Goal: Transaction & Acquisition: Book appointment/travel/reservation

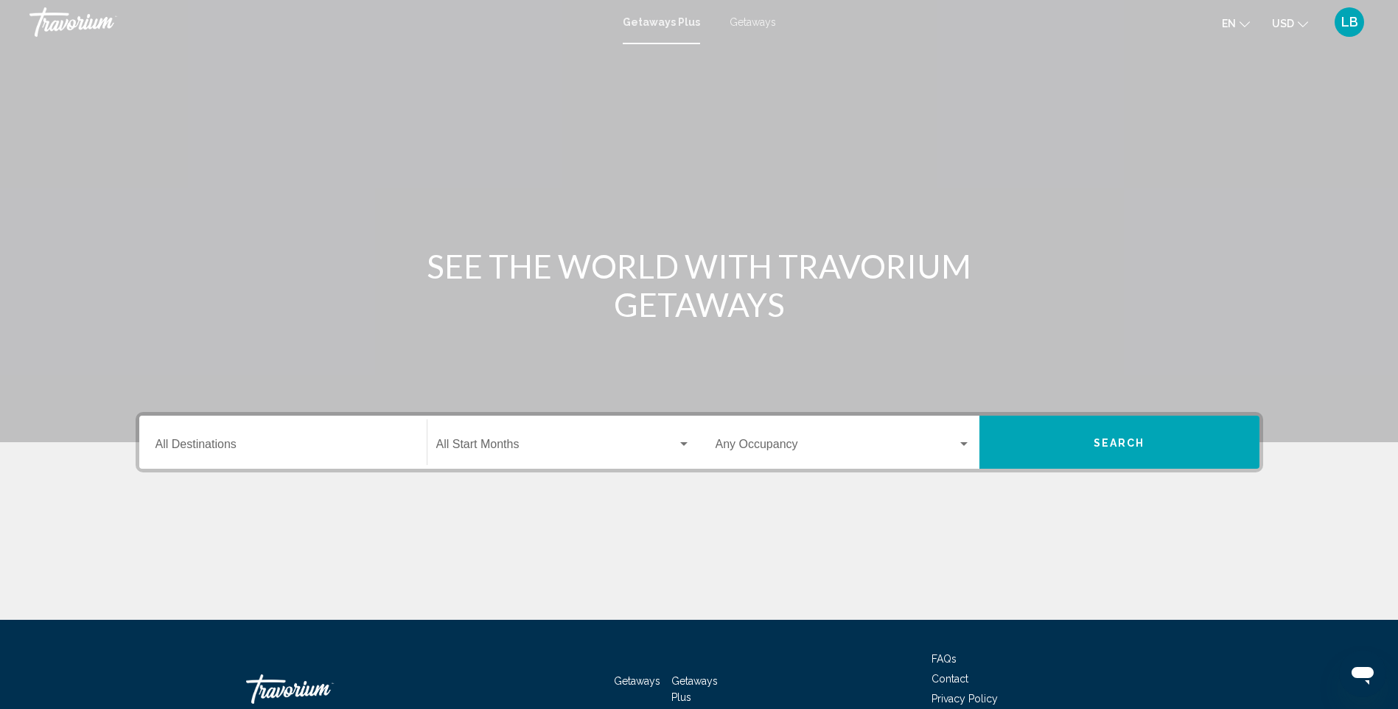
click at [288, 439] on div "Destination All Destinations" at bounding box center [283, 442] width 255 height 46
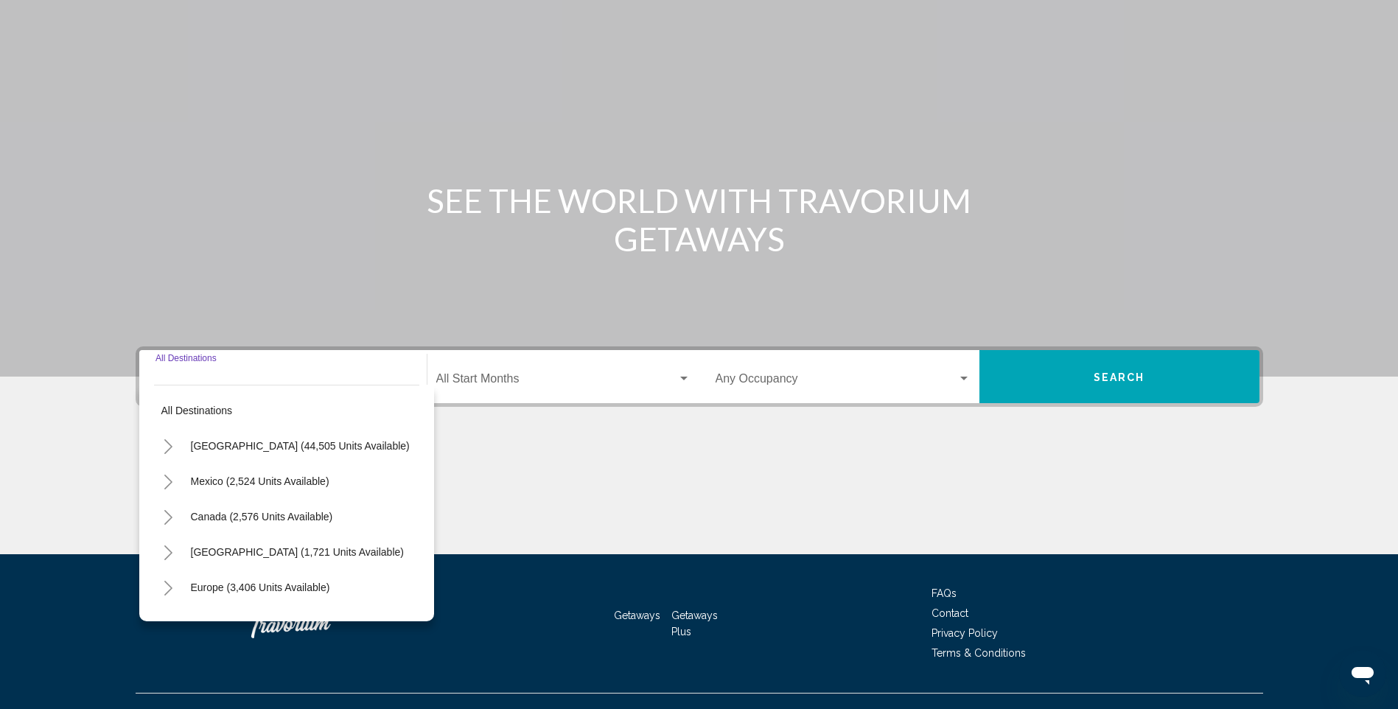
scroll to position [91, 0]
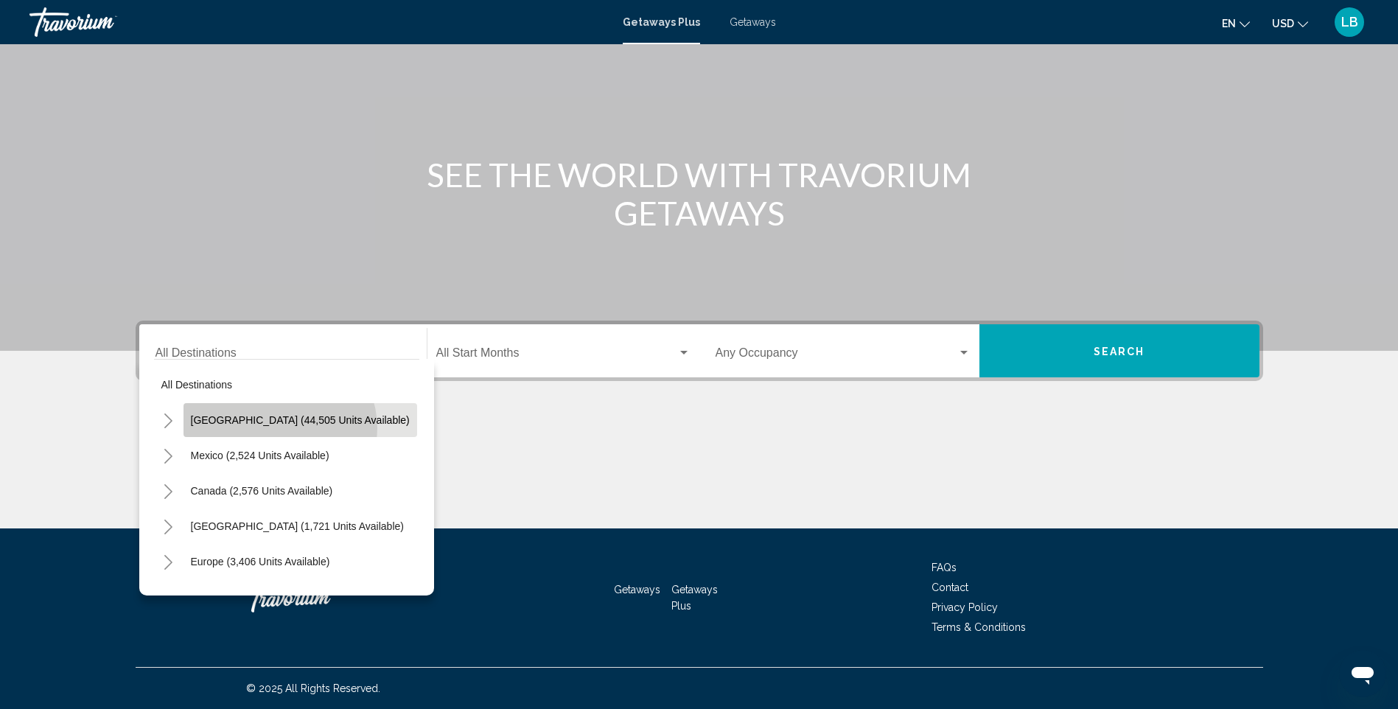
click at [279, 428] on button "United States (44,505 units available)" at bounding box center [301, 420] width 234 height 34
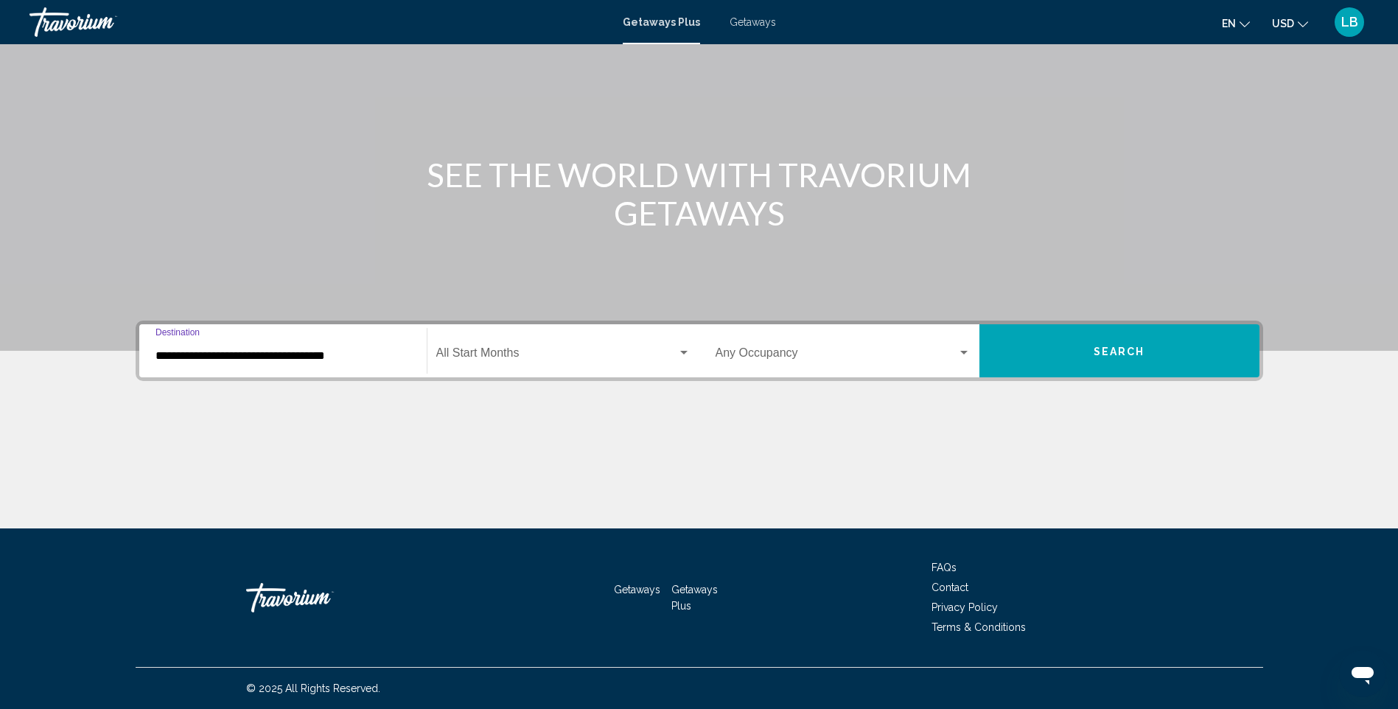
click at [382, 361] on input "**********" at bounding box center [283, 355] width 255 height 13
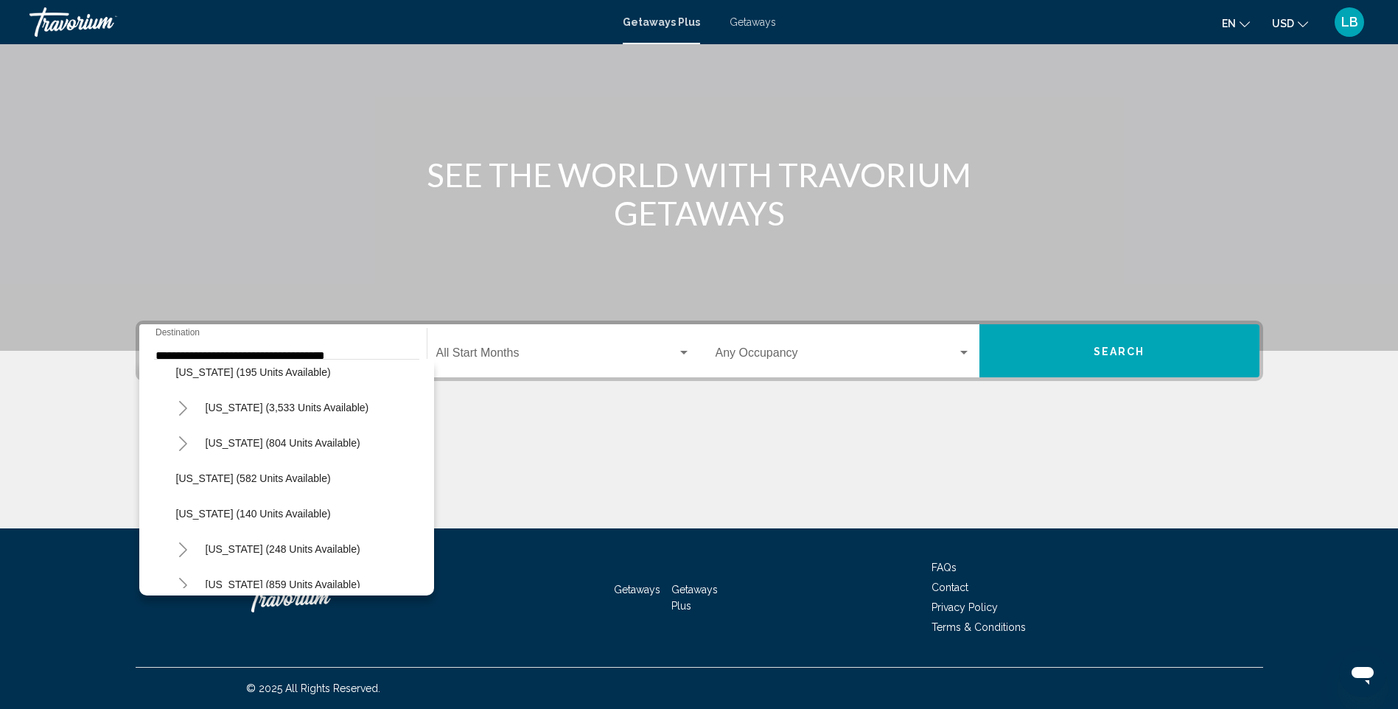
scroll to position [870, 0]
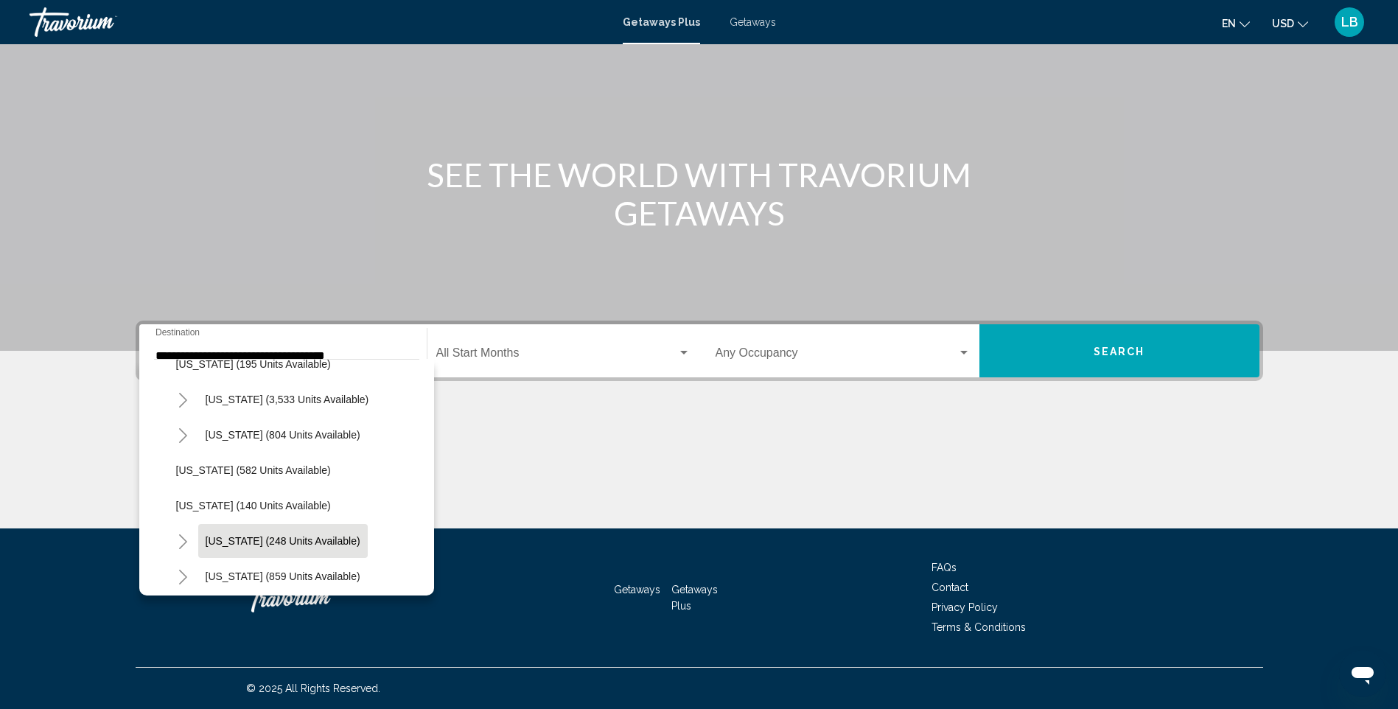
click at [301, 535] on span "New York (248 units available)" at bounding box center [283, 541] width 155 height 12
type input "**********"
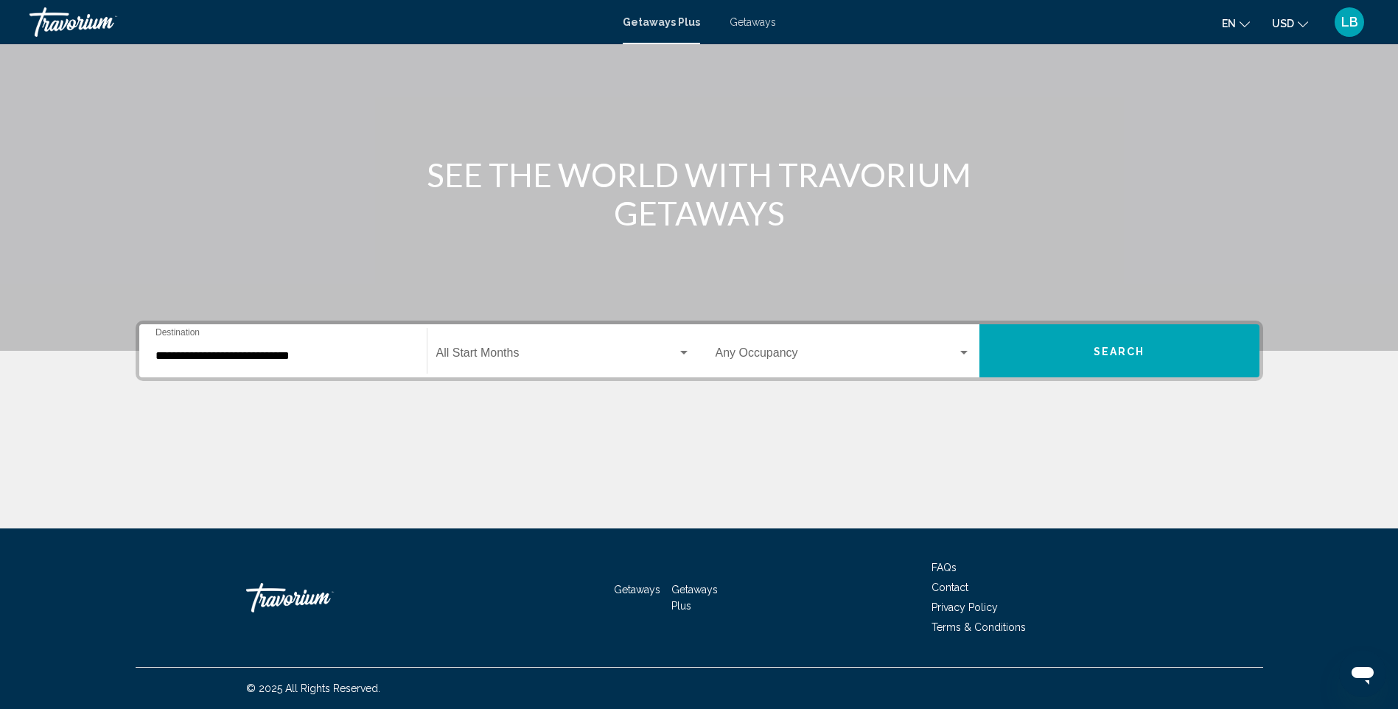
click at [561, 345] on div "Start Month All Start Months" at bounding box center [563, 351] width 254 height 46
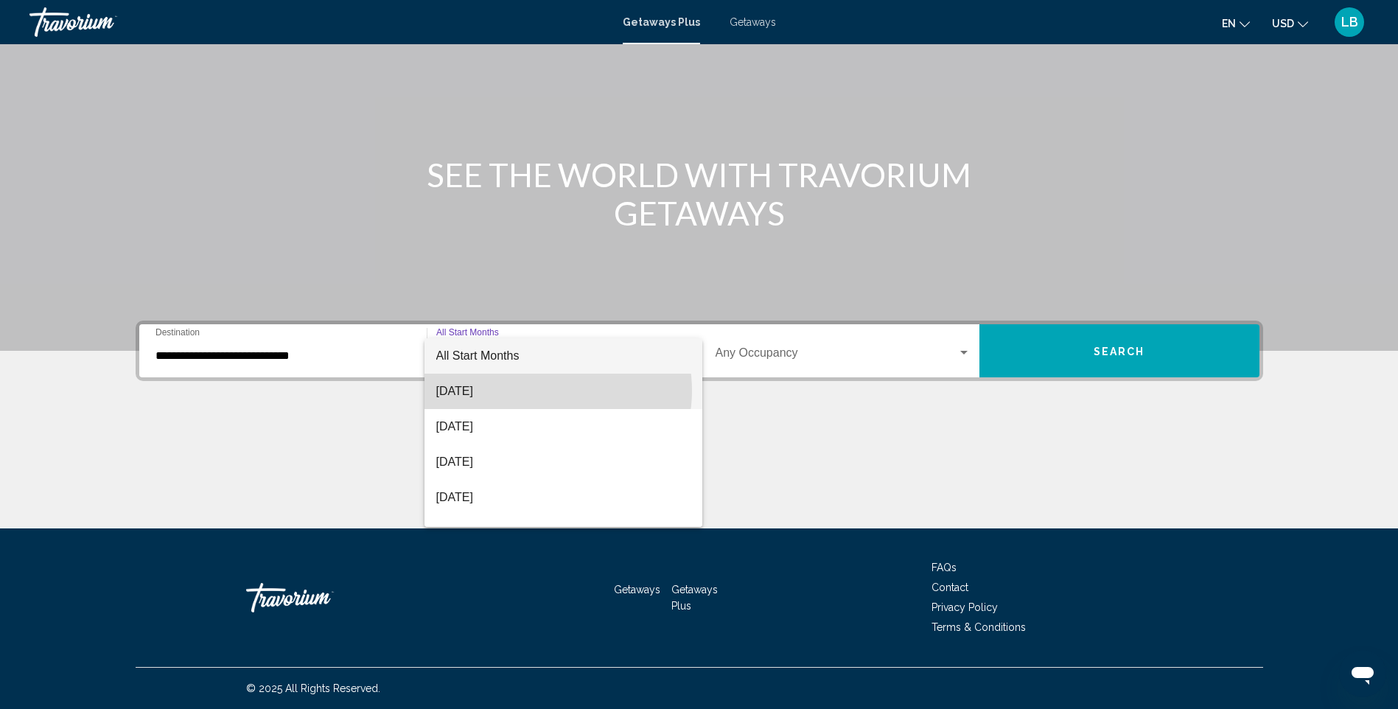
click at [545, 391] on span "August 2025" at bounding box center [563, 391] width 254 height 35
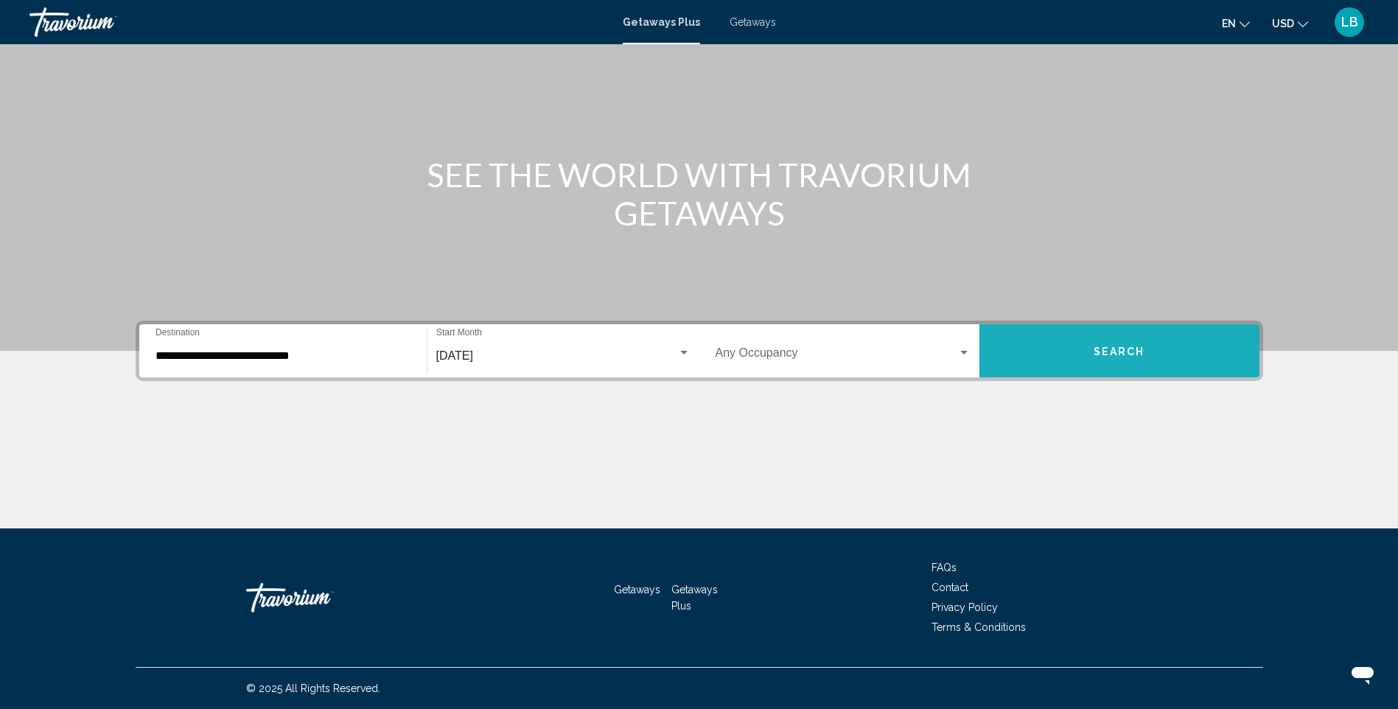
click at [1111, 350] on span "Search" at bounding box center [1120, 352] width 52 height 12
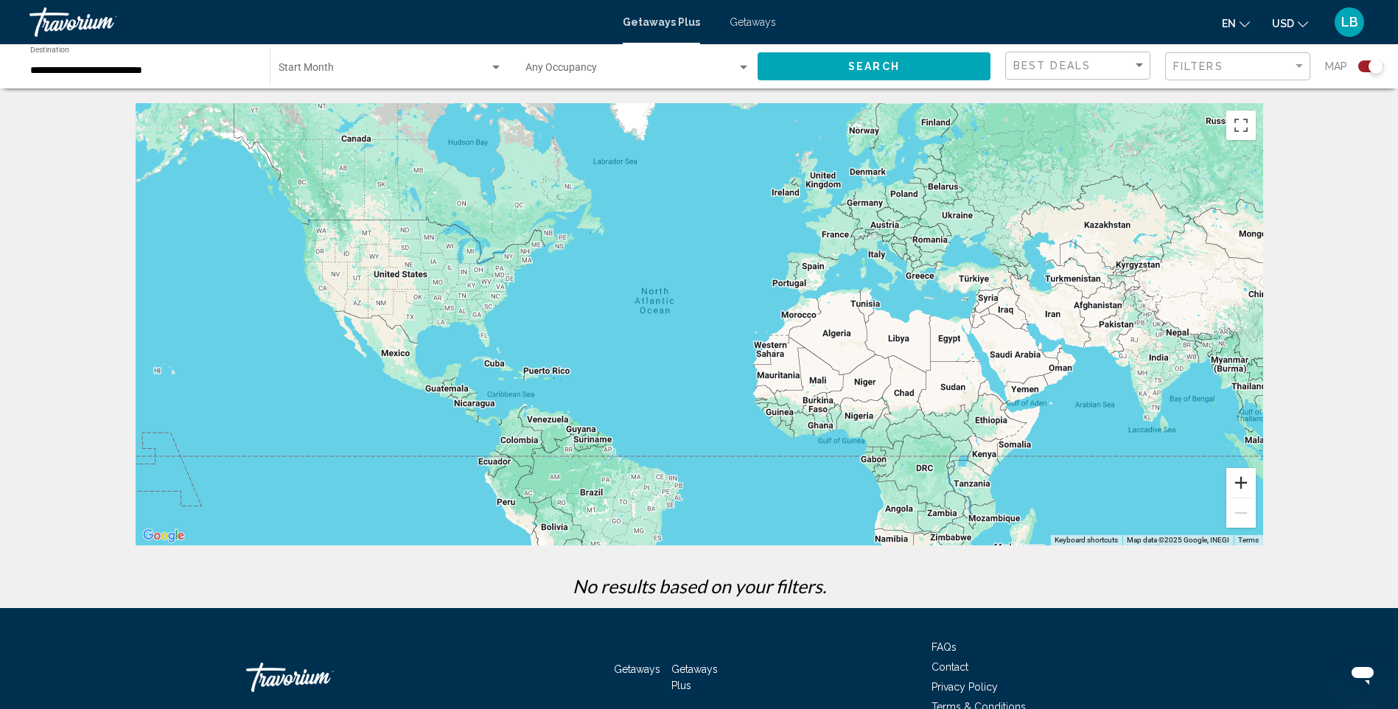
click at [1243, 483] on button "Zoom in" at bounding box center [1240, 482] width 29 height 29
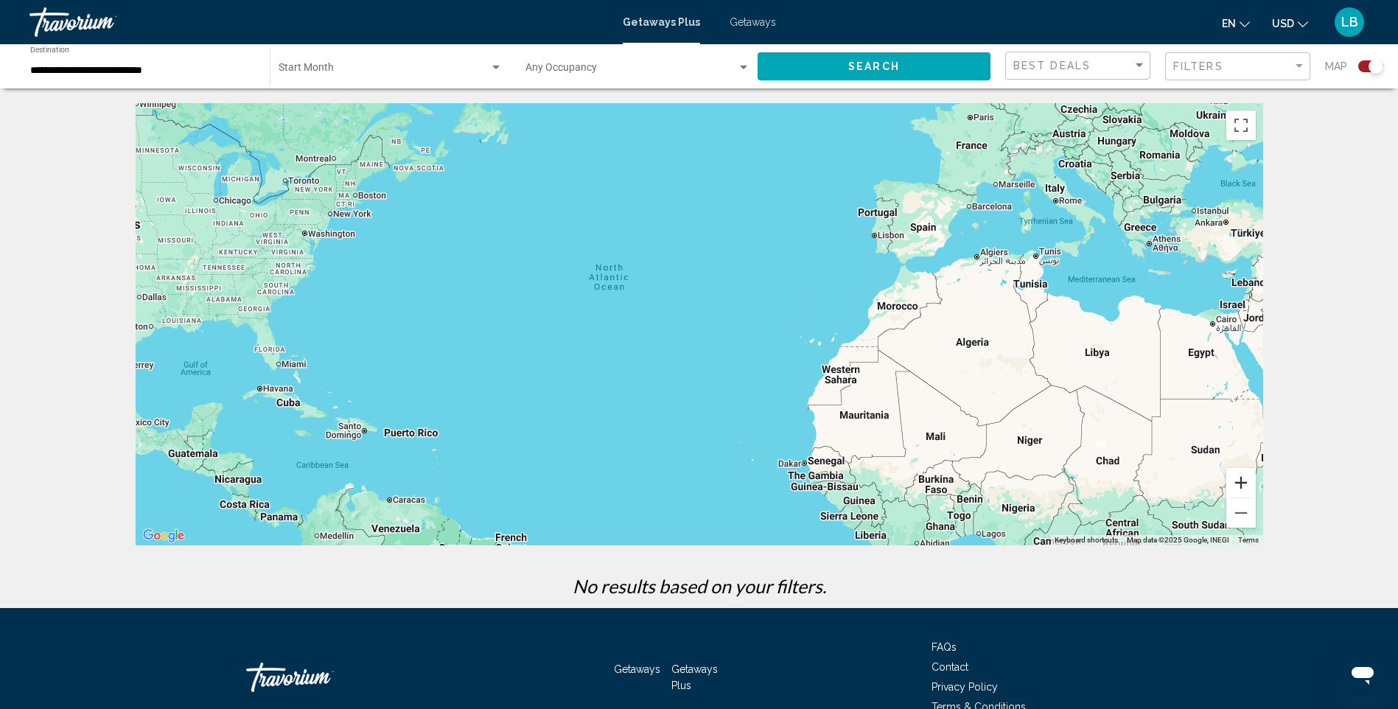
click at [1243, 483] on button "Zoom in" at bounding box center [1240, 482] width 29 height 29
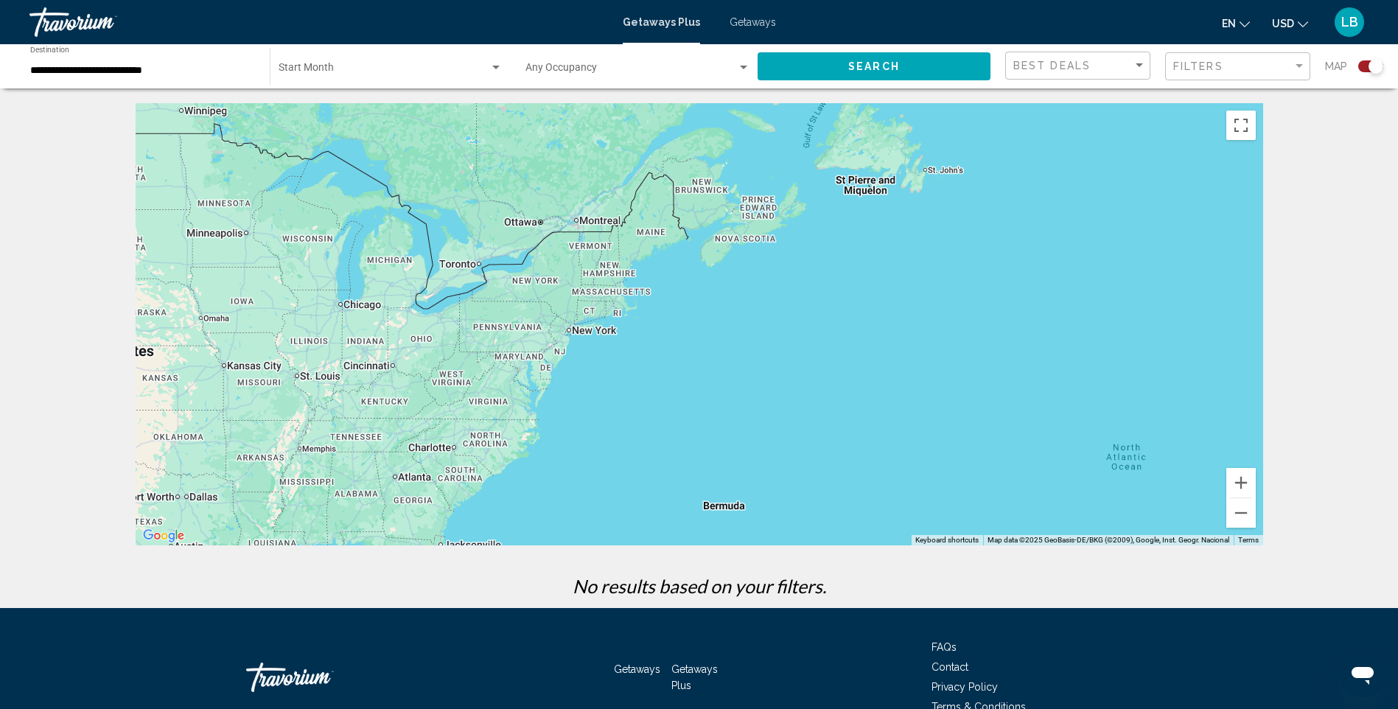
drag, startPoint x: 262, startPoint y: 170, endPoint x: 948, endPoint y: 430, distance: 733.1
click at [948, 430] on div "Main content" at bounding box center [700, 324] width 1128 height 442
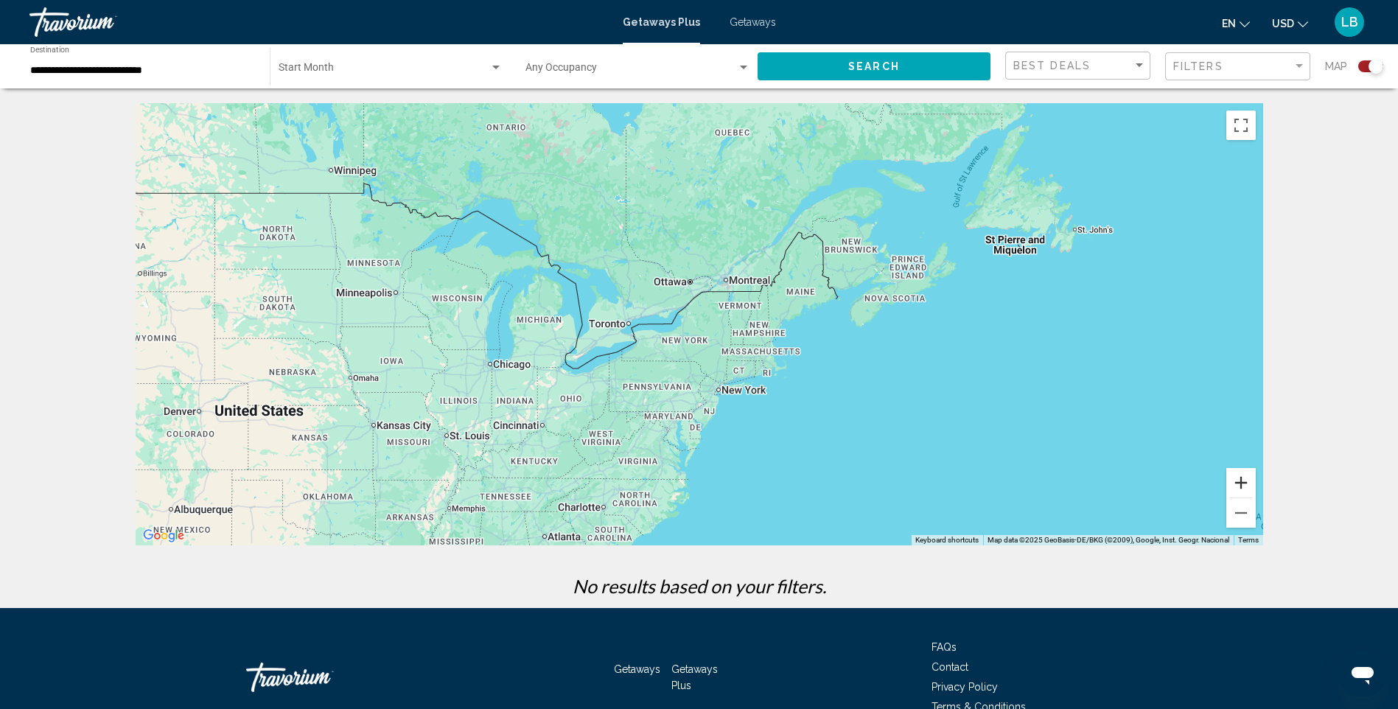
click at [1246, 489] on button "Zoom in" at bounding box center [1240, 482] width 29 height 29
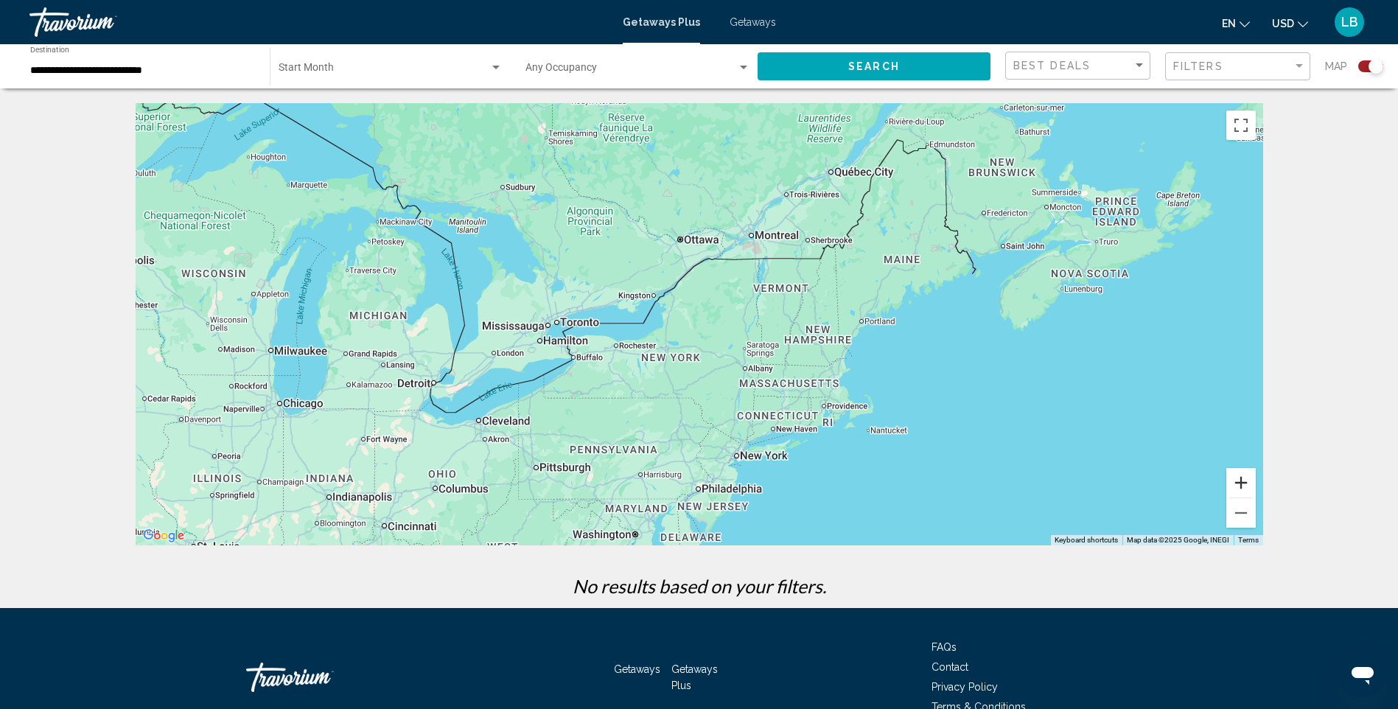
click at [1246, 489] on button "Zoom in" at bounding box center [1240, 482] width 29 height 29
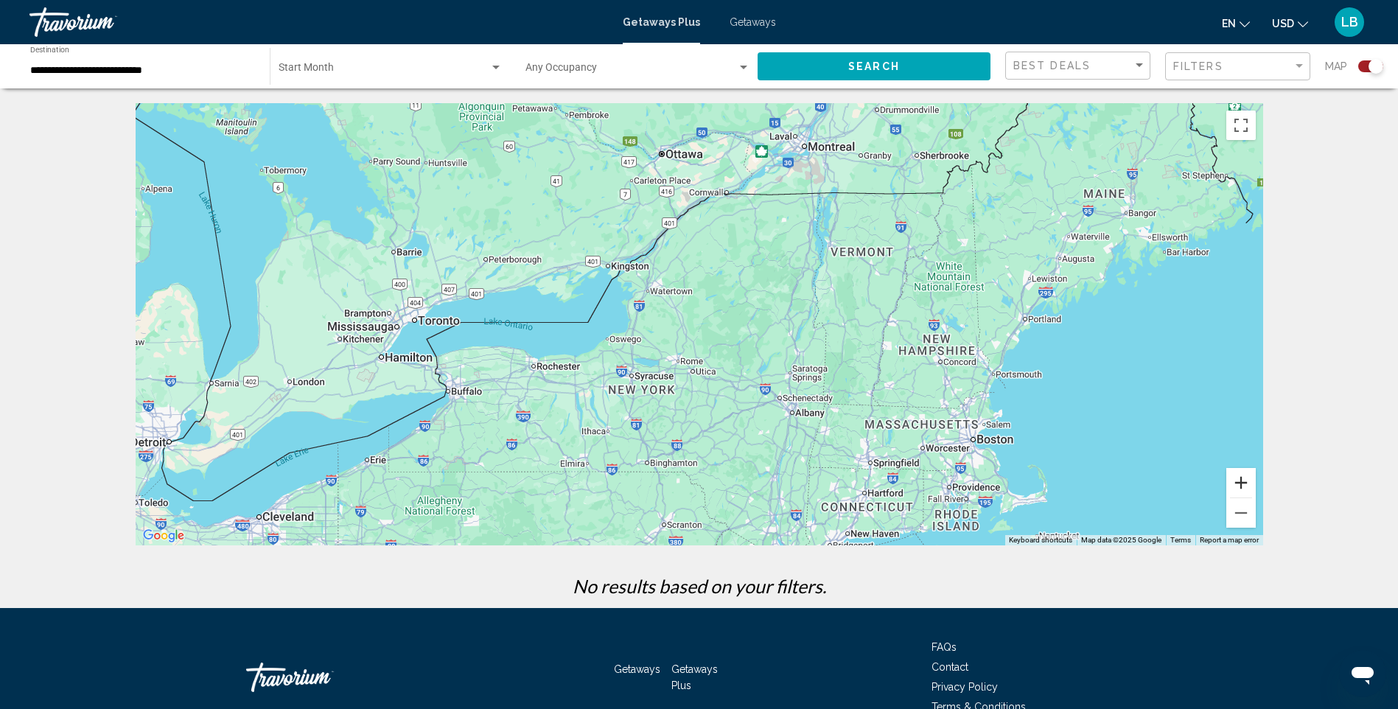
click at [1251, 485] on button "Zoom in" at bounding box center [1240, 482] width 29 height 29
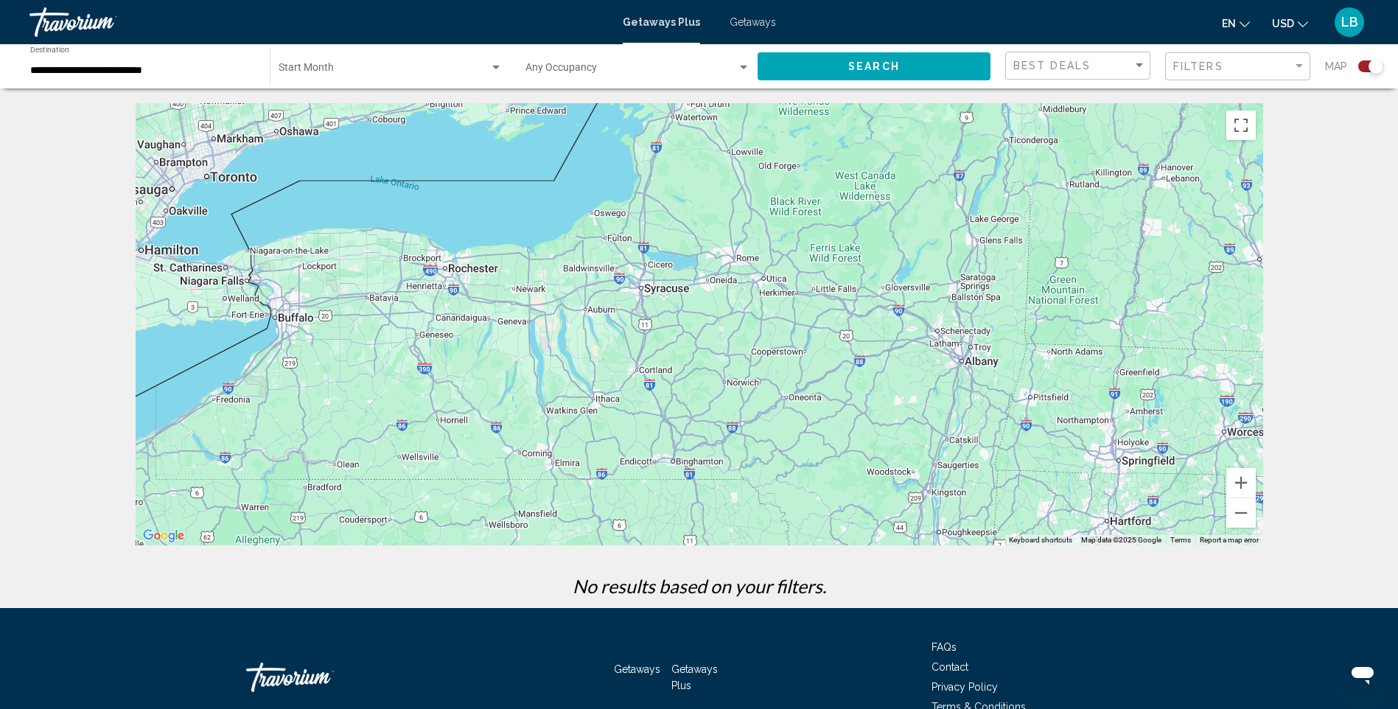
drag, startPoint x: 629, startPoint y: 368, endPoint x: 706, endPoint y: 226, distance: 161.9
click at [706, 226] on div "Main content" at bounding box center [700, 324] width 1128 height 442
click at [393, 74] on span "Search widget" at bounding box center [384, 71] width 211 height 12
click at [548, 69] on div at bounding box center [699, 354] width 1398 height 709
click at [490, 67] on div "Search widget" at bounding box center [495, 68] width 13 height 12
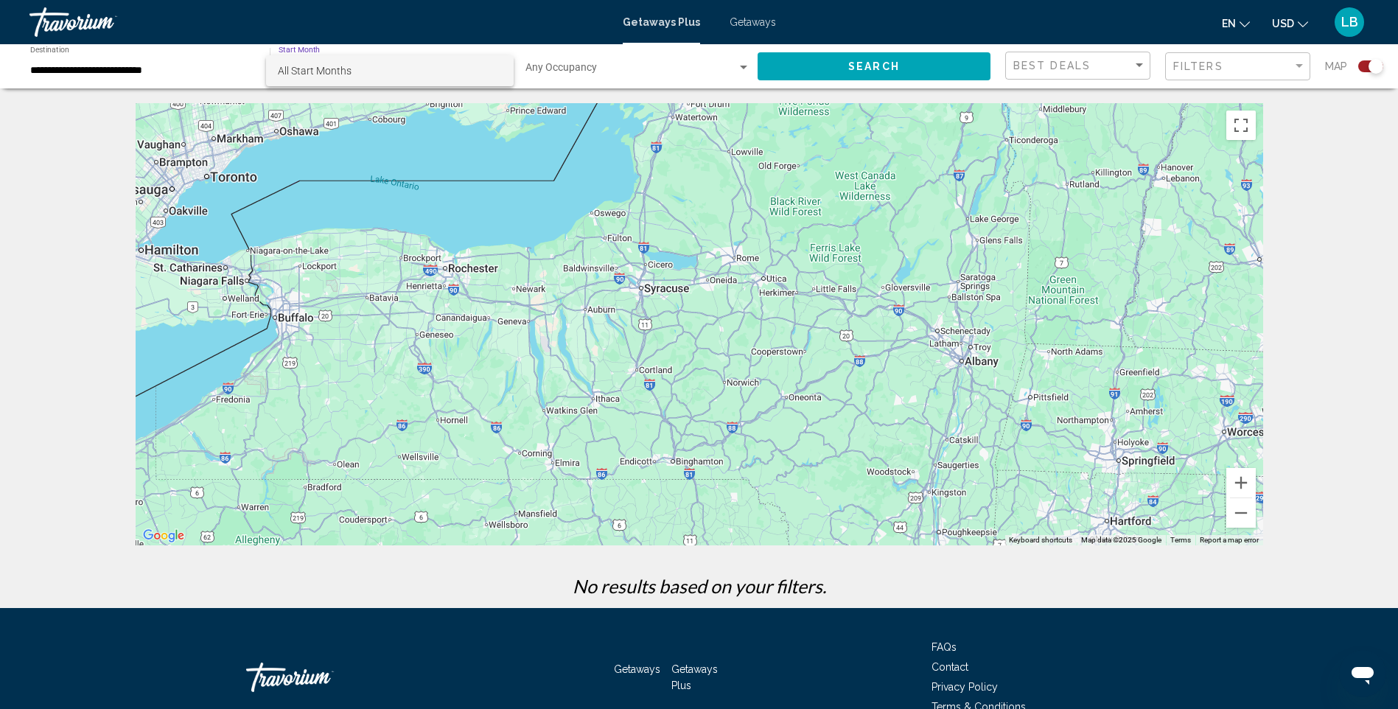
click at [832, 71] on div at bounding box center [699, 354] width 1398 height 709
click at [211, 79] on div "**********" at bounding box center [142, 66] width 225 height 41
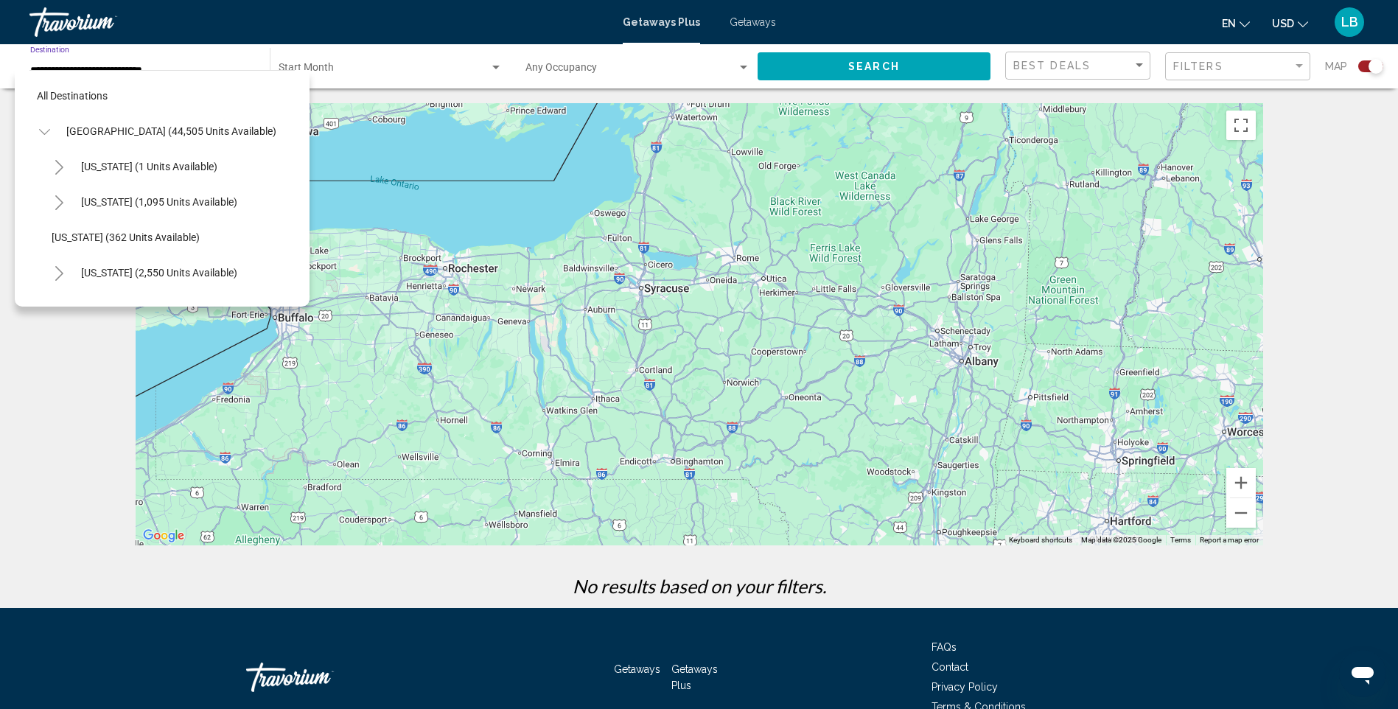
scroll to position [943, 0]
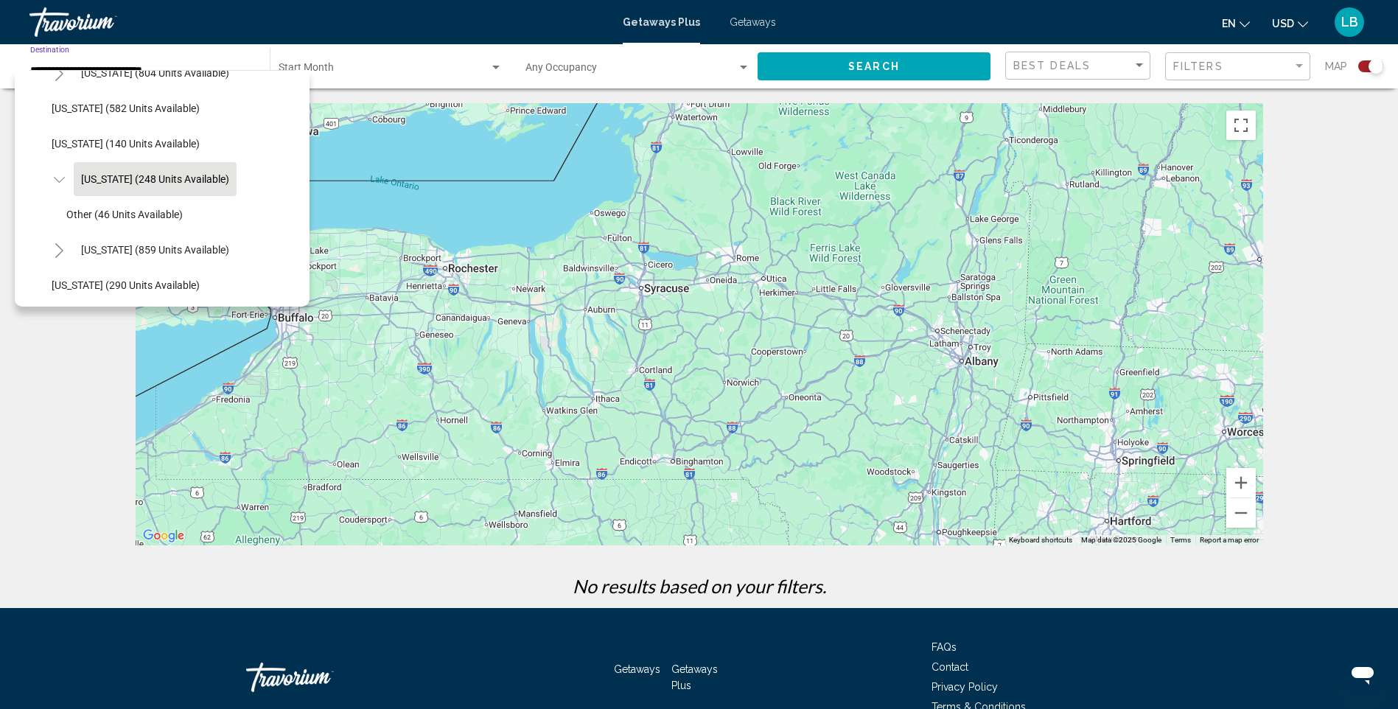
click at [167, 173] on span "New York (248 units available)" at bounding box center [155, 179] width 148 height 12
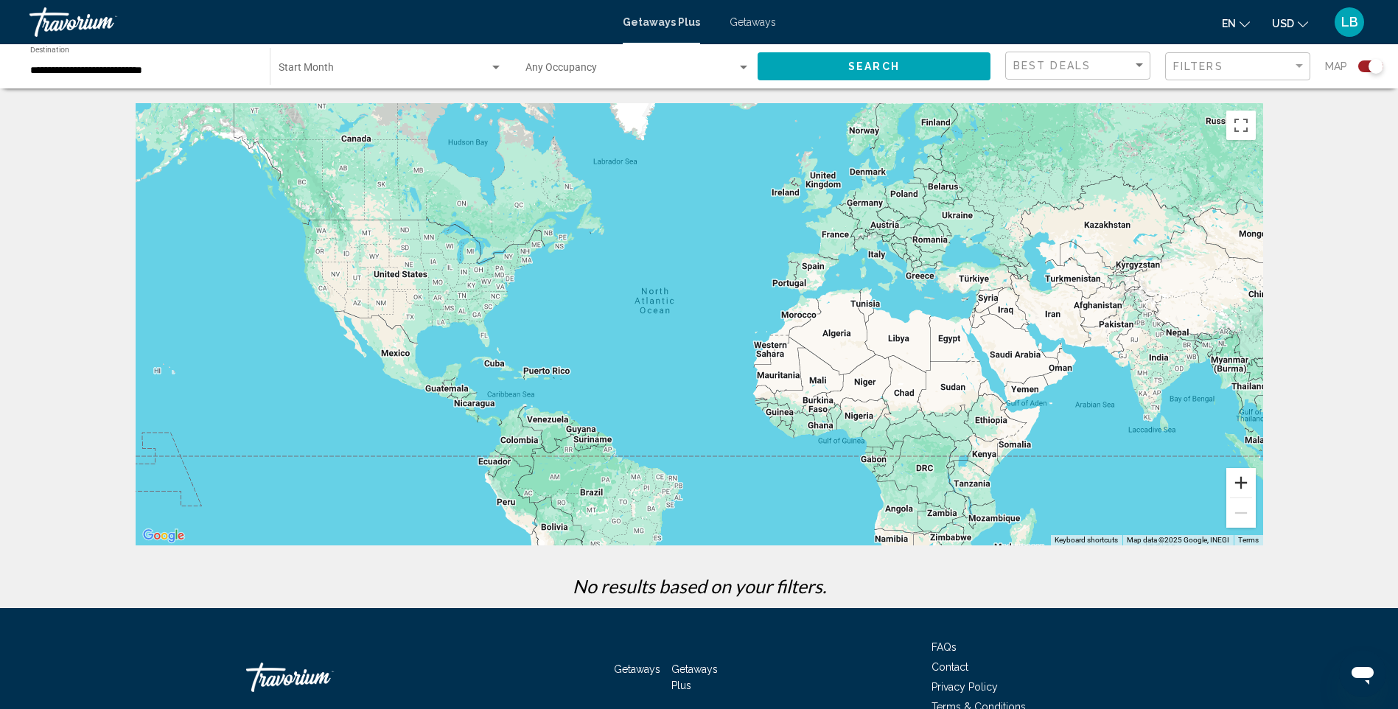
click at [1247, 482] on button "Zoom in" at bounding box center [1240, 482] width 29 height 29
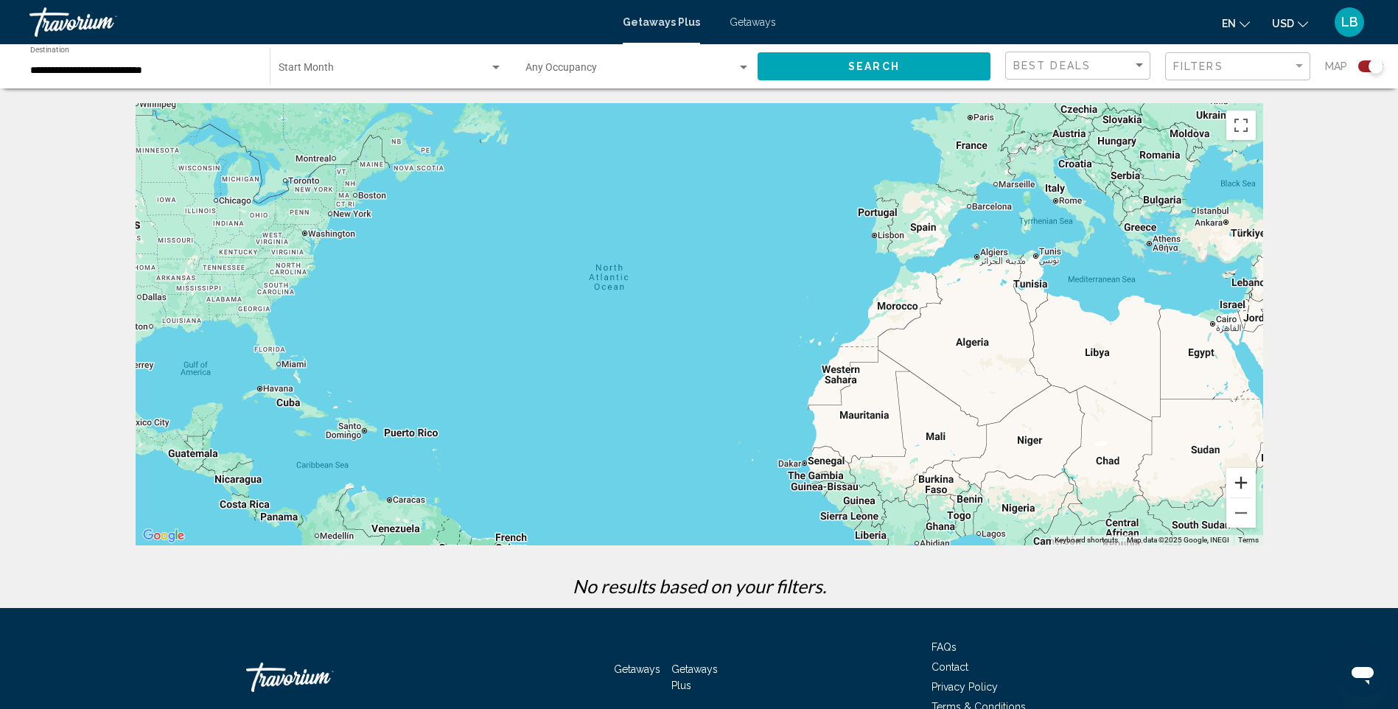
click at [1247, 482] on button "Zoom in" at bounding box center [1240, 482] width 29 height 29
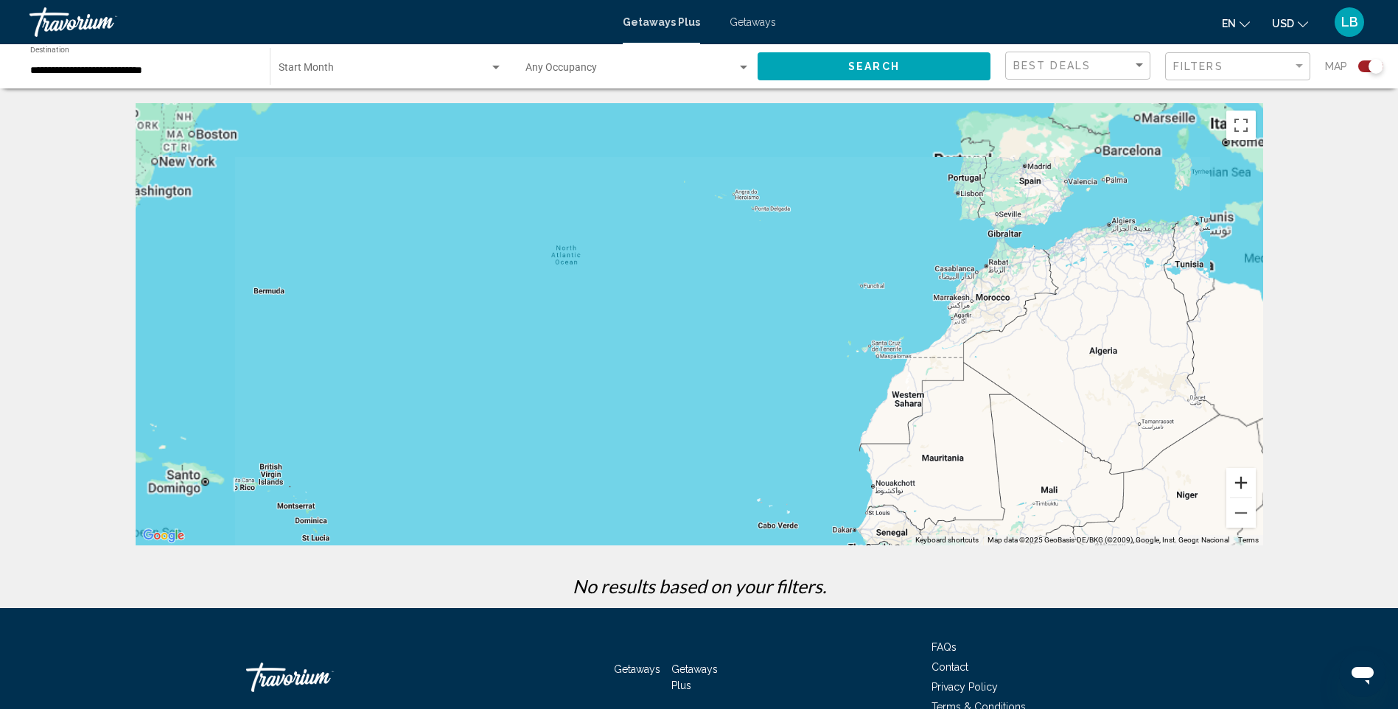
click at [1247, 482] on button "Zoom in" at bounding box center [1240, 482] width 29 height 29
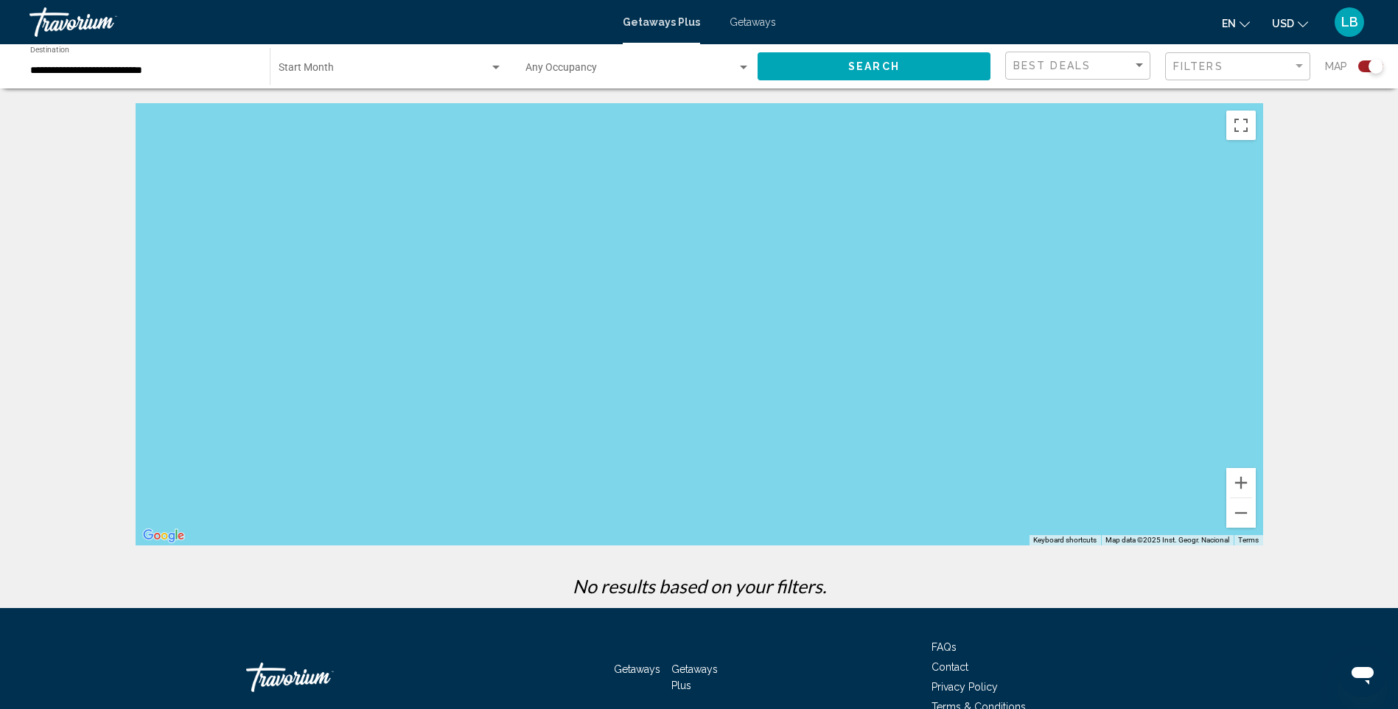
drag, startPoint x: 304, startPoint y: 170, endPoint x: 1411, endPoint y: 598, distance: 1186.6
click at [1398, 598] on html "**********" at bounding box center [699, 354] width 1398 height 709
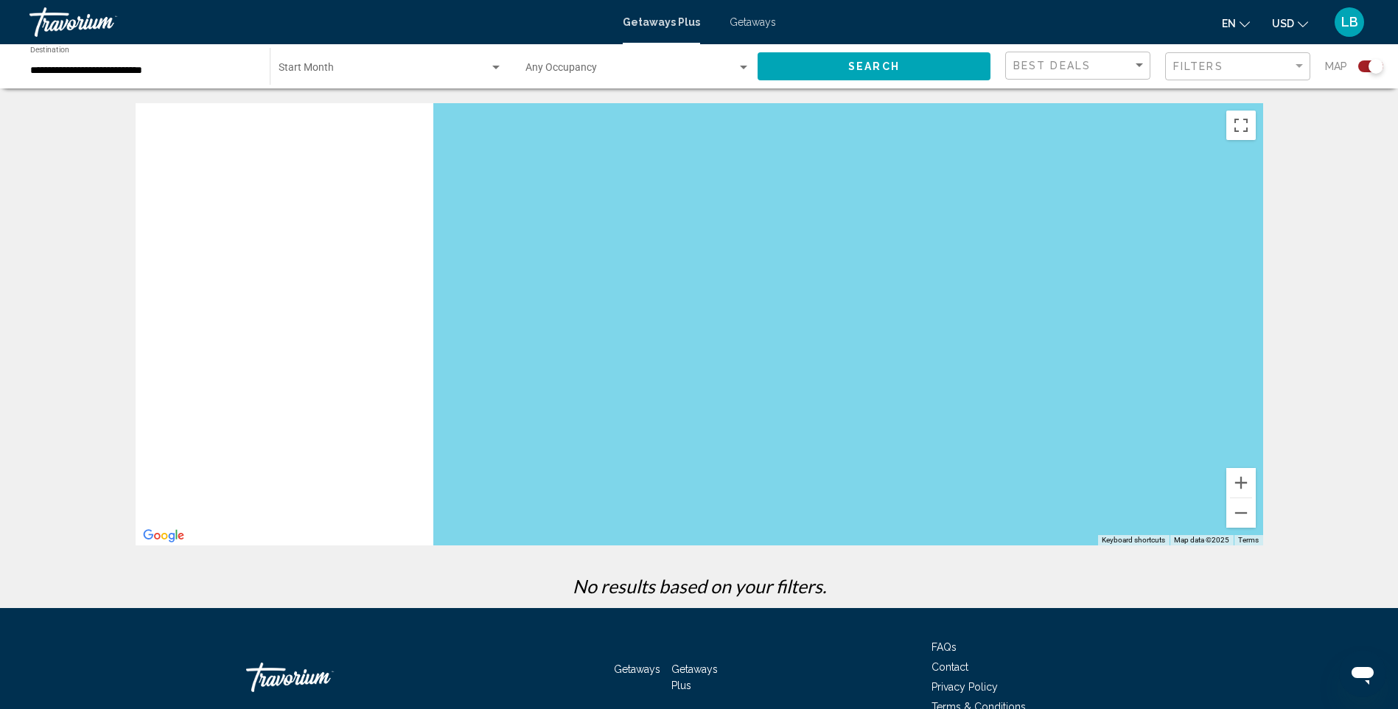
drag, startPoint x: 263, startPoint y: 206, endPoint x: 1408, endPoint y: 415, distance: 1164.2
click at [1398, 415] on html "**********" at bounding box center [699, 354] width 1398 height 709
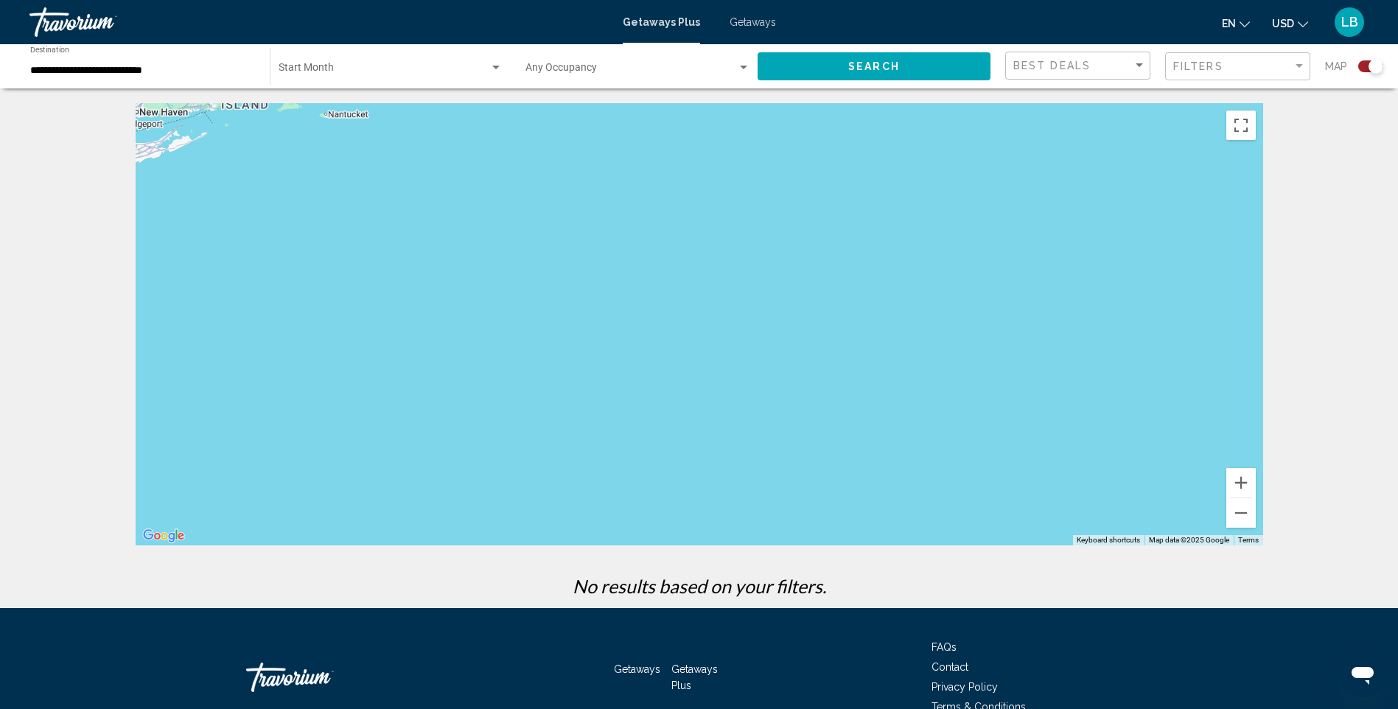
drag, startPoint x: 197, startPoint y: 152, endPoint x: 541, endPoint y: 219, distance: 350.6
click at [198, 152] on div "Main content" at bounding box center [700, 324] width 1128 height 442
drag, startPoint x: 342, startPoint y: 144, endPoint x: 532, endPoint y: 298, distance: 244.7
click at [532, 298] on div "Main content" at bounding box center [700, 324] width 1128 height 442
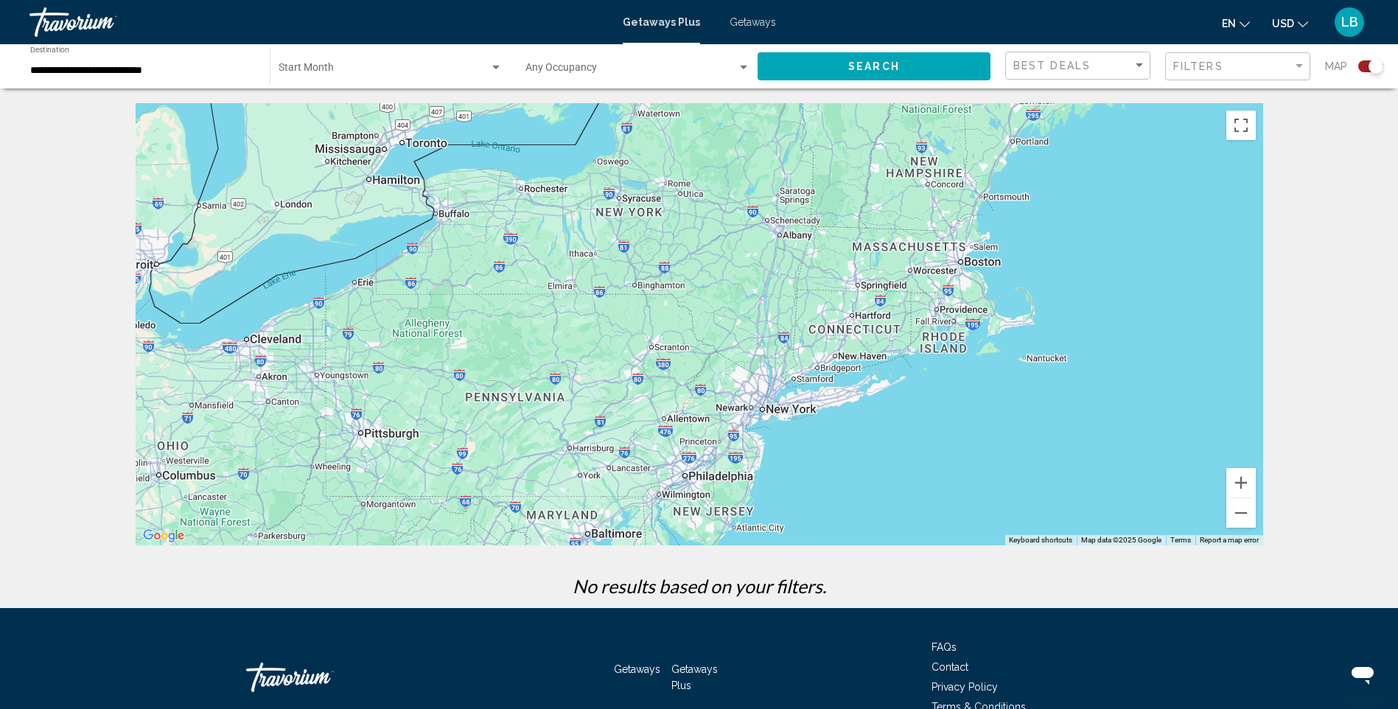
drag, startPoint x: 200, startPoint y: 104, endPoint x: 899, endPoint y: 348, distance: 740.0
click at [899, 348] on div "Main content" at bounding box center [700, 324] width 1128 height 442
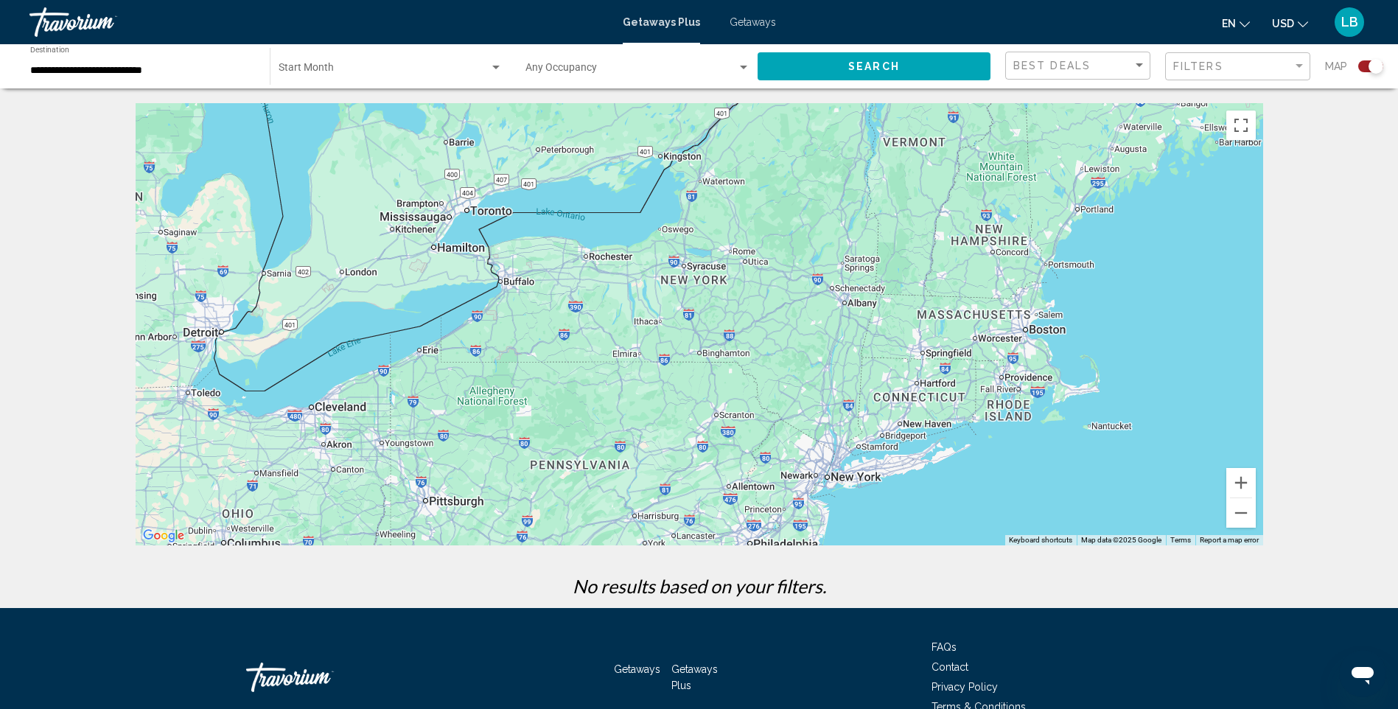
drag, startPoint x: 566, startPoint y: 220, endPoint x: 640, endPoint y: 295, distance: 104.7
click at [640, 295] on div "Main content" at bounding box center [700, 324] width 1128 height 442
drag, startPoint x: 1241, startPoint y: 499, endPoint x: 1176, endPoint y: 418, distance: 103.8
click at [1176, 418] on div "Keyboard shortcuts Map Data Map data ©2025 Google Map data ©2025 Google 50 km C…" at bounding box center [700, 324] width 1128 height 442
click at [1250, 478] on button "Zoom in" at bounding box center [1240, 482] width 29 height 29
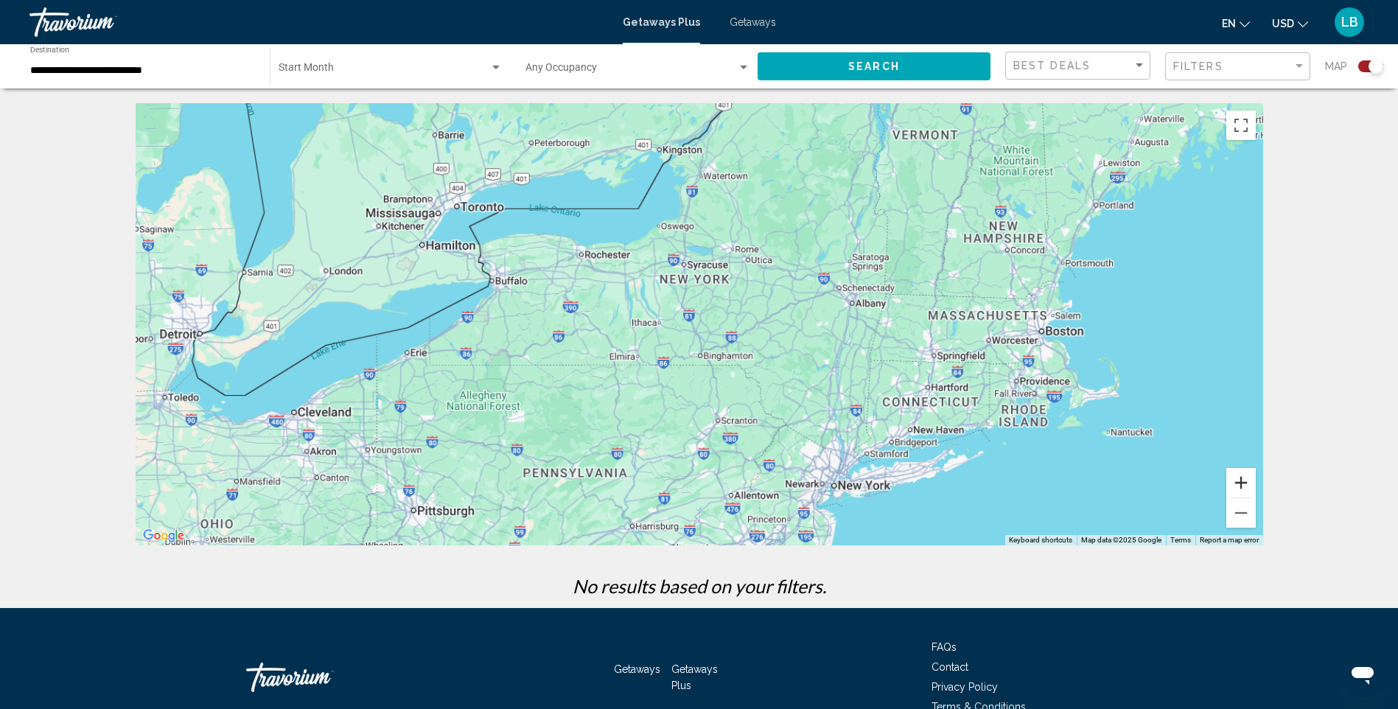
click at [1250, 478] on button "Zoom in" at bounding box center [1240, 482] width 29 height 29
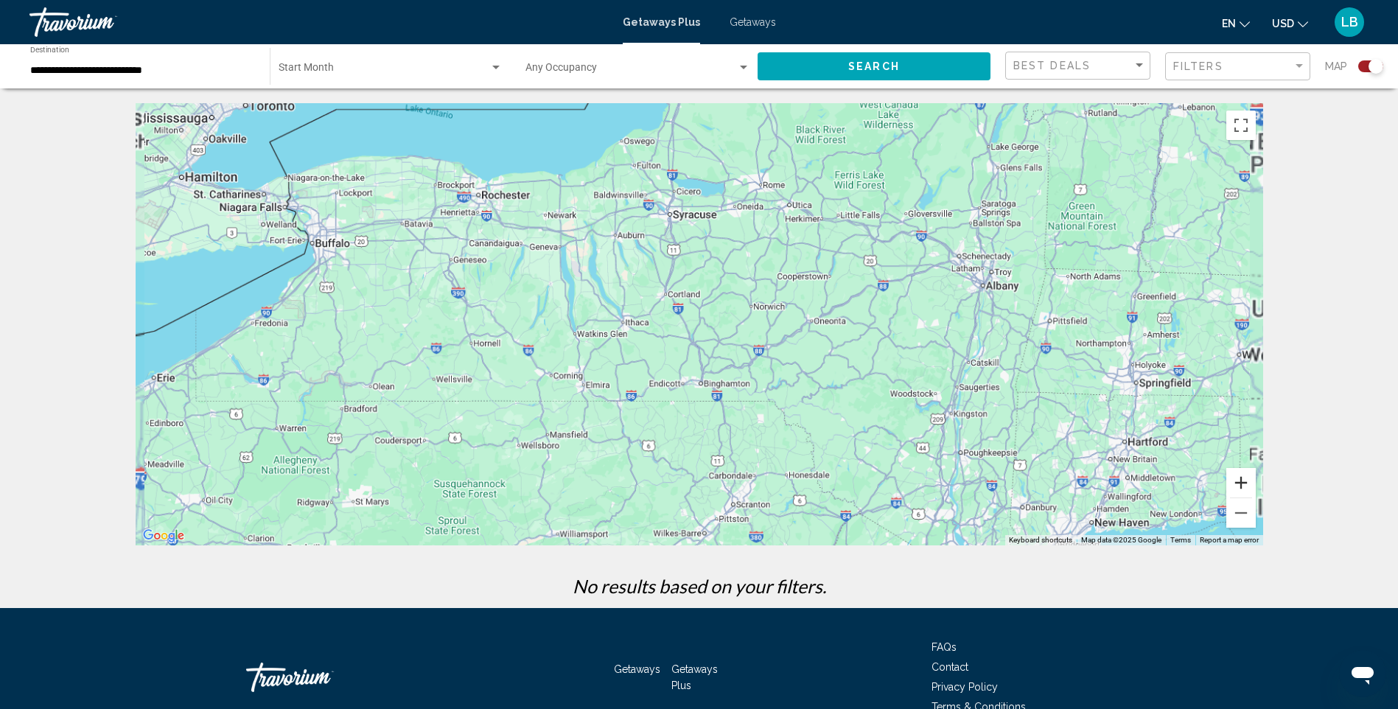
click at [1250, 478] on button "Zoom in" at bounding box center [1240, 482] width 29 height 29
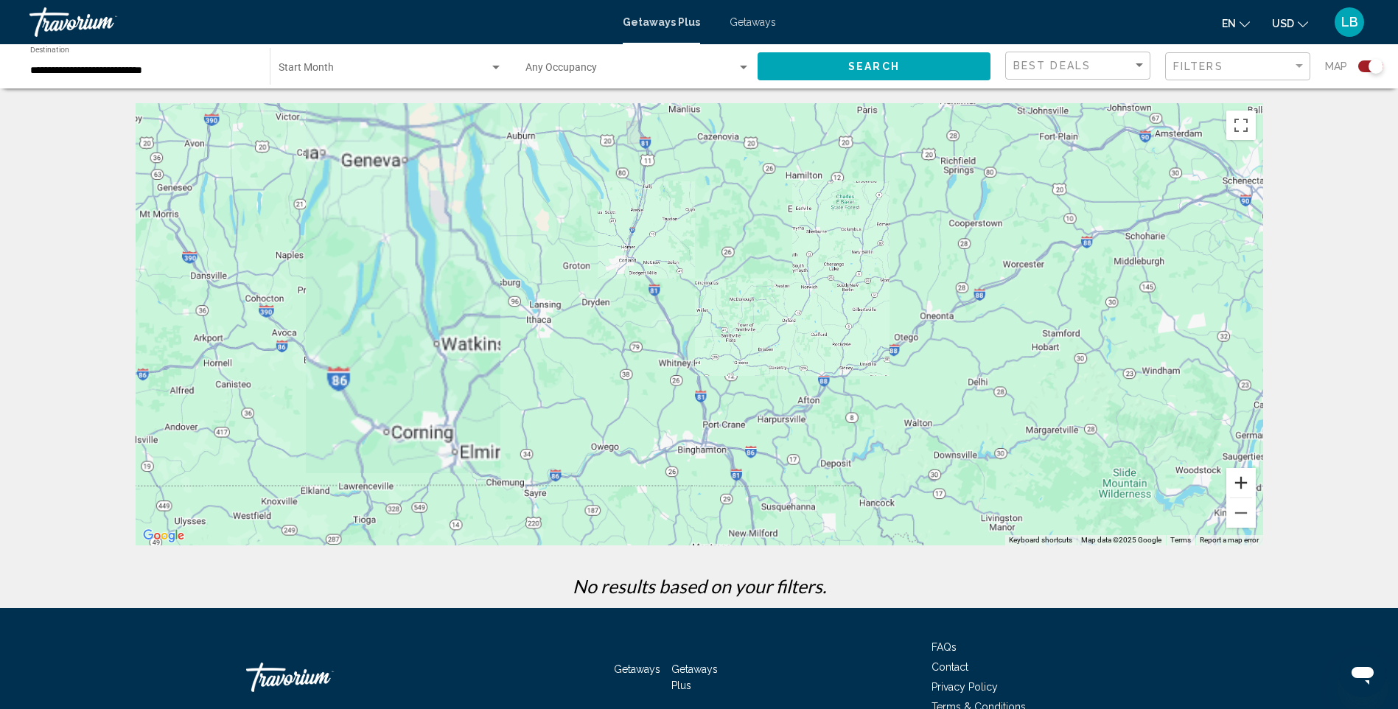
click at [1250, 478] on button "Zoom in" at bounding box center [1240, 482] width 29 height 29
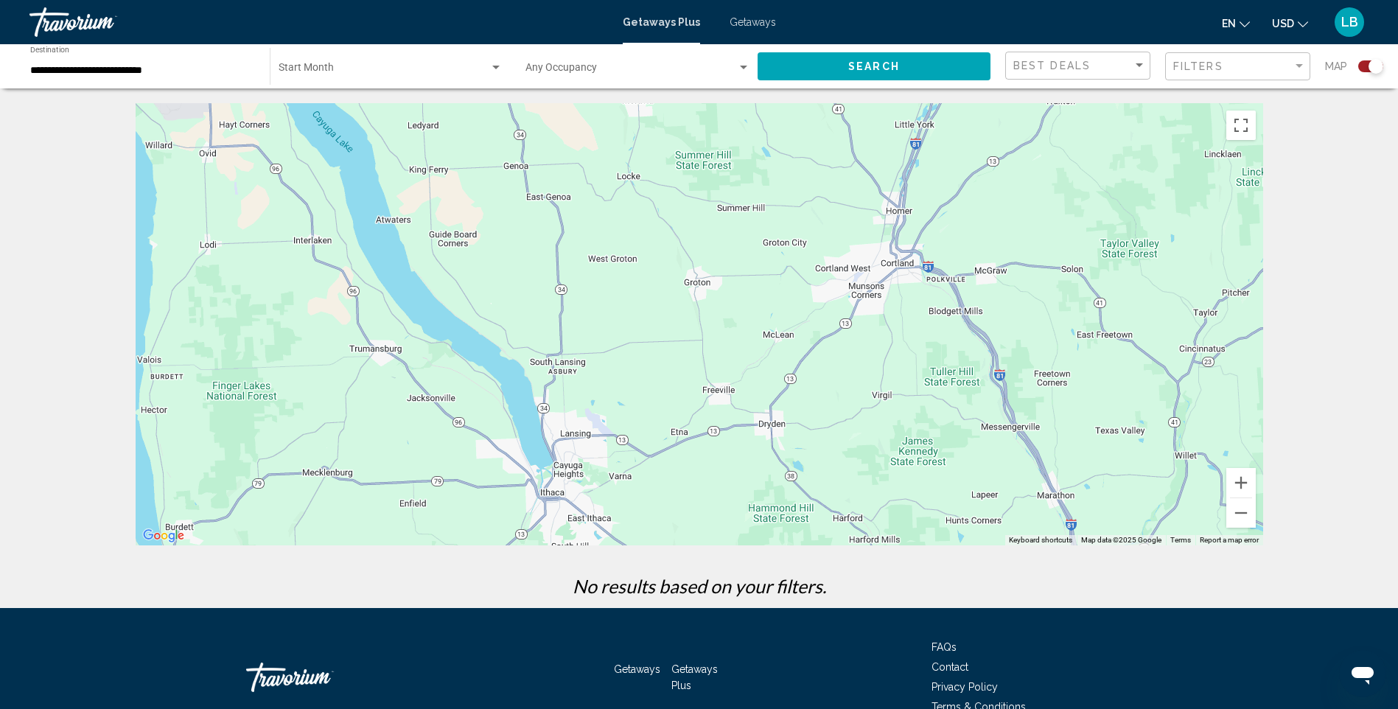
drag, startPoint x: 304, startPoint y: 198, endPoint x: 784, endPoint y: 386, distance: 516.0
click at [784, 386] on div "Main content" at bounding box center [700, 324] width 1128 height 442
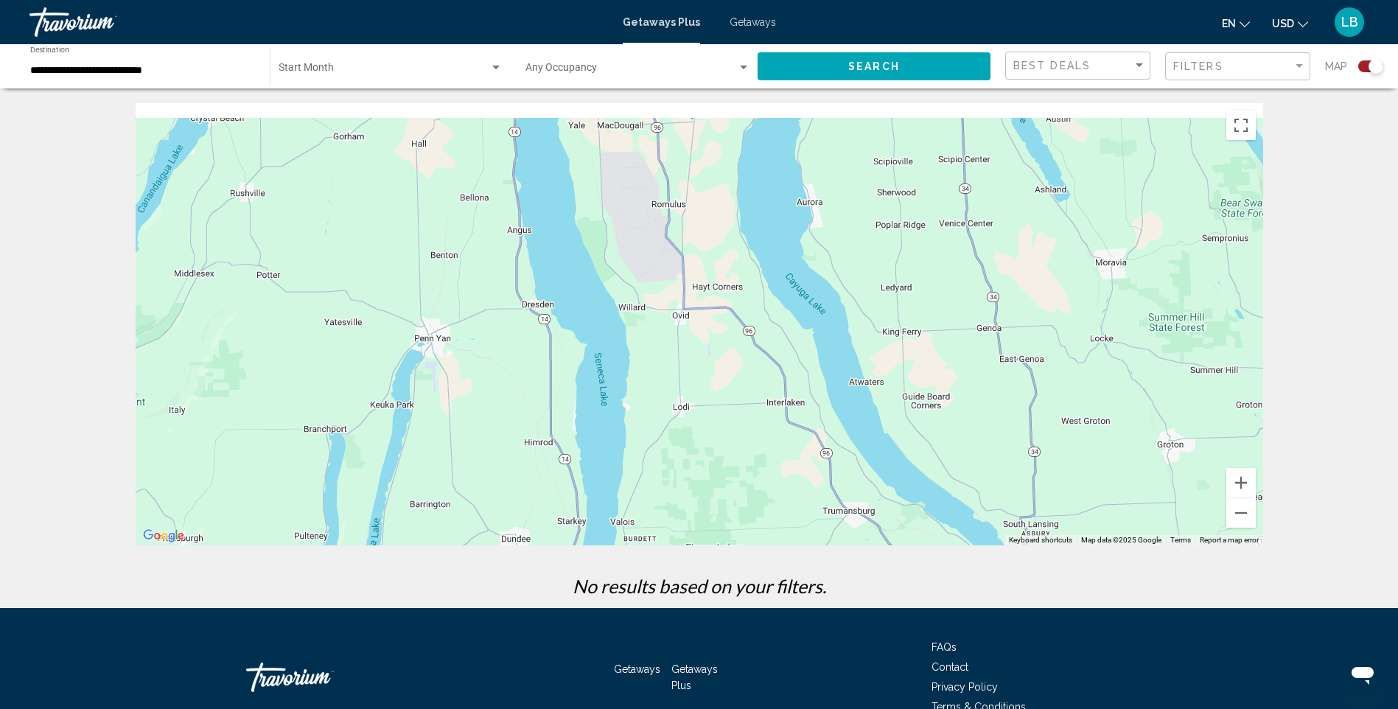
drag, startPoint x: 267, startPoint y: 238, endPoint x: 748, endPoint y: 462, distance: 530.8
click at [748, 462] on div "Main content" at bounding box center [700, 324] width 1128 height 442
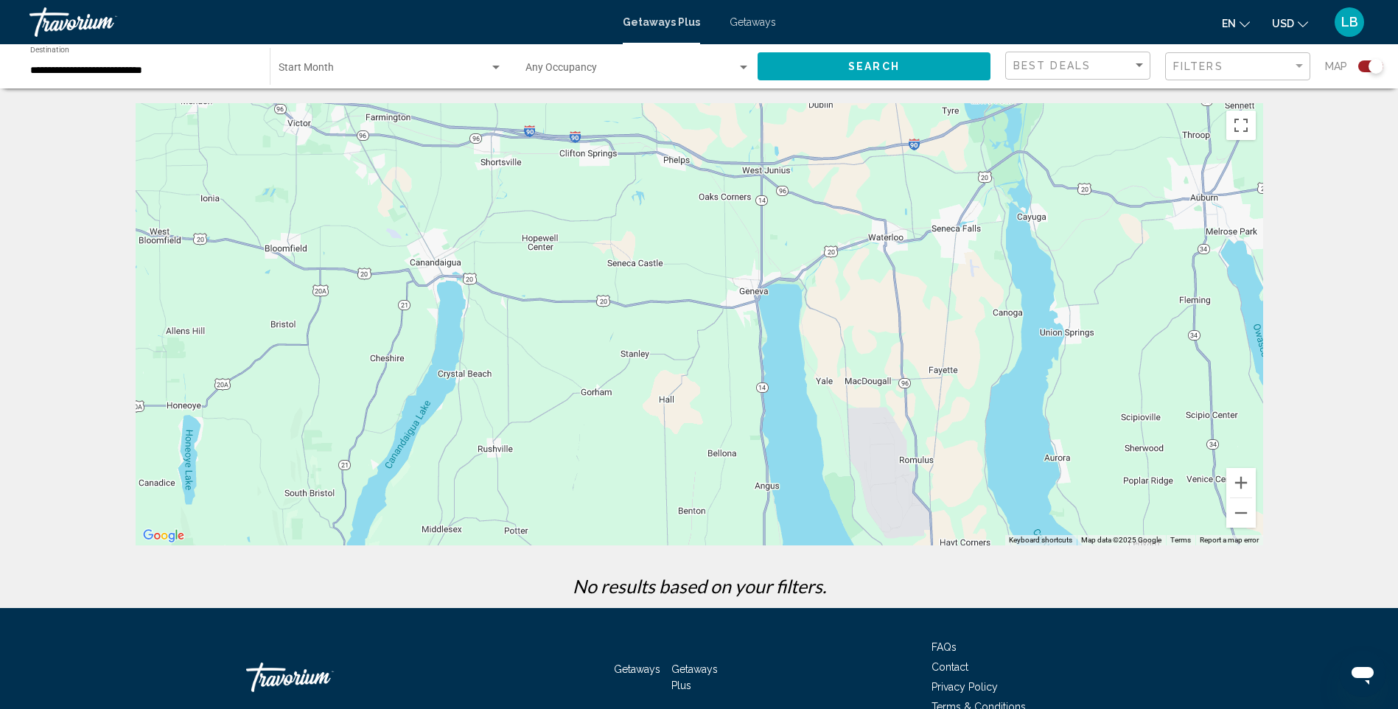
drag, startPoint x: 453, startPoint y: 316, endPoint x: 699, endPoint y: 511, distance: 313.6
click at [699, 511] on div "Main content" at bounding box center [700, 324] width 1128 height 442
click at [1251, 491] on button "Zoom in" at bounding box center [1240, 482] width 29 height 29
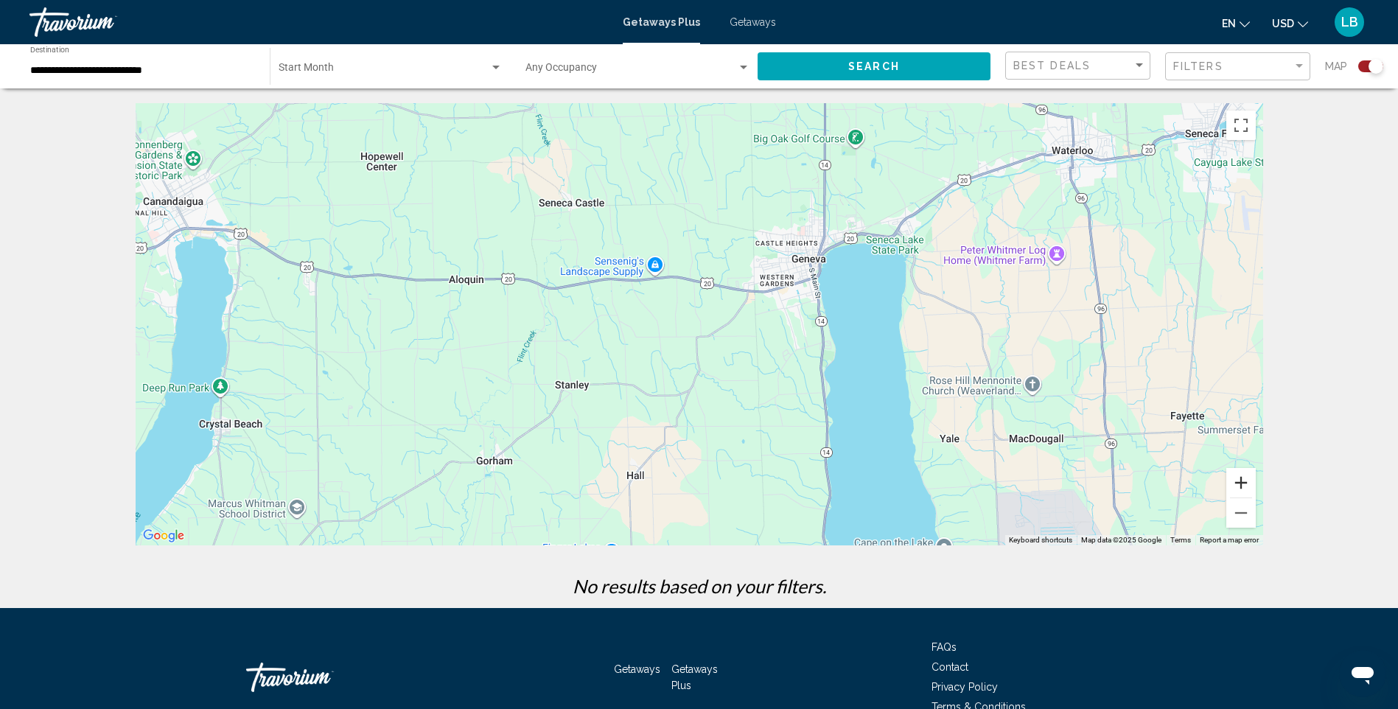
click at [1251, 491] on button "Zoom in" at bounding box center [1240, 482] width 29 height 29
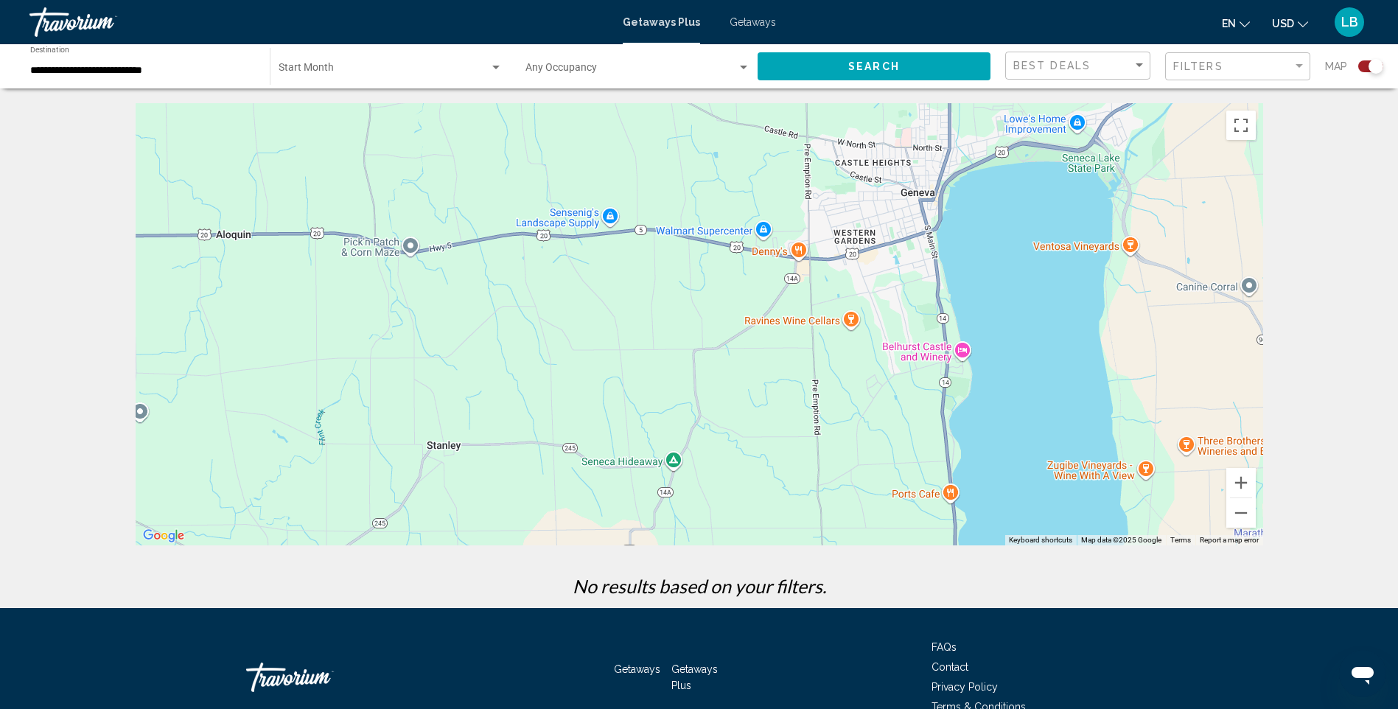
click at [736, 21] on span "Getaways" at bounding box center [753, 22] width 46 height 12
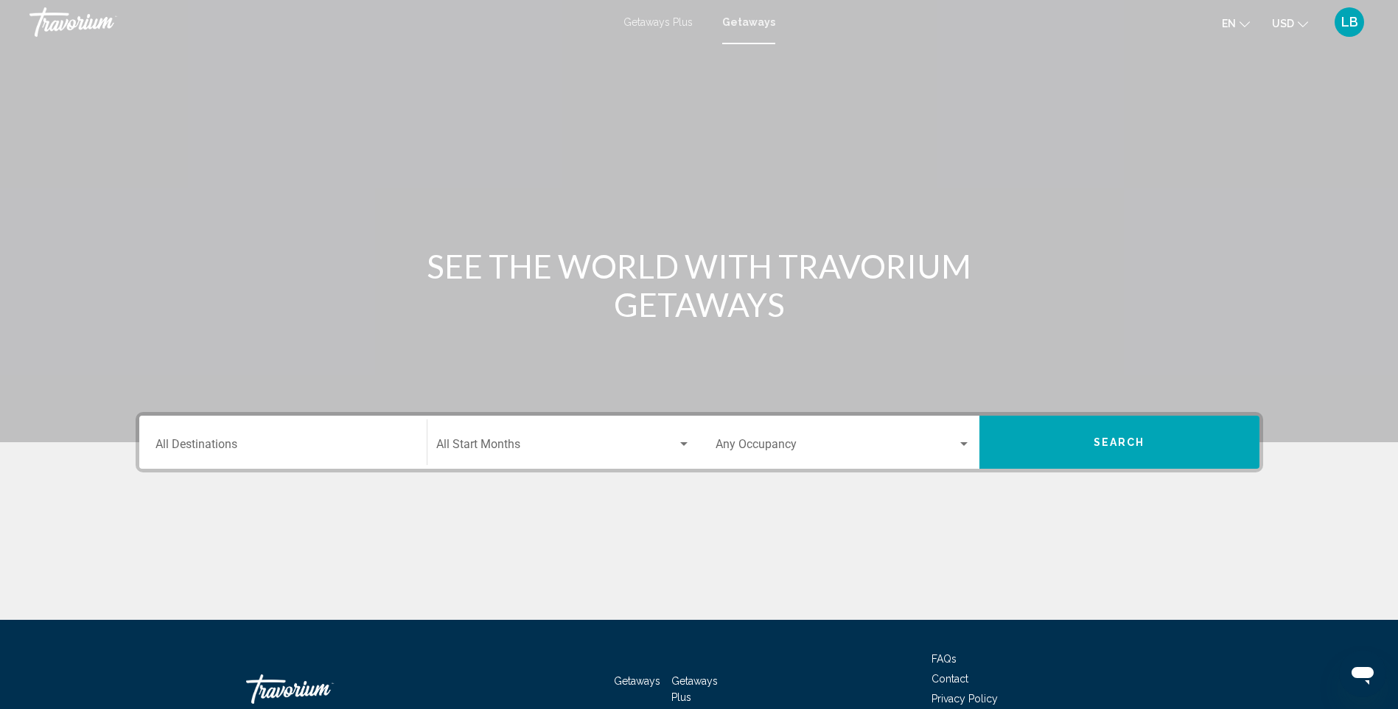
click at [271, 439] on div "Destination All Destinations" at bounding box center [283, 442] width 255 height 46
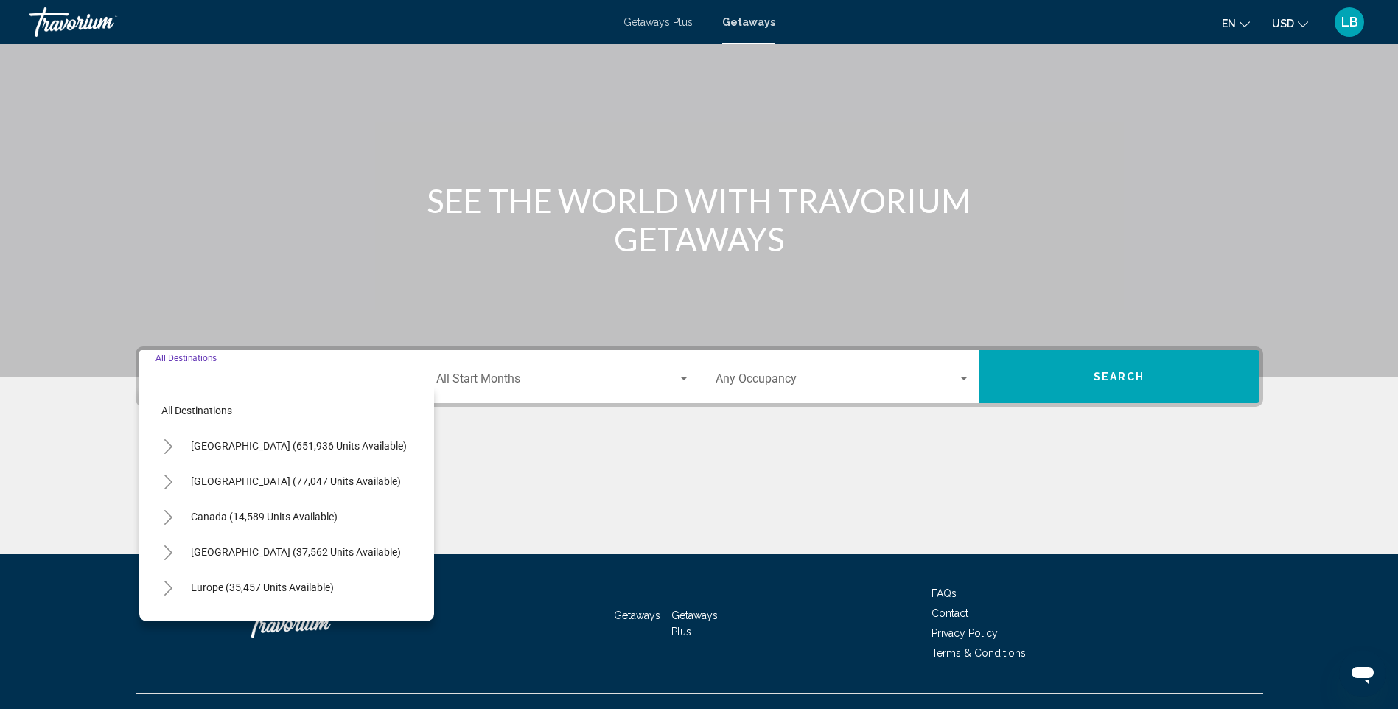
scroll to position [91, 0]
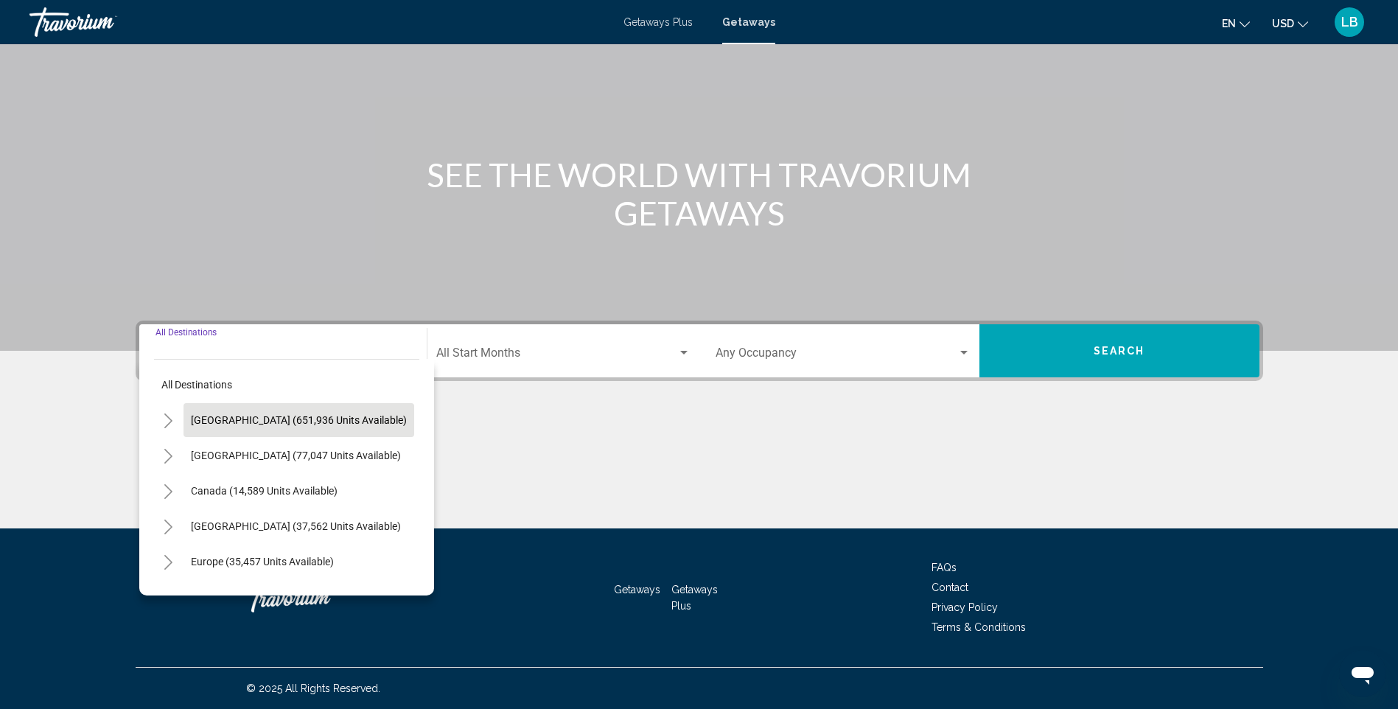
click at [267, 430] on button "United States (651,936 units available)" at bounding box center [299, 420] width 231 height 34
type input "**********"
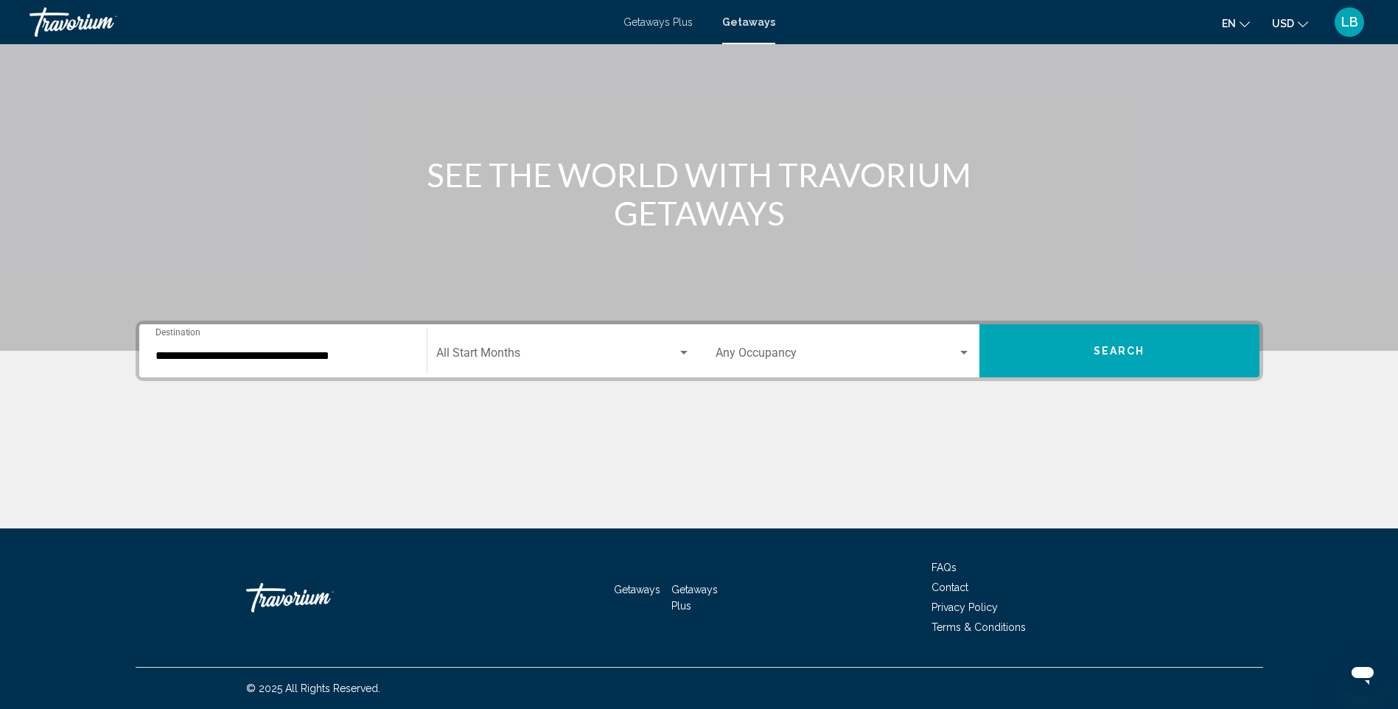
click at [425, 363] on div "Start Month All Start Months" at bounding box center [559, 350] width 280 height 53
click at [369, 360] on input "**********" at bounding box center [283, 355] width 255 height 13
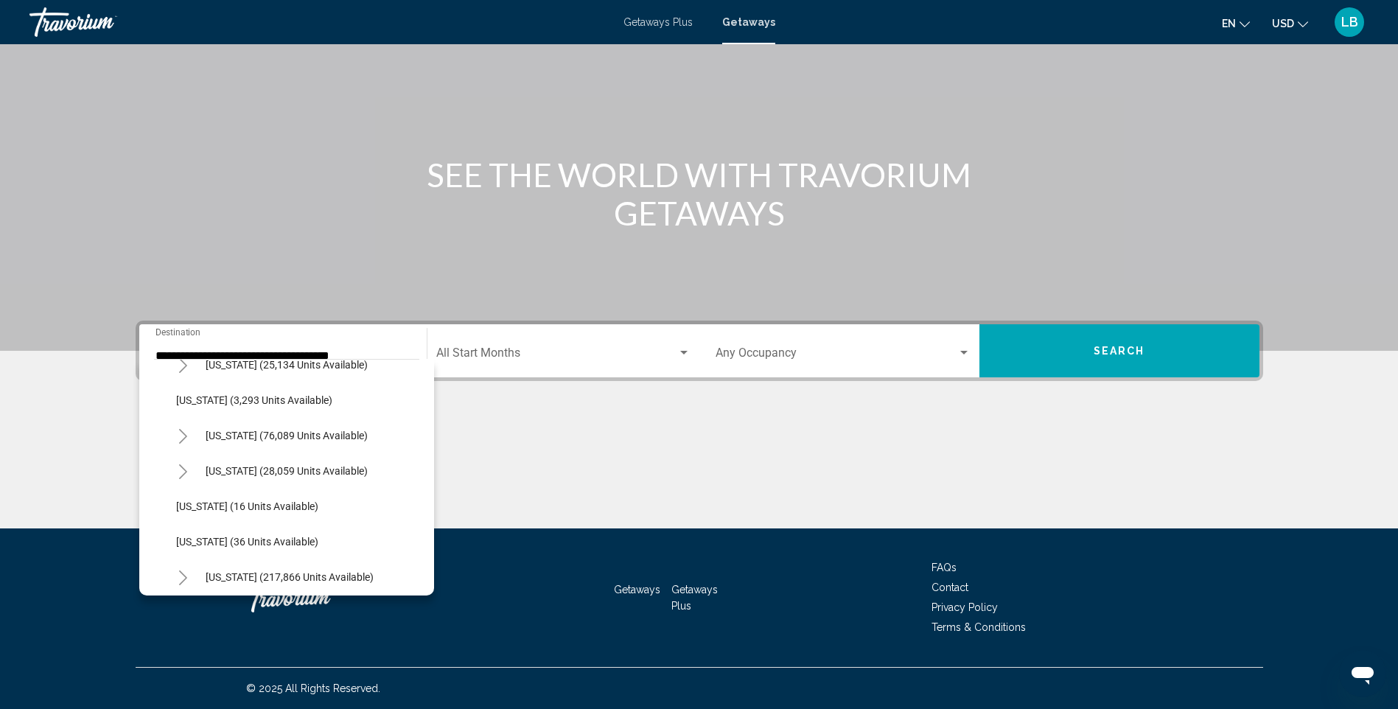
scroll to position [67, 0]
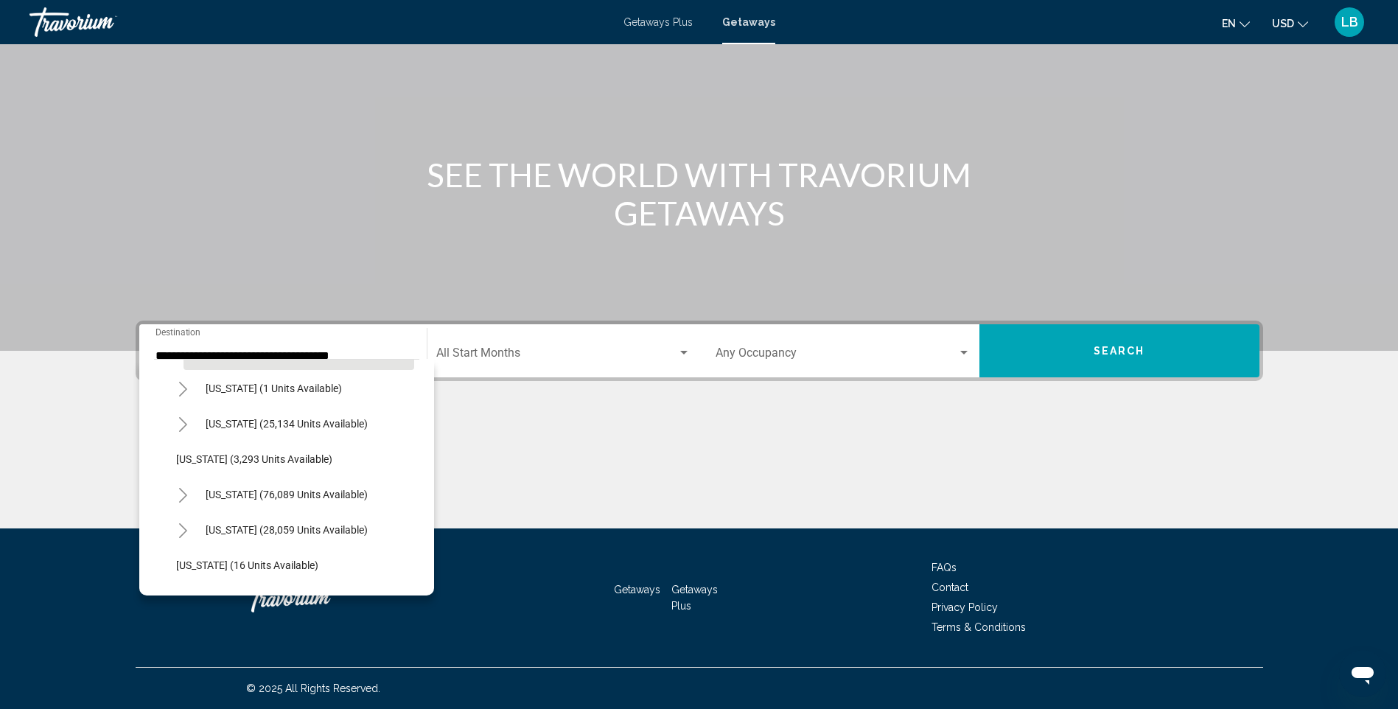
click at [1072, 347] on button "Search" at bounding box center [1119, 350] width 280 height 53
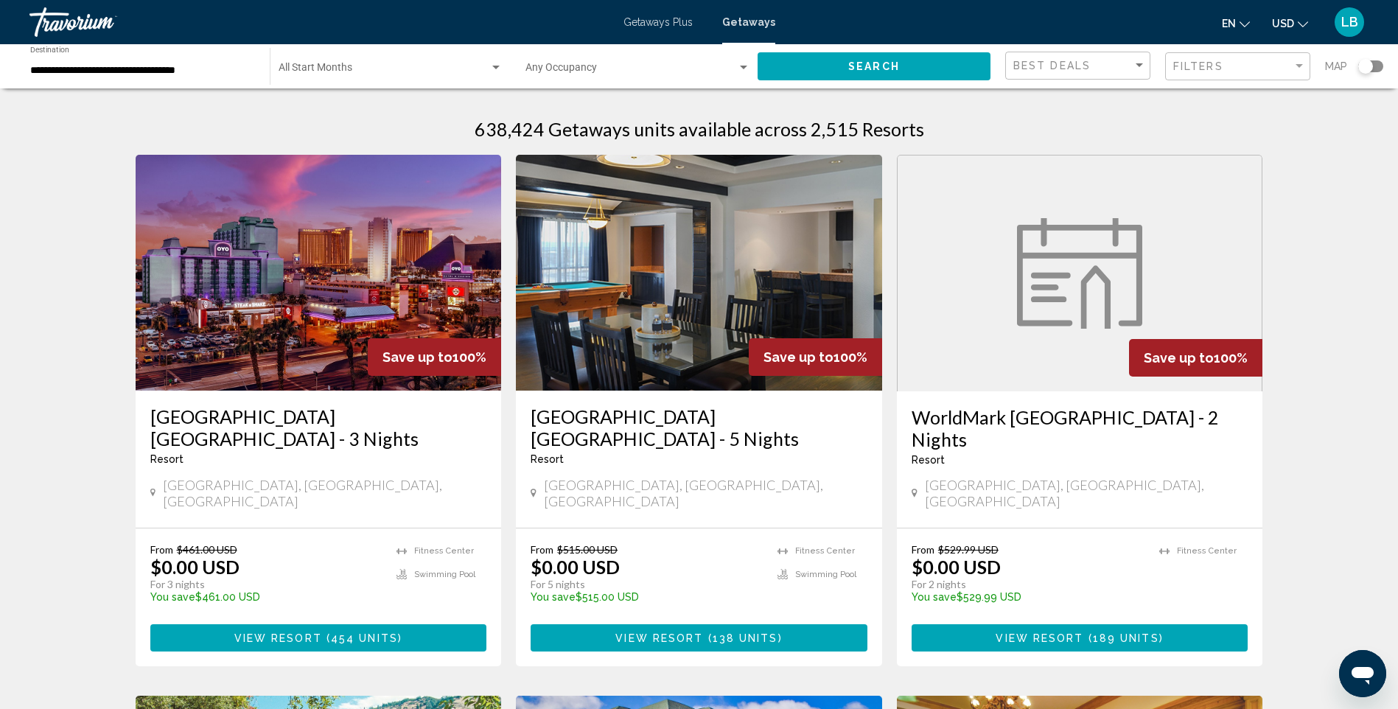
click at [1367, 66] on div "Search widget" at bounding box center [1365, 66] width 15 height 15
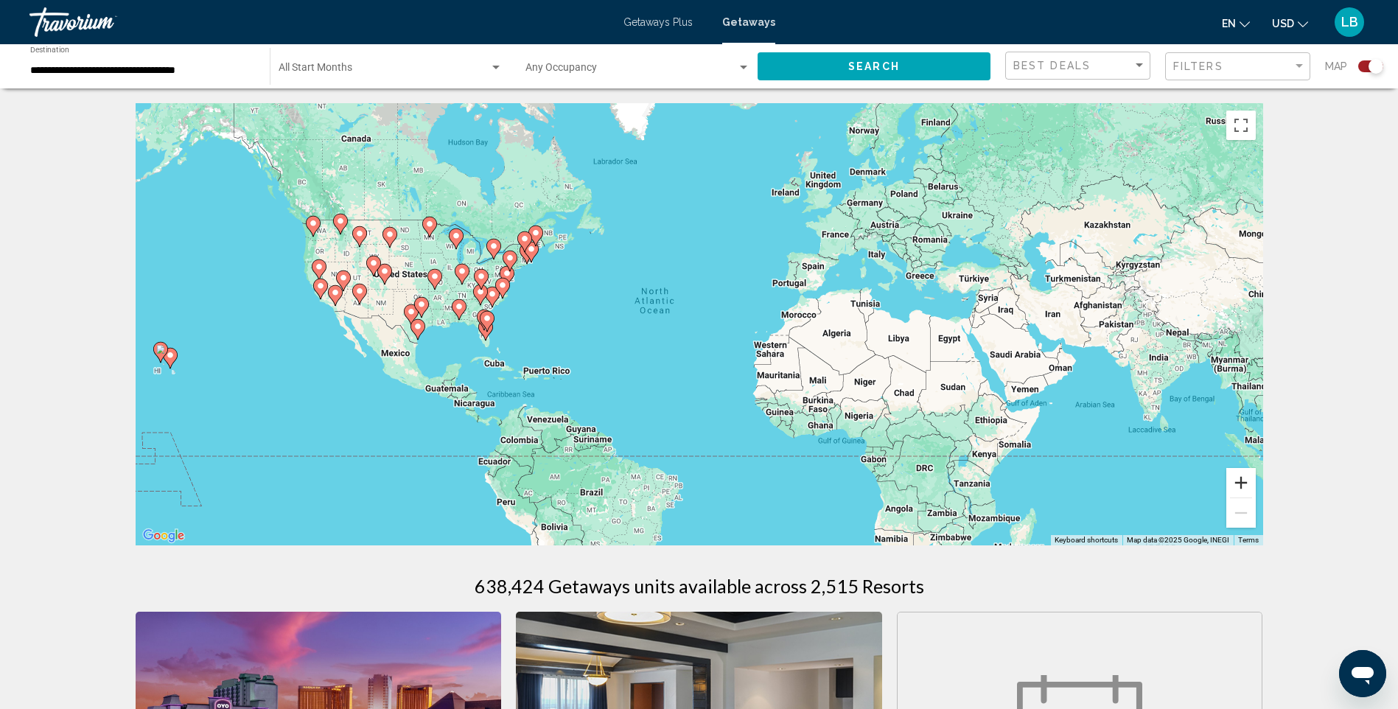
click at [1240, 481] on button "Zoom in" at bounding box center [1240, 482] width 29 height 29
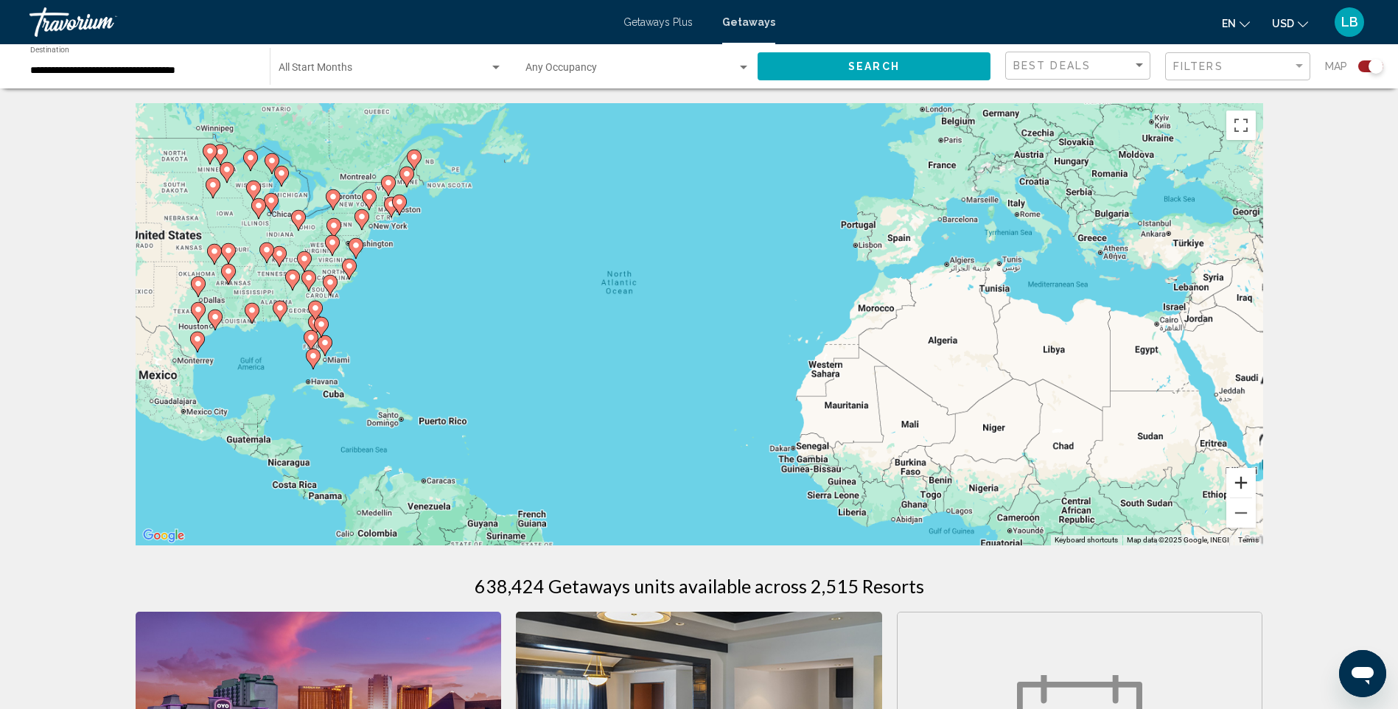
click at [1240, 481] on button "Zoom in" at bounding box center [1240, 482] width 29 height 29
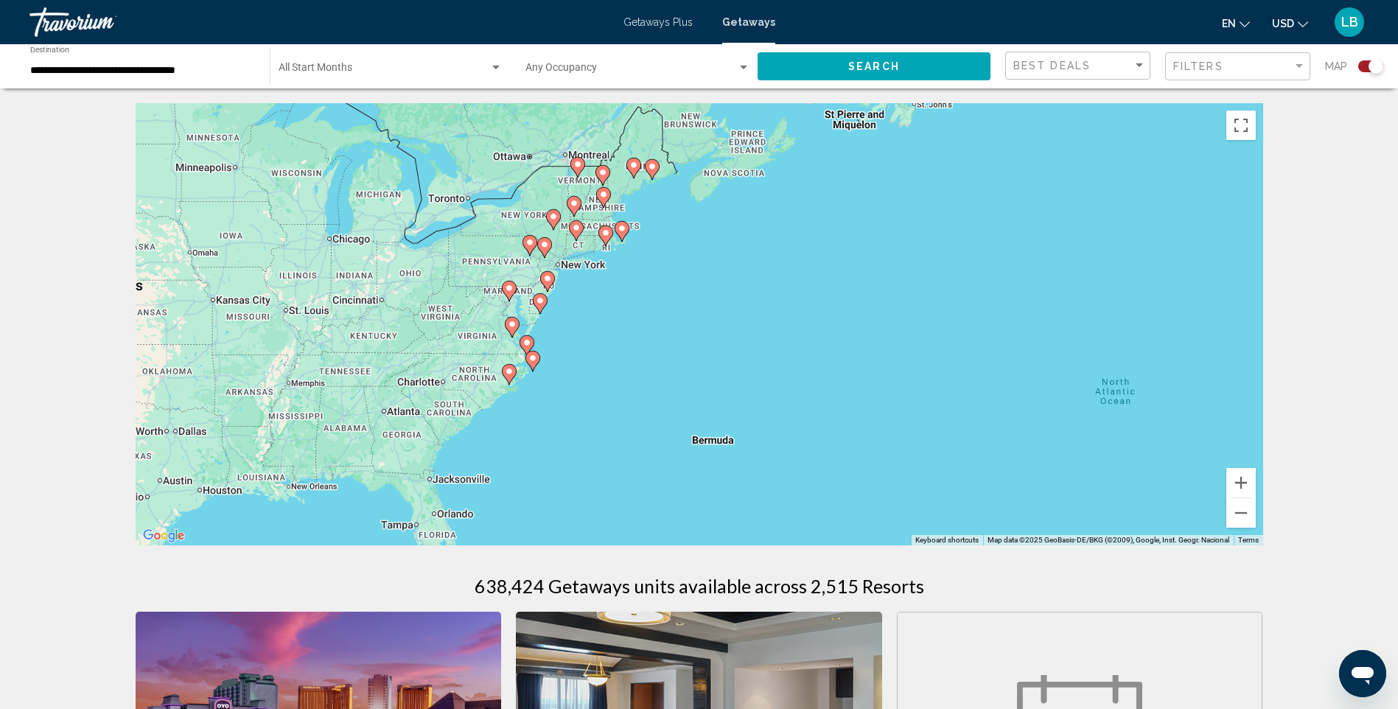
drag, startPoint x: 268, startPoint y: 172, endPoint x: 867, endPoint y: 333, distance: 620.5
click at [867, 333] on div "To activate drag with keyboard, press Alt + Enter. Once in keyboard drag state,…" at bounding box center [700, 324] width 1128 height 442
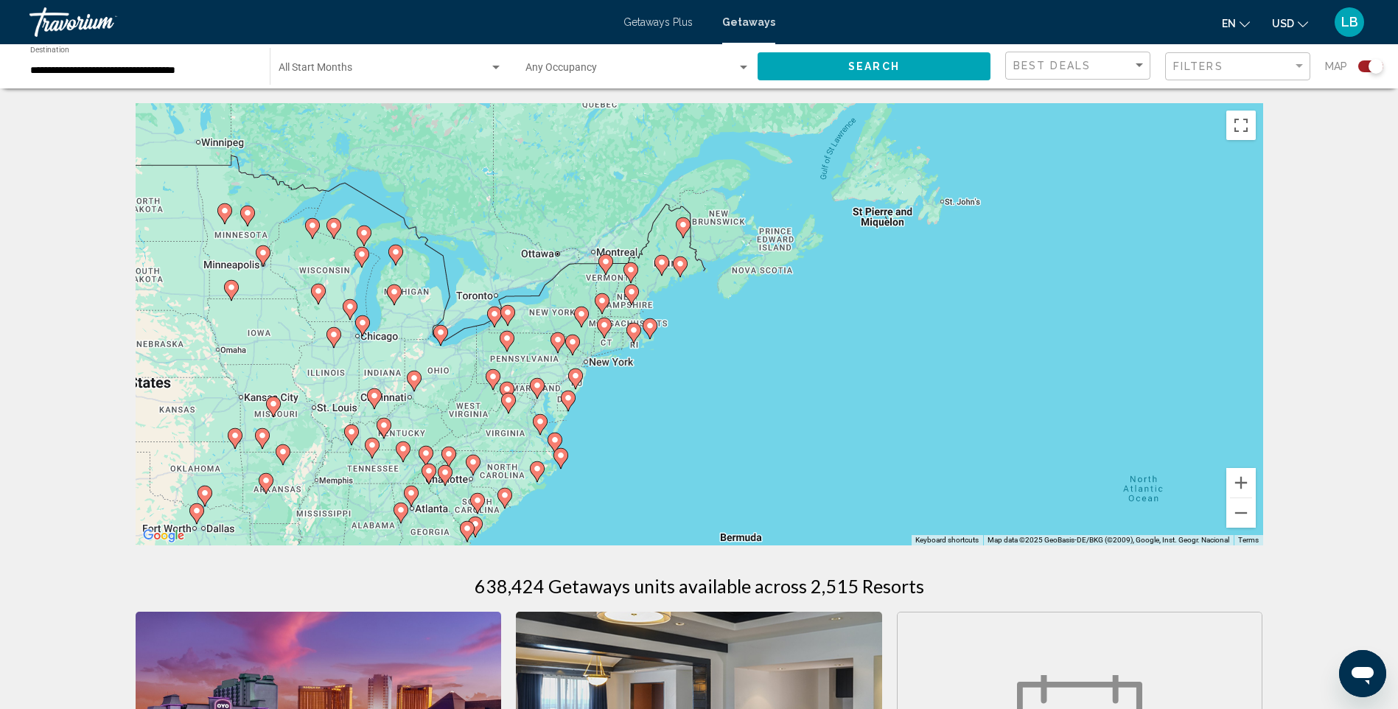
drag, startPoint x: 538, startPoint y: 211, endPoint x: 581, endPoint y: 336, distance: 132.6
click at [581, 336] on div "To activate drag with keyboard, press Alt + Enter. Once in keyboard drag state,…" at bounding box center [700, 324] width 1128 height 442
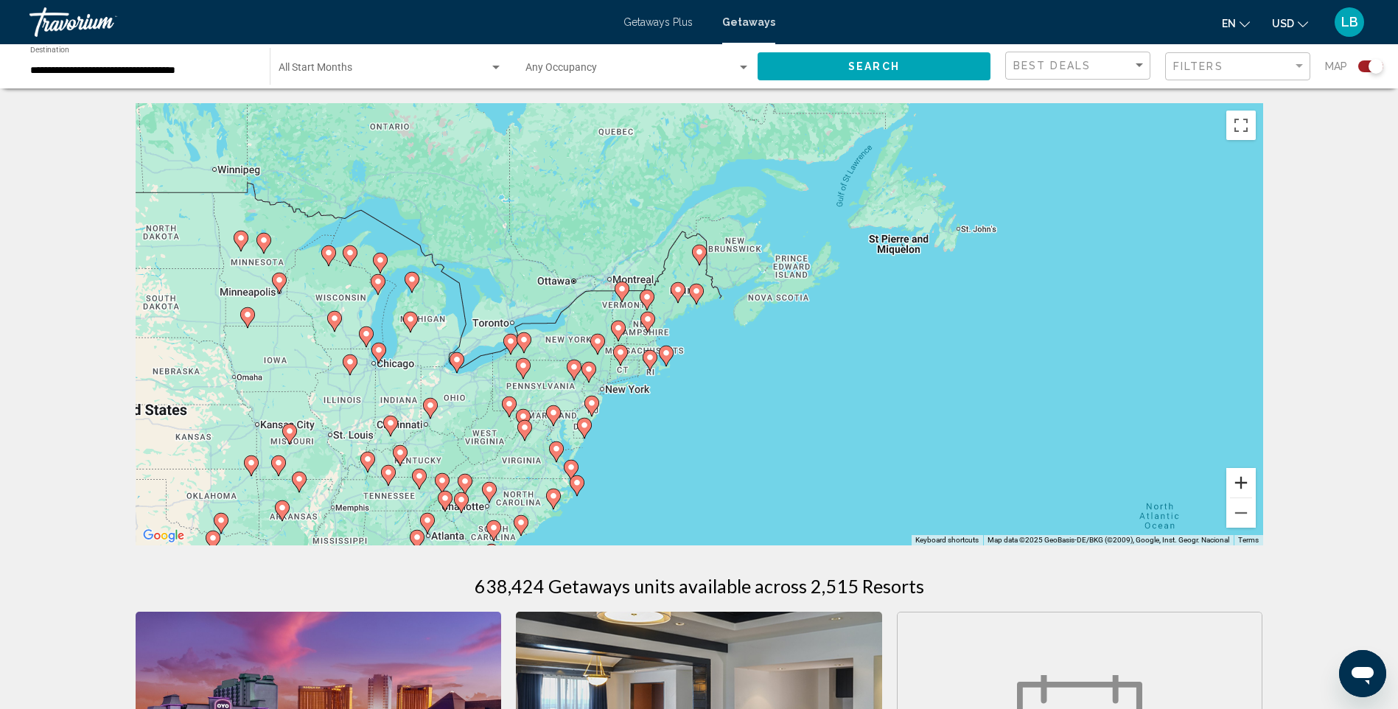
click at [1243, 486] on button "Zoom in" at bounding box center [1240, 482] width 29 height 29
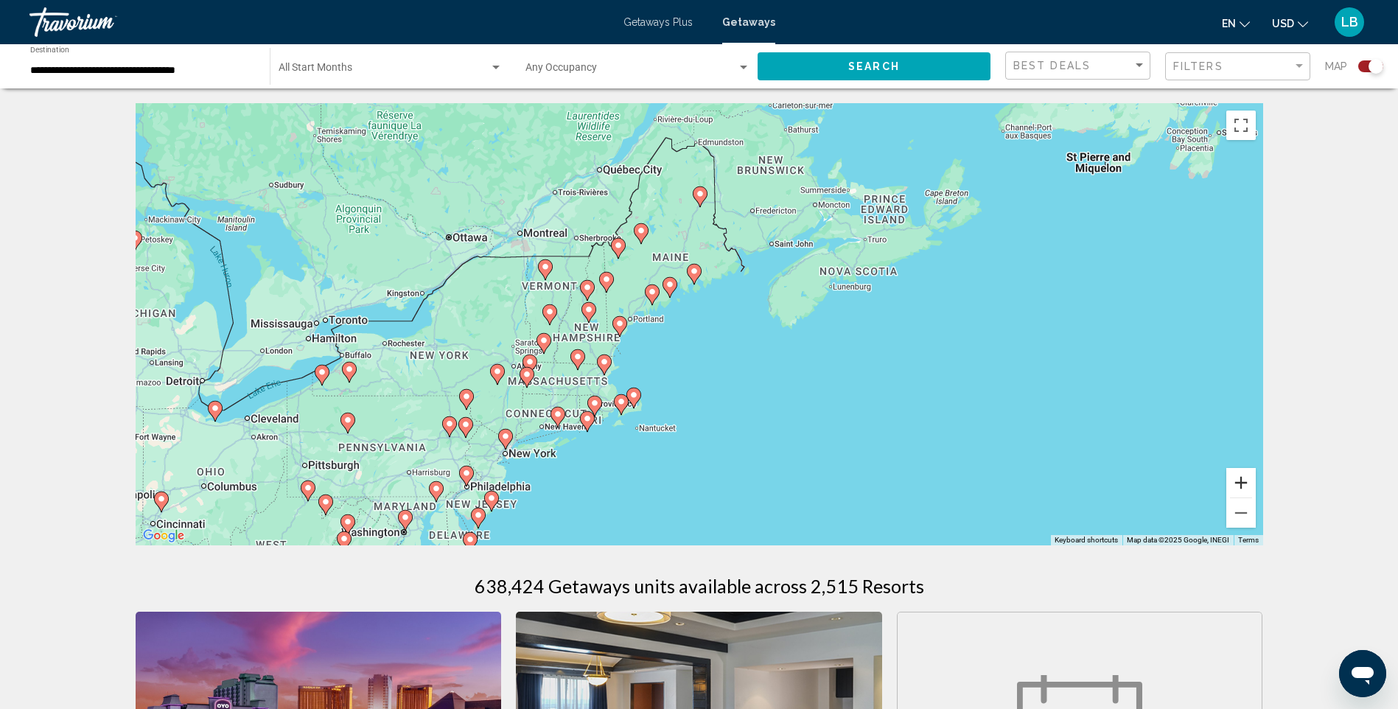
click at [1243, 486] on button "Zoom in" at bounding box center [1240, 482] width 29 height 29
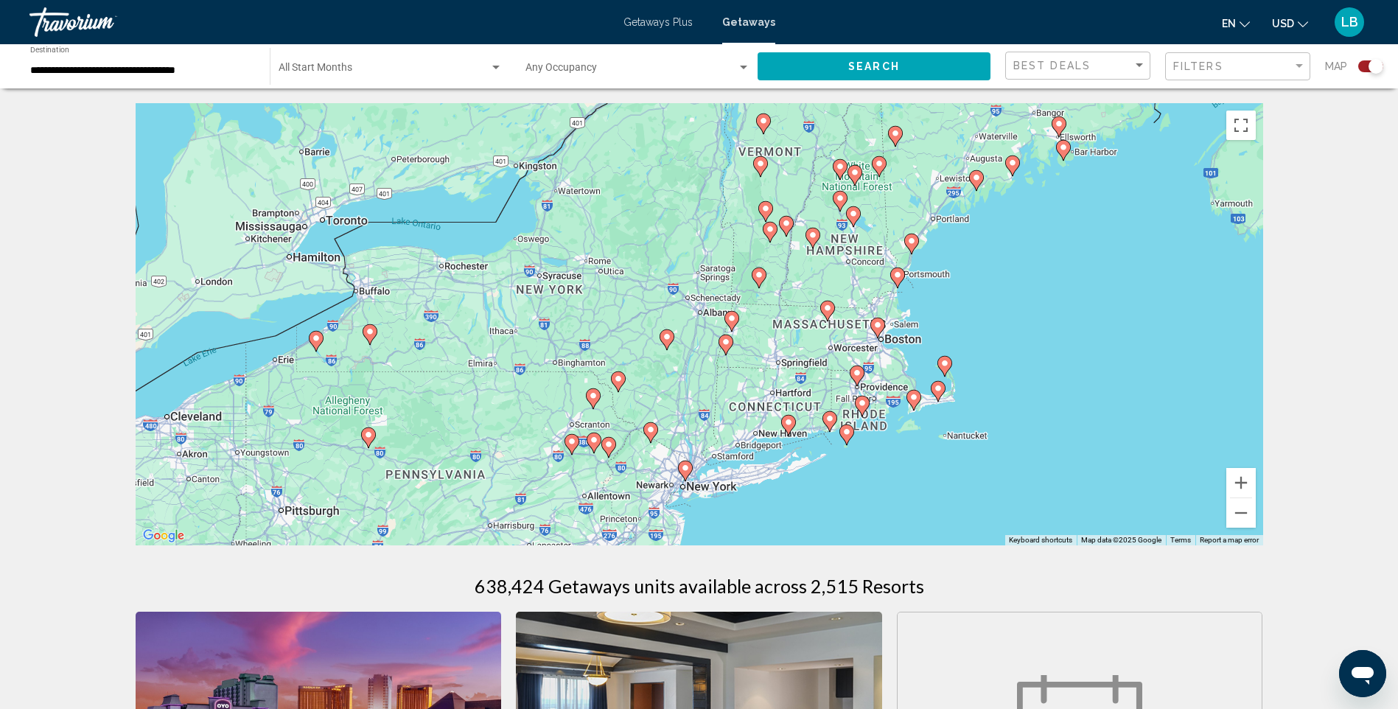
drag, startPoint x: 322, startPoint y: 330, endPoint x: 696, endPoint y: 234, distance: 386.6
click at [696, 234] on div "To activate drag with keyboard, press Alt + Enter. Once in keyboard drag state,…" at bounding box center [700, 324] width 1128 height 442
click at [1236, 481] on button "Zoom in" at bounding box center [1240, 482] width 29 height 29
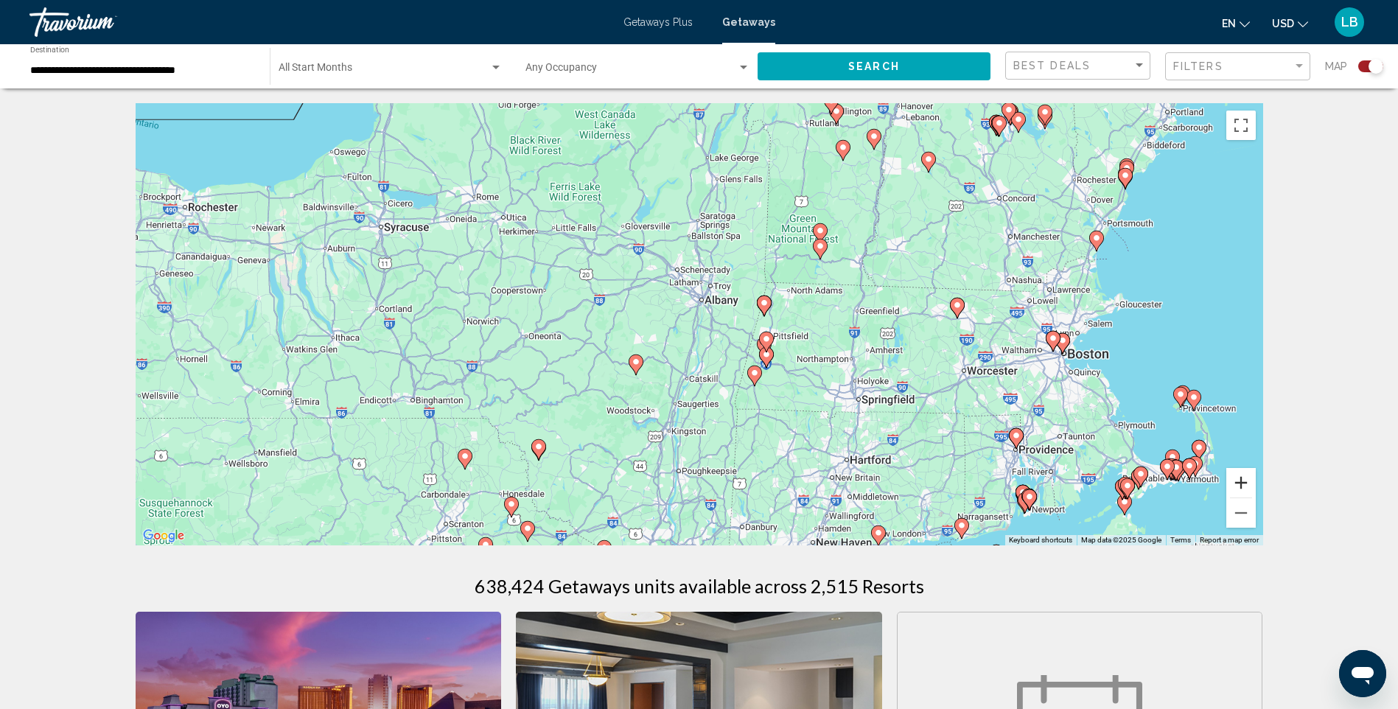
click at [1236, 481] on button "Zoom in" at bounding box center [1240, 482] width 29 height 29
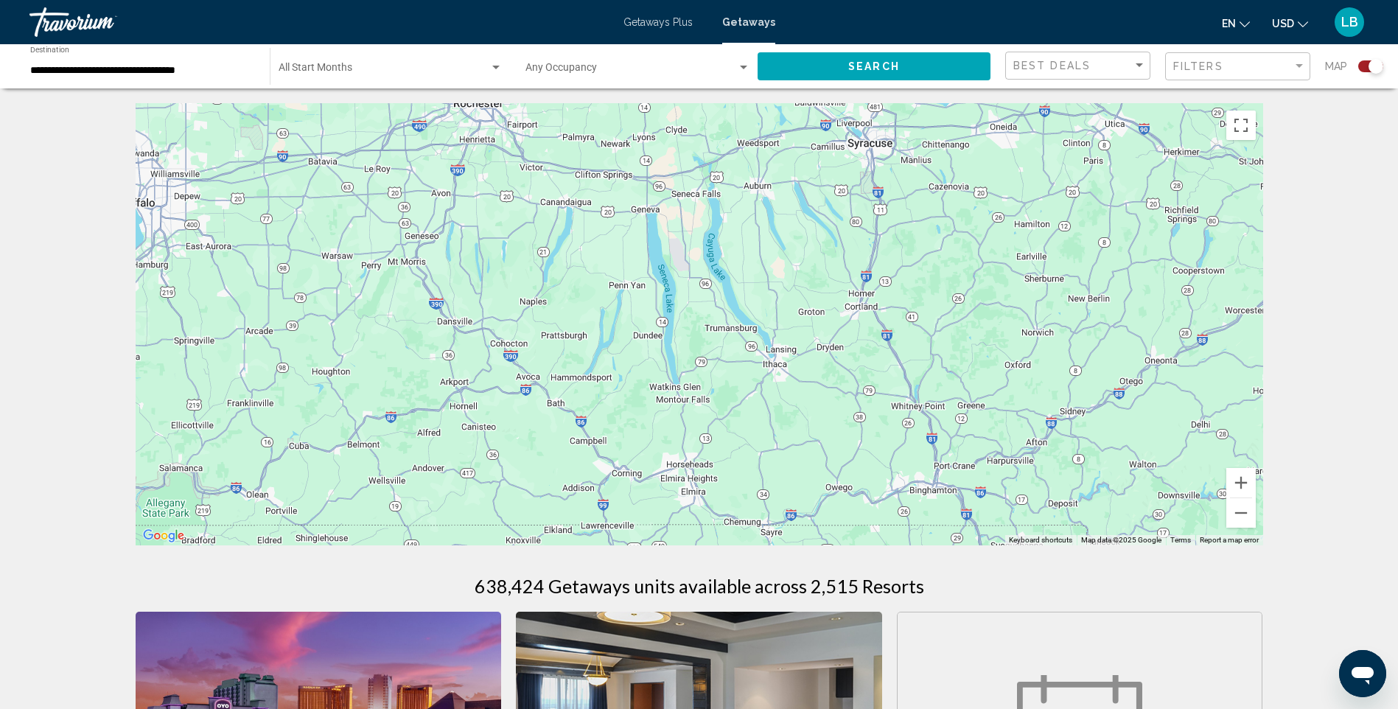
drag, startPoint x: 257, startPoint y: 235, endPoint x: 1066, endPoint y: 248, distance: 808.6
click at [1066, 248] on div "To activate drag with keyboard, press Alt + Enter. Once in keyboard drag state,…" at bounding box center [700, 324] width 1128 height 442
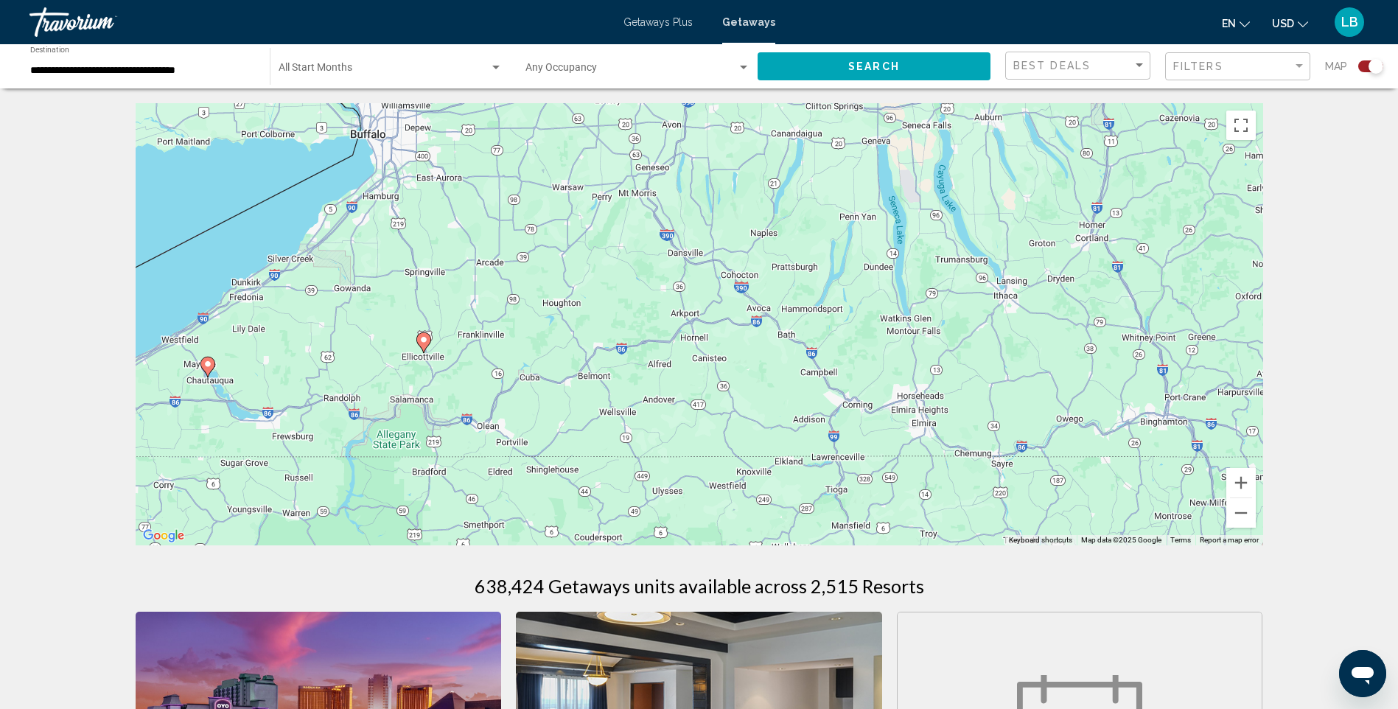
drag, startPoint x: 335, startPoint y: 294, endPoint x: 567, endPoint y: 226, distance: 242.1
click at [567, 226] on div "To activate drag with keyboard, press Alt + Enter. Once in keyboard drag state,…" at bounding box center [700, 324] width 1128 height 442
click at [427, 338] on image "Main content" at bounding box center [423, 339] width 9 height 9
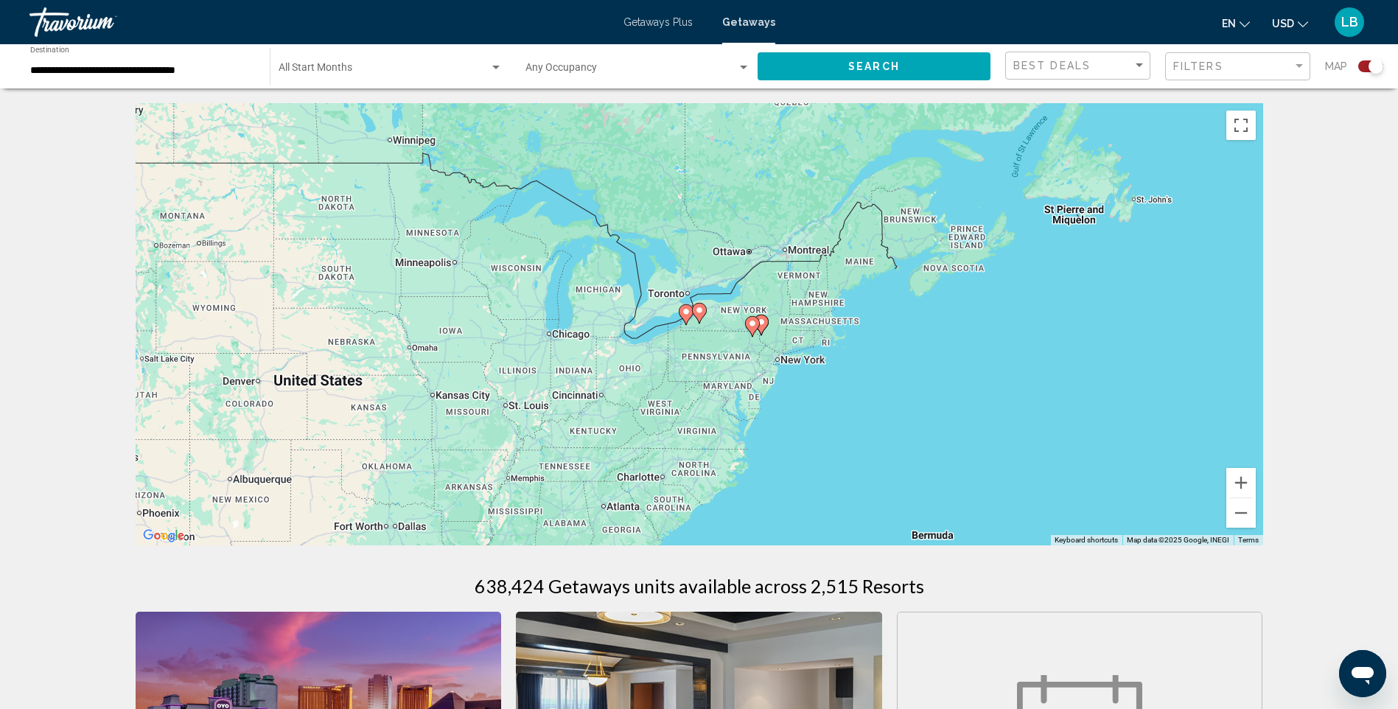
click at [696, 312] on image "Main content" at bounding box center [699, 310] width 9 height 9
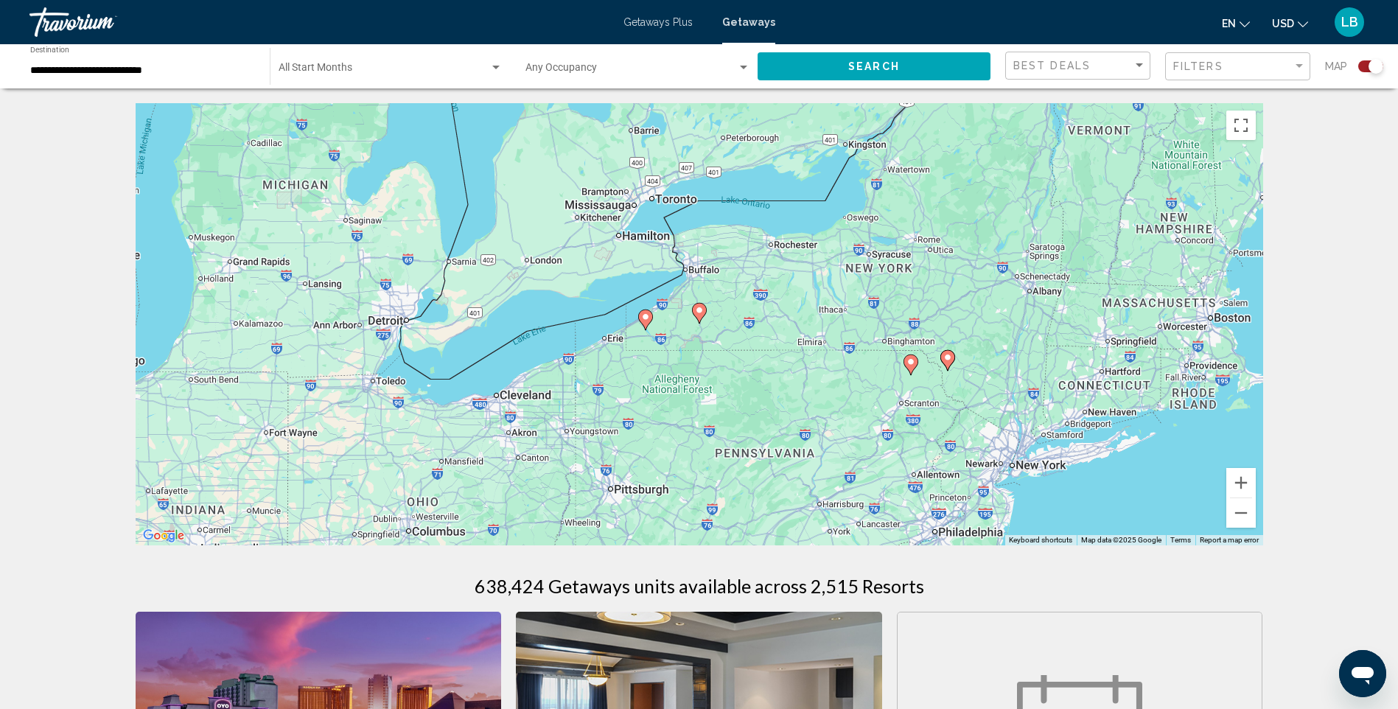
click at [696, 312] on image "Main content" at bounding box center [699, 310] width 9 height 9
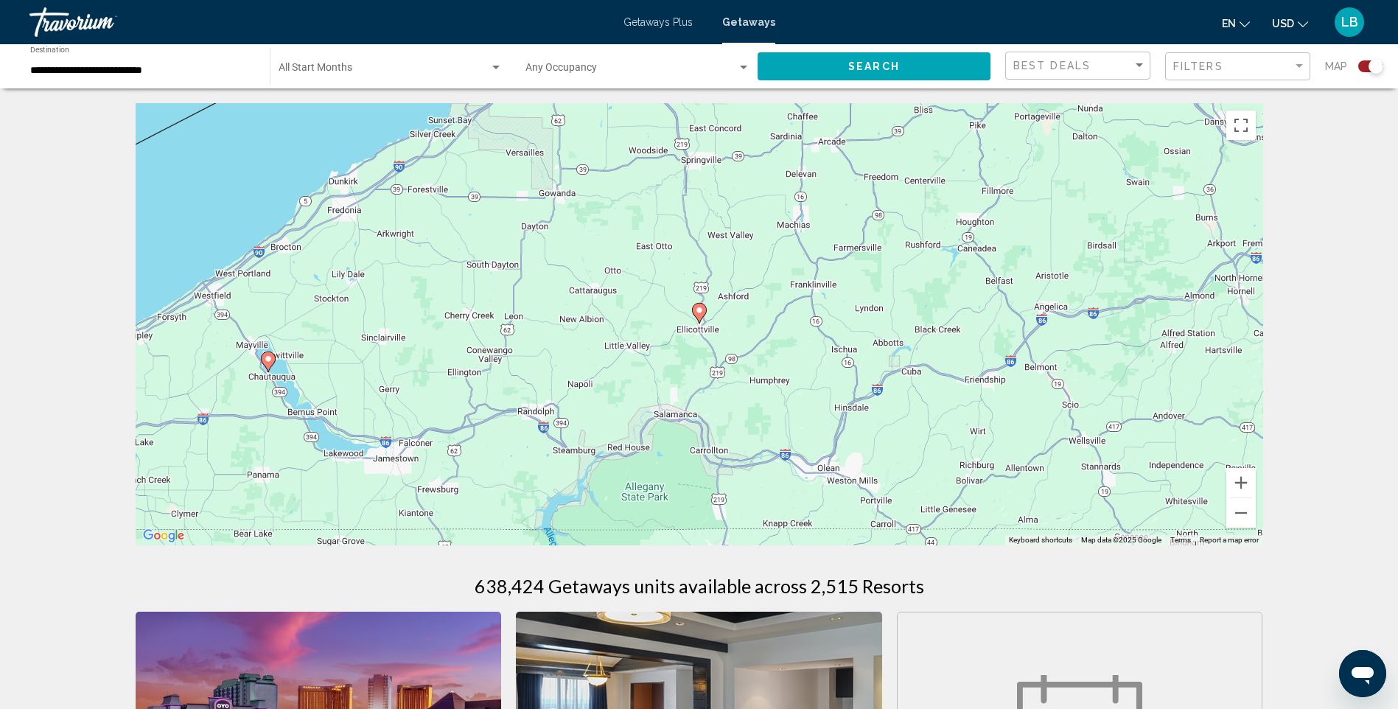
click at [696, 312] on image "Main content" at bounding box center [699, 310] width 9 height 9
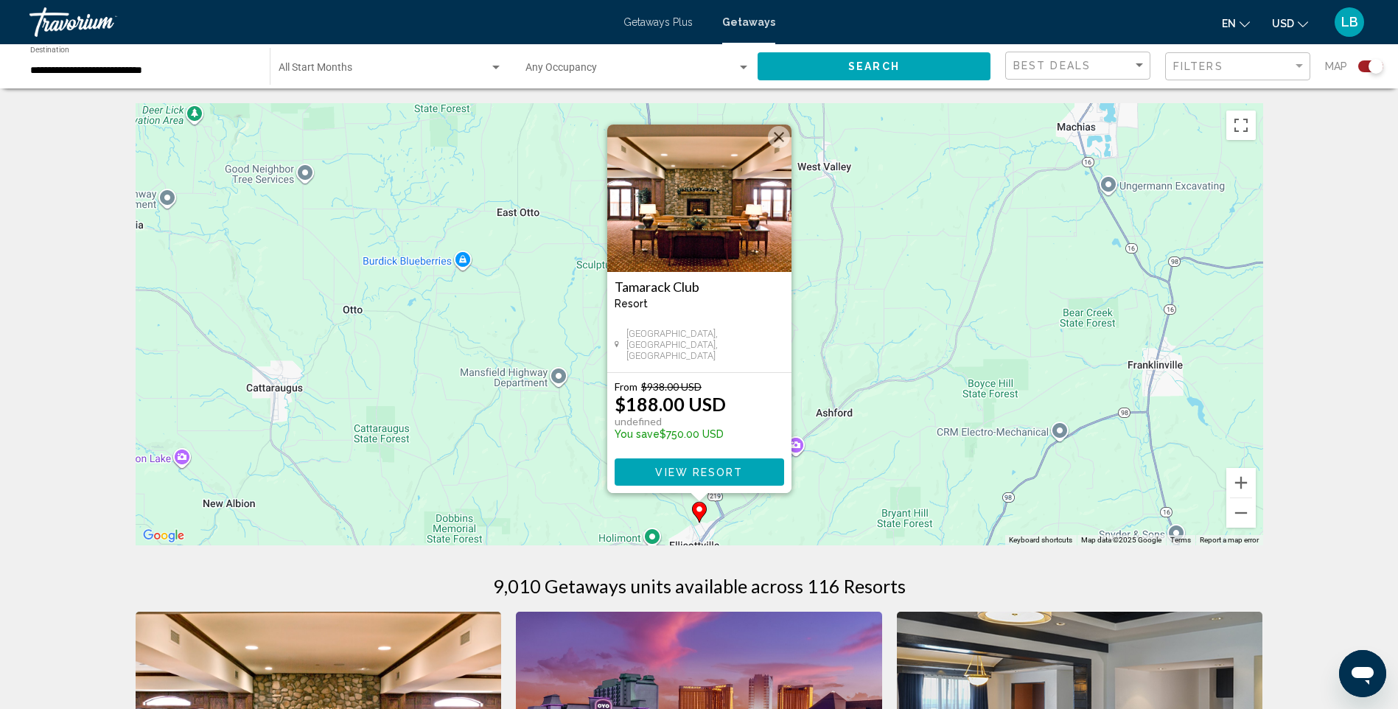
click at [775, 139] on button "Close" at bounding box center [779, 137] width 22 height 22
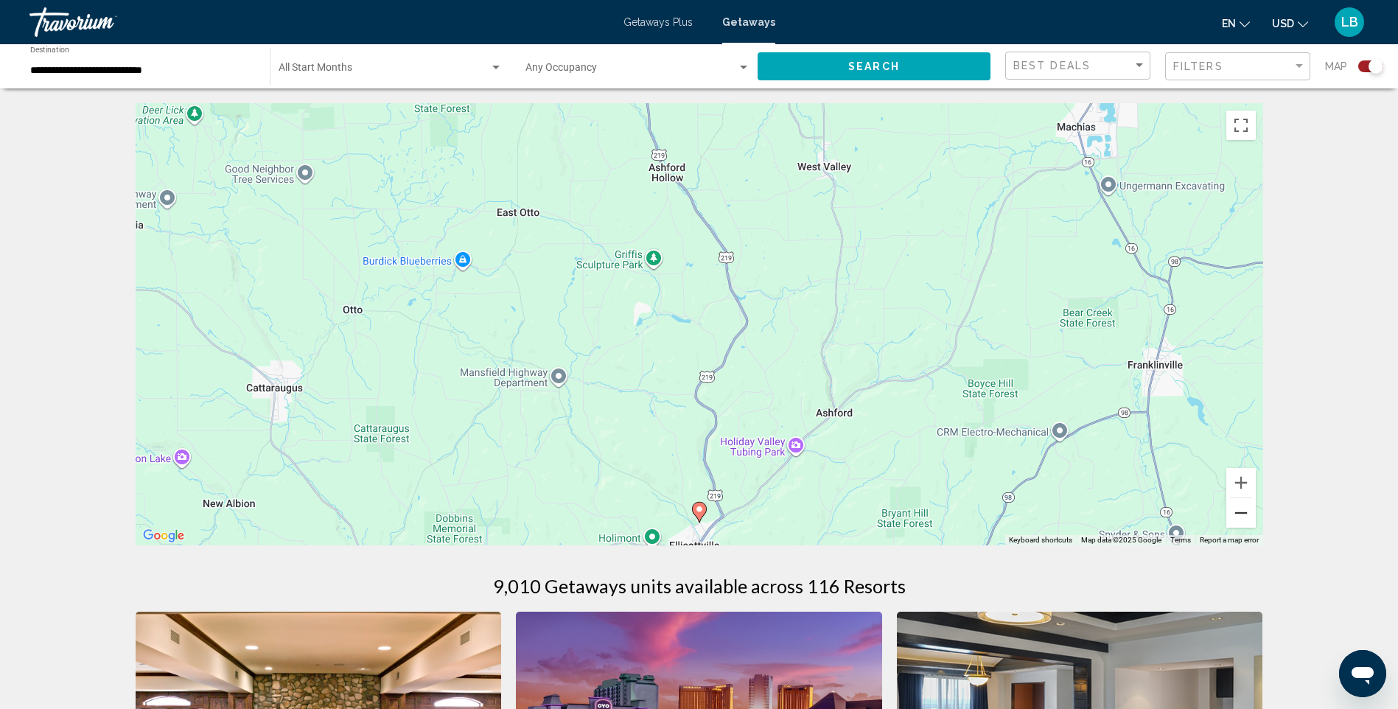
click at [1240, 516] on button "Zoom out" at bounding box center [1240, 512] width 29 height 29
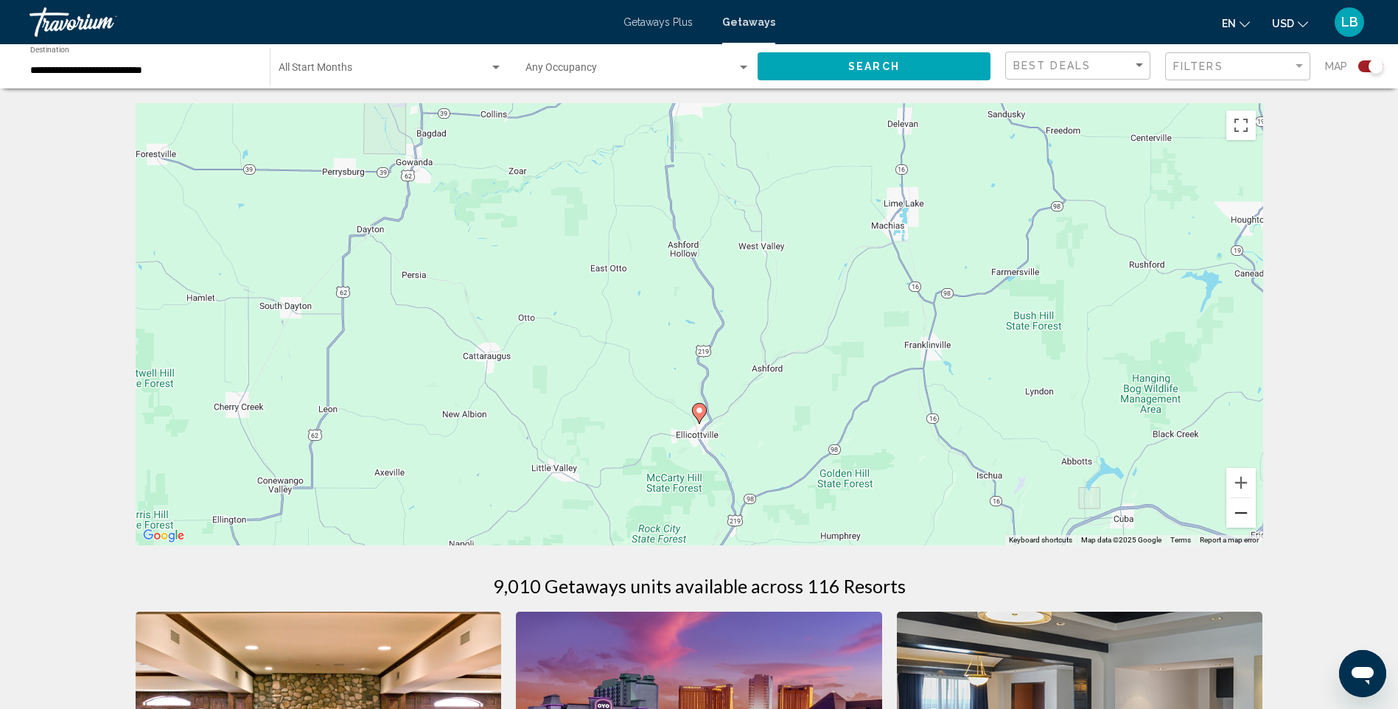
click at [1240, 516] on button "Zoom out" at bounding box center [1240, 512] width 29 height 29
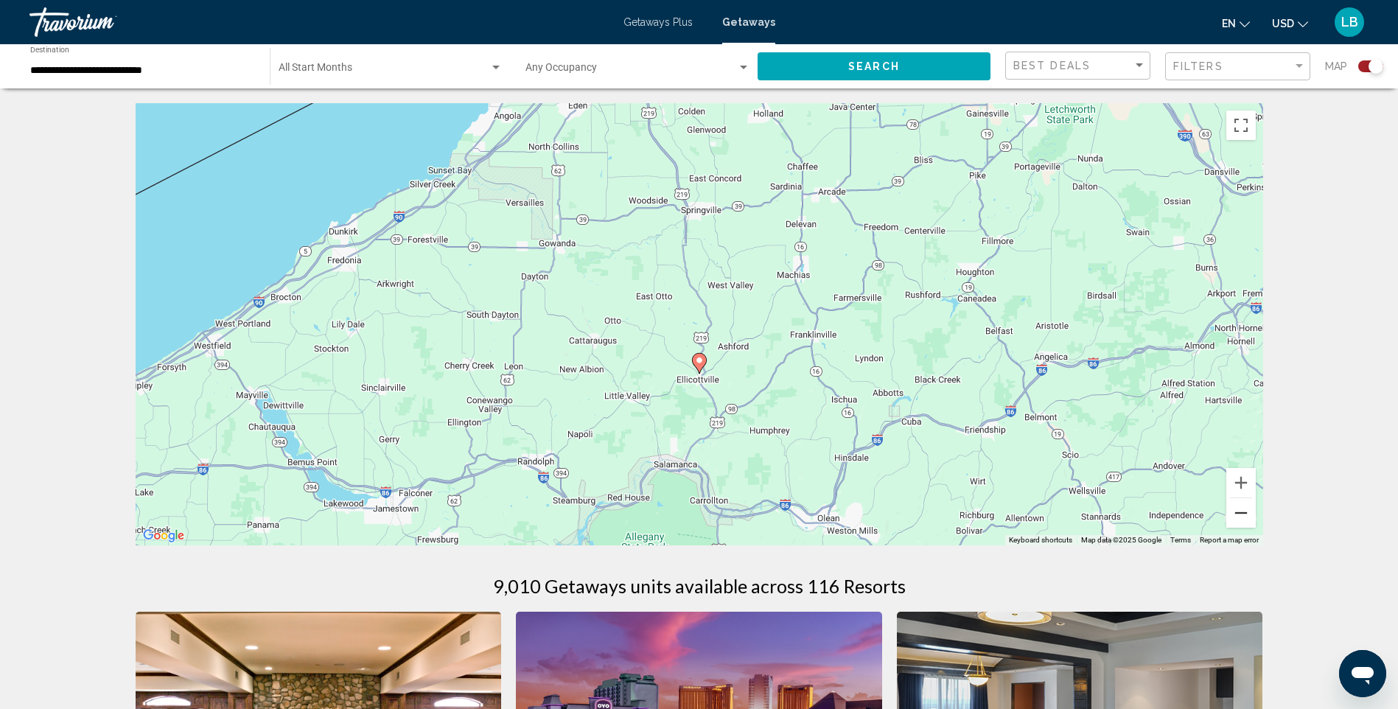
click at [1240, 516] on button "Zoom out" at bounding box center [1240, 512] width 29 height 29
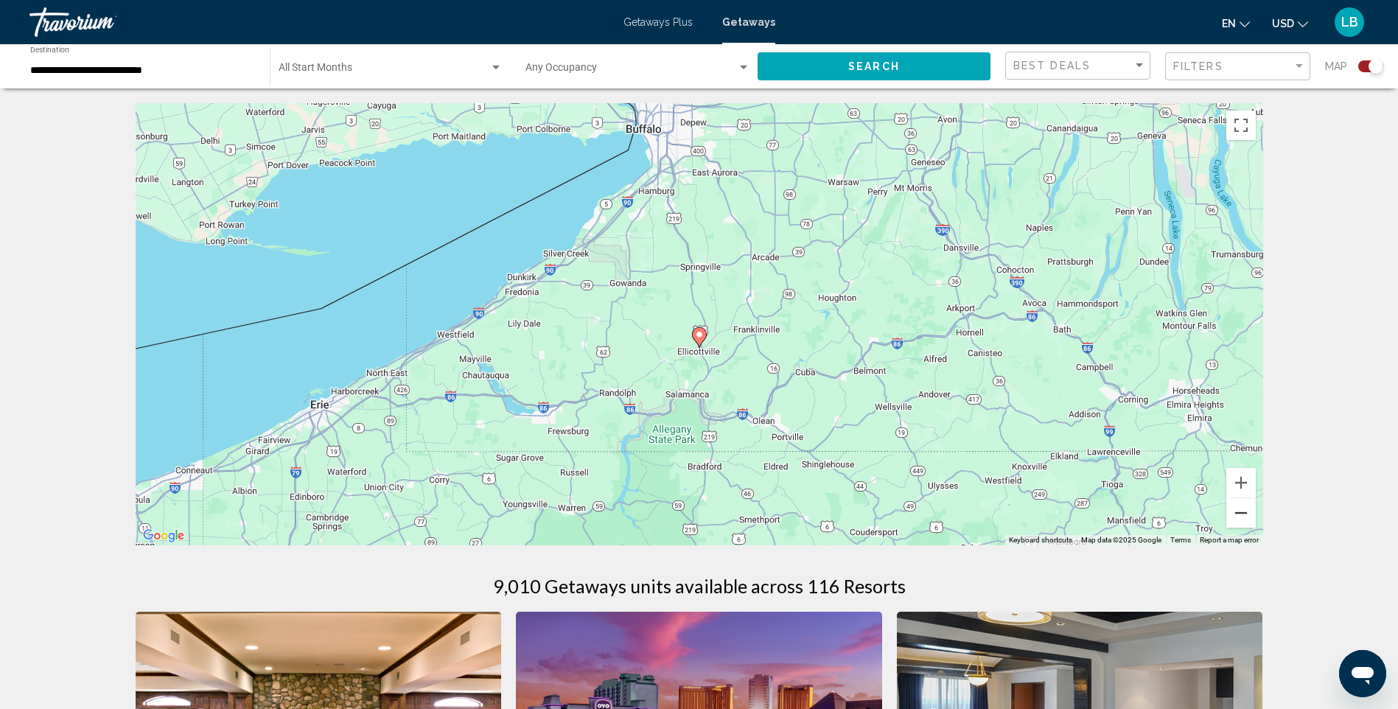
click at [1240, 516] on button "Zoom out" at bounding box center [1240, 512] width 29 height 29
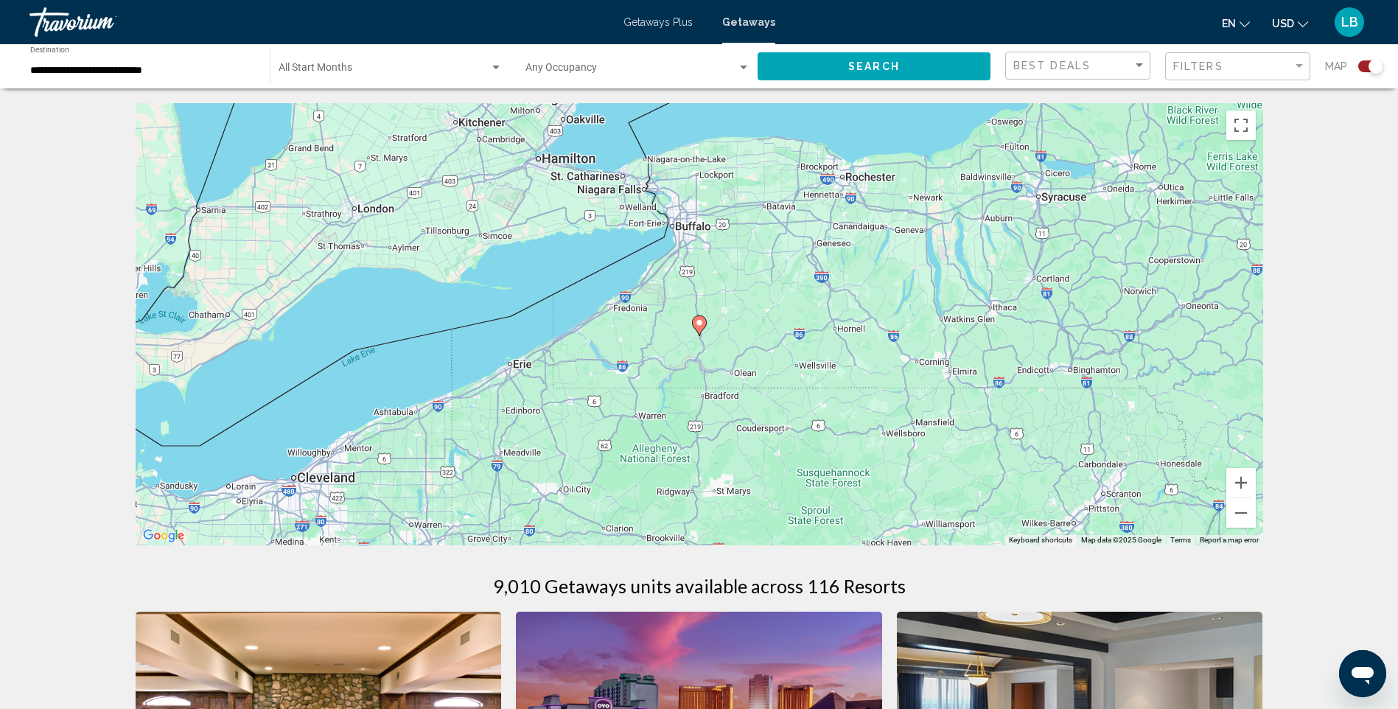
click at [171, 77] on div "**********" at bounding box center [142, 66] width 225 height 41
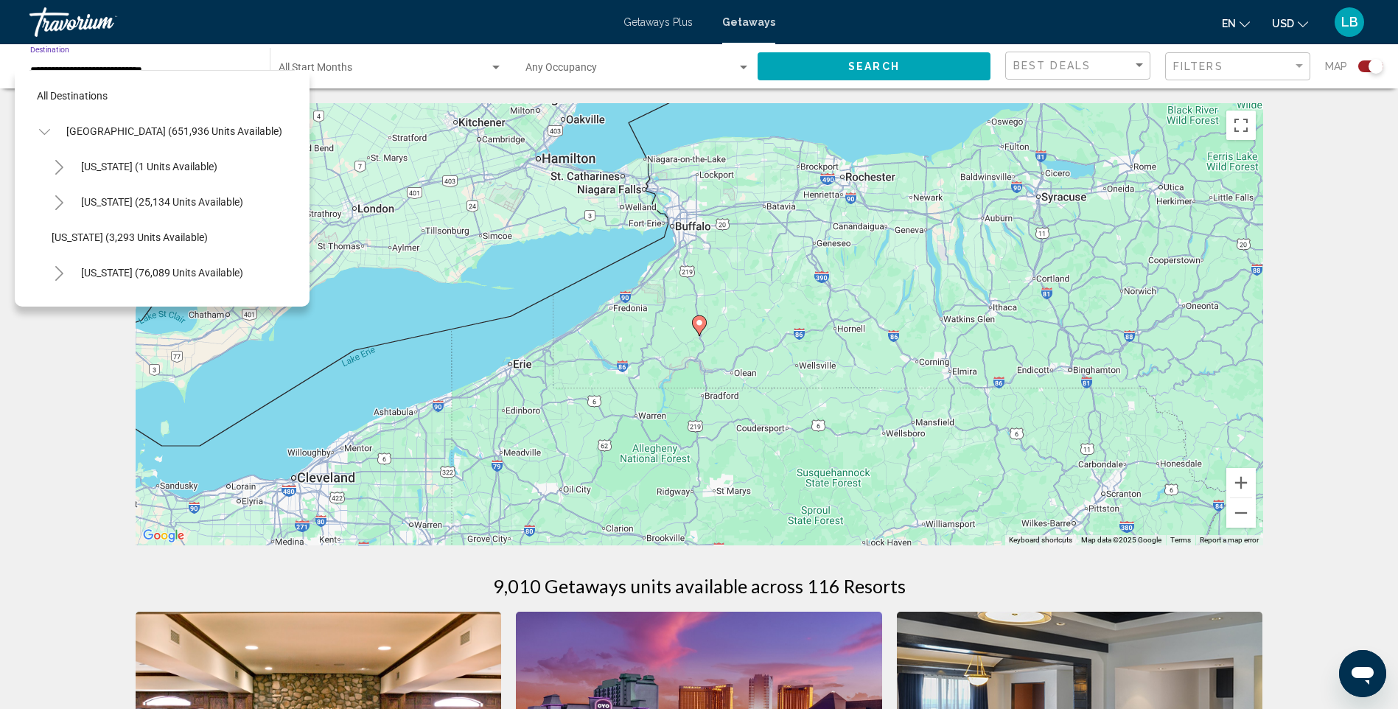
scroll to position [836, 0]
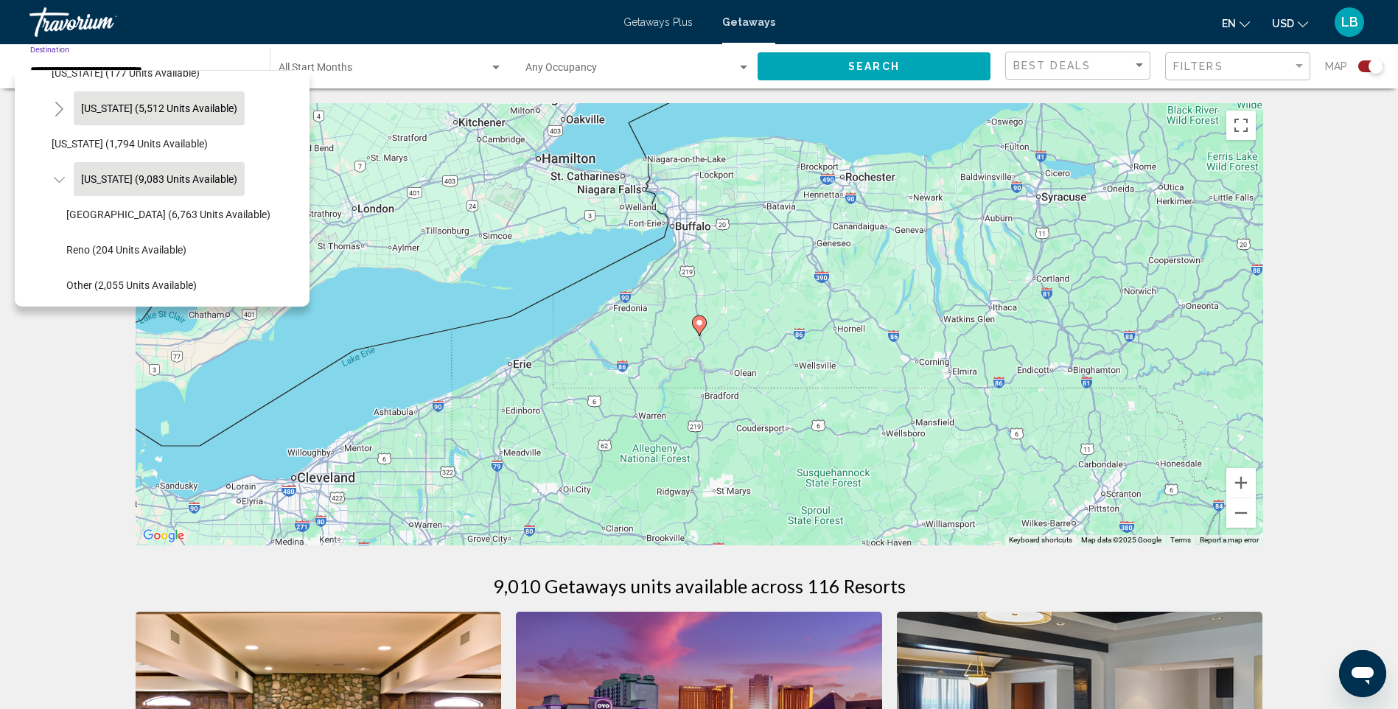
click at [158, 110] on span "Missouri (5,512 units available)" at bounding box center [159, 108] width 156 height 12
type input "**********"
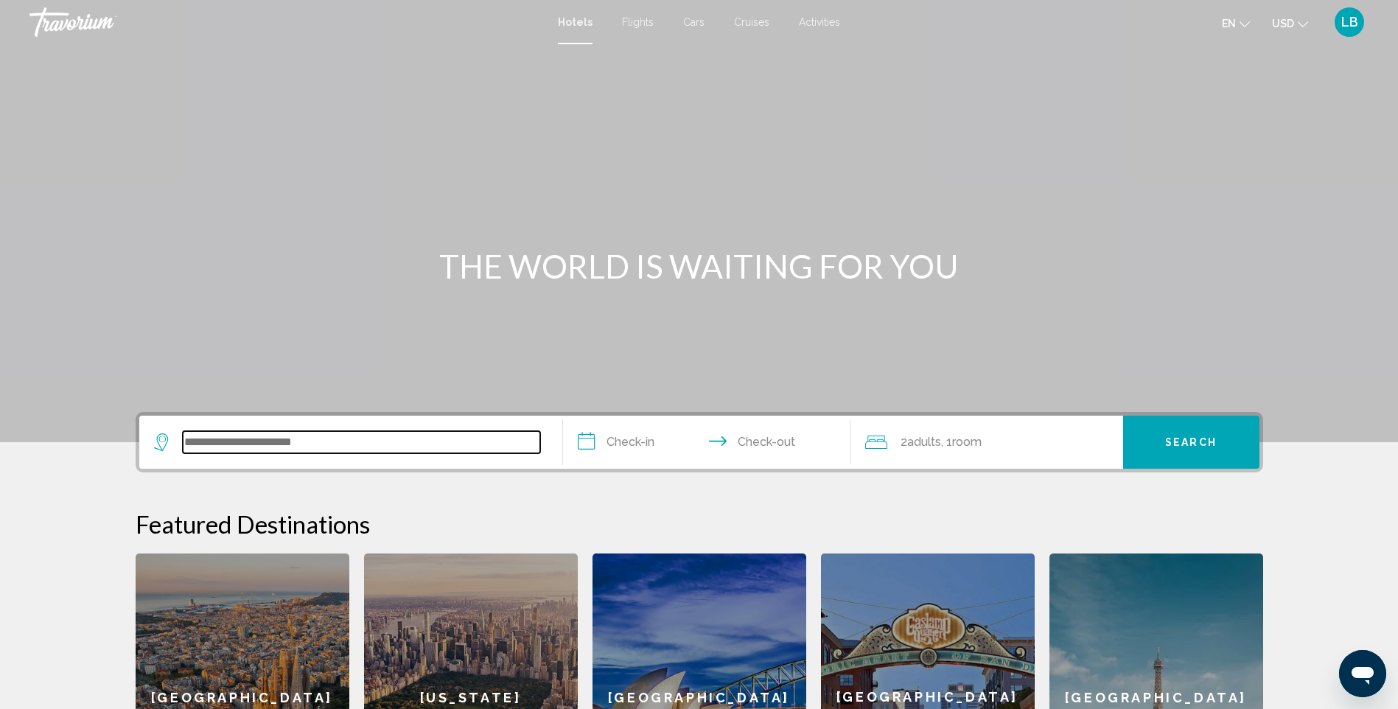
click at [341, 433] on input "Search widget" at bounding box center [361, 442] width 357 height 22
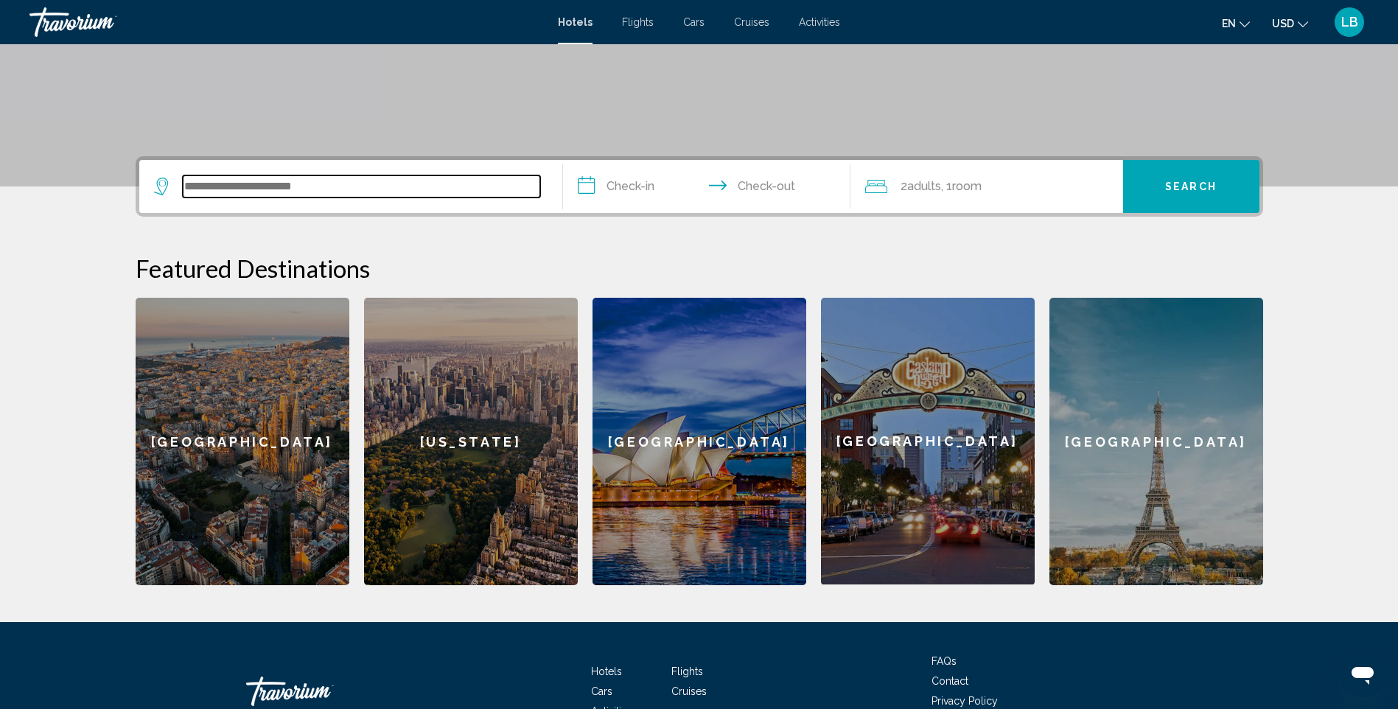
scroll to position [349, 0]
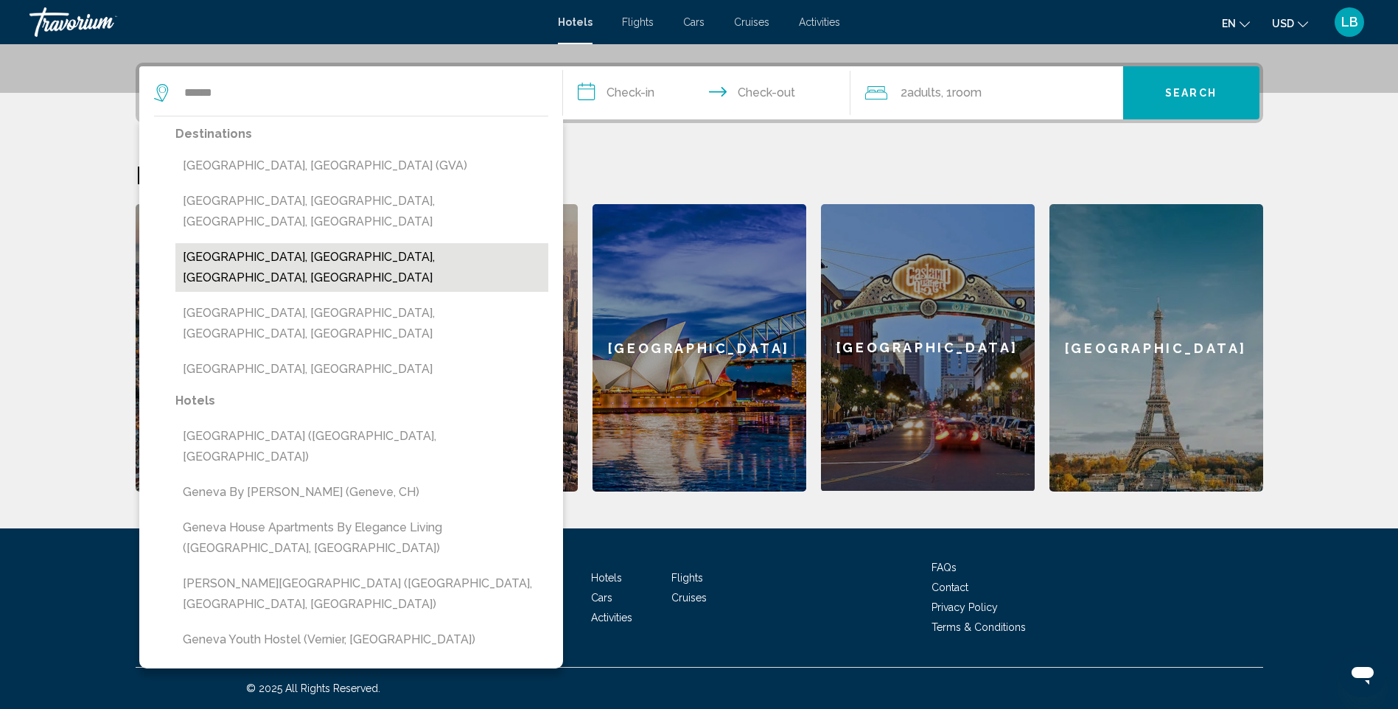
click at [329, 243] on button "[GEOGRAPHIC_DATA], [GEOGRAPHIC_DATA], [GEOGRAPHIC_DATA], [GEOGRAPHIC_DATA]" at bounding box center [361, 267] width 373 height 49
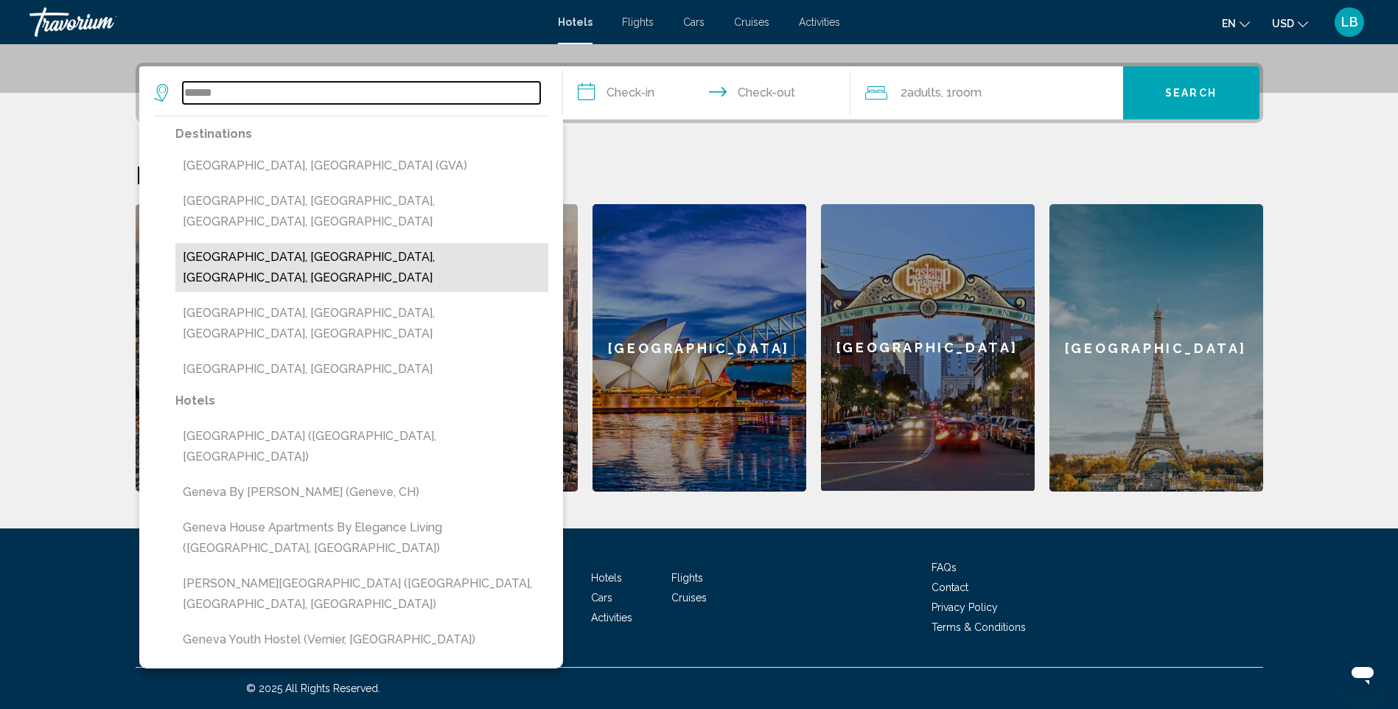
type input "**********"
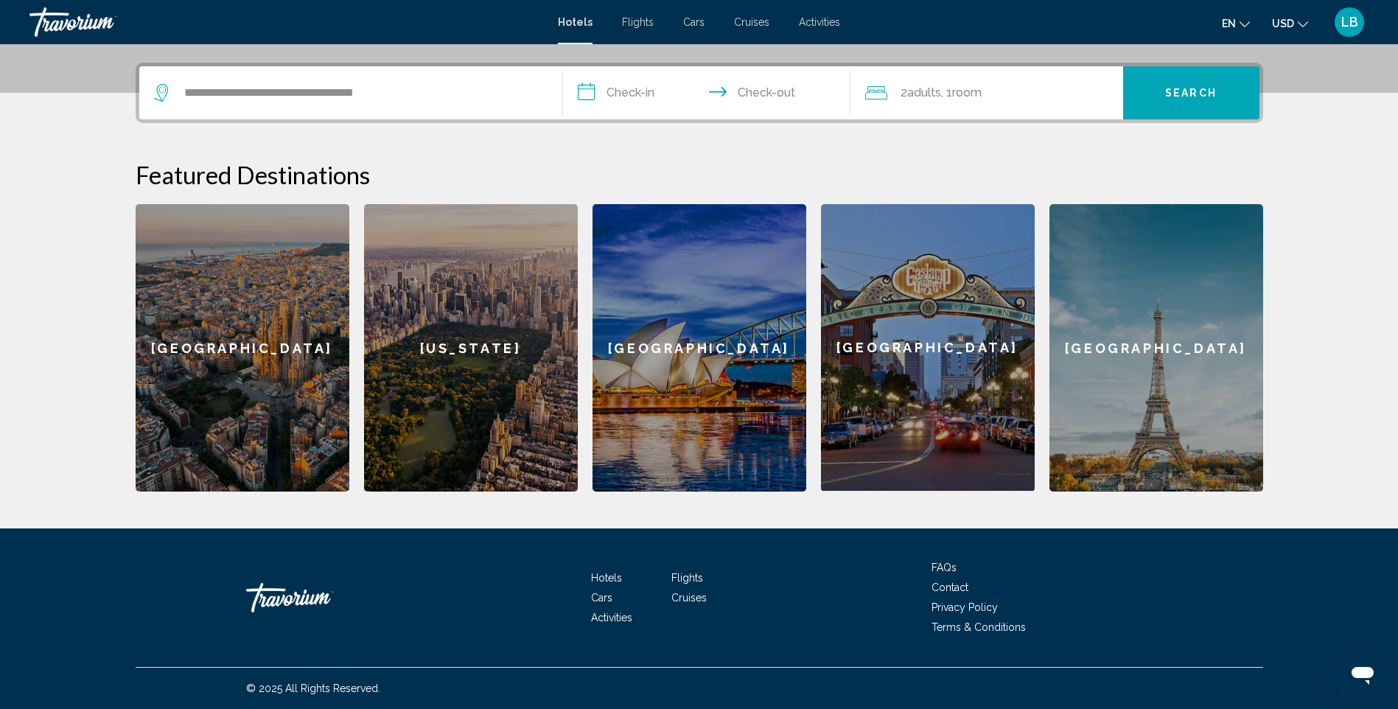
click at [1148, 78] on button "Search" at bounding box center [1191, 92] width 136 height 53
click at [644, 99] on input "**********" at bounding box center [709, 94] width 293 height 57
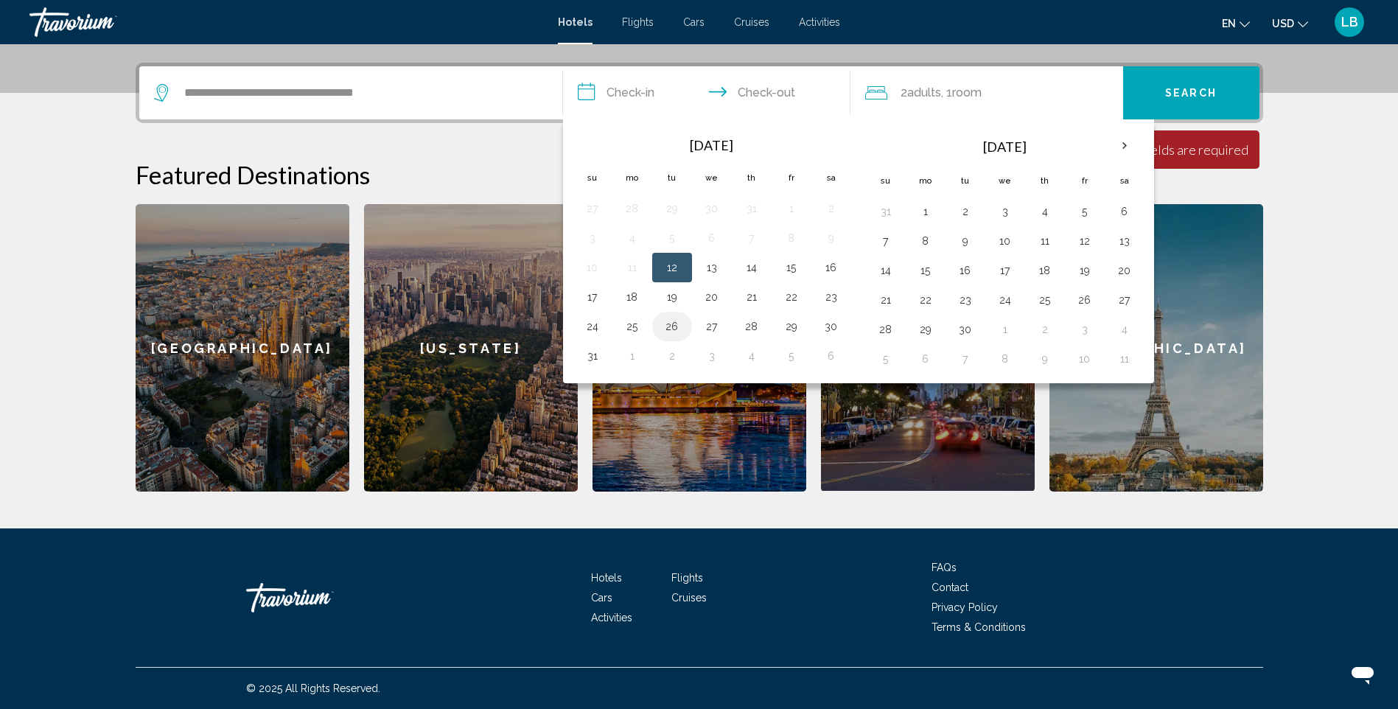
click at [675, 322] on button "26" at bounding box center [672, 326] width 24 height 21
click at [768, 323] on td "28" at bounding box center [752, 326] width 40 height 29
click at [757, 326] on button "28" at bounding box center [752, 326] width 24 height 21
type input "**********"
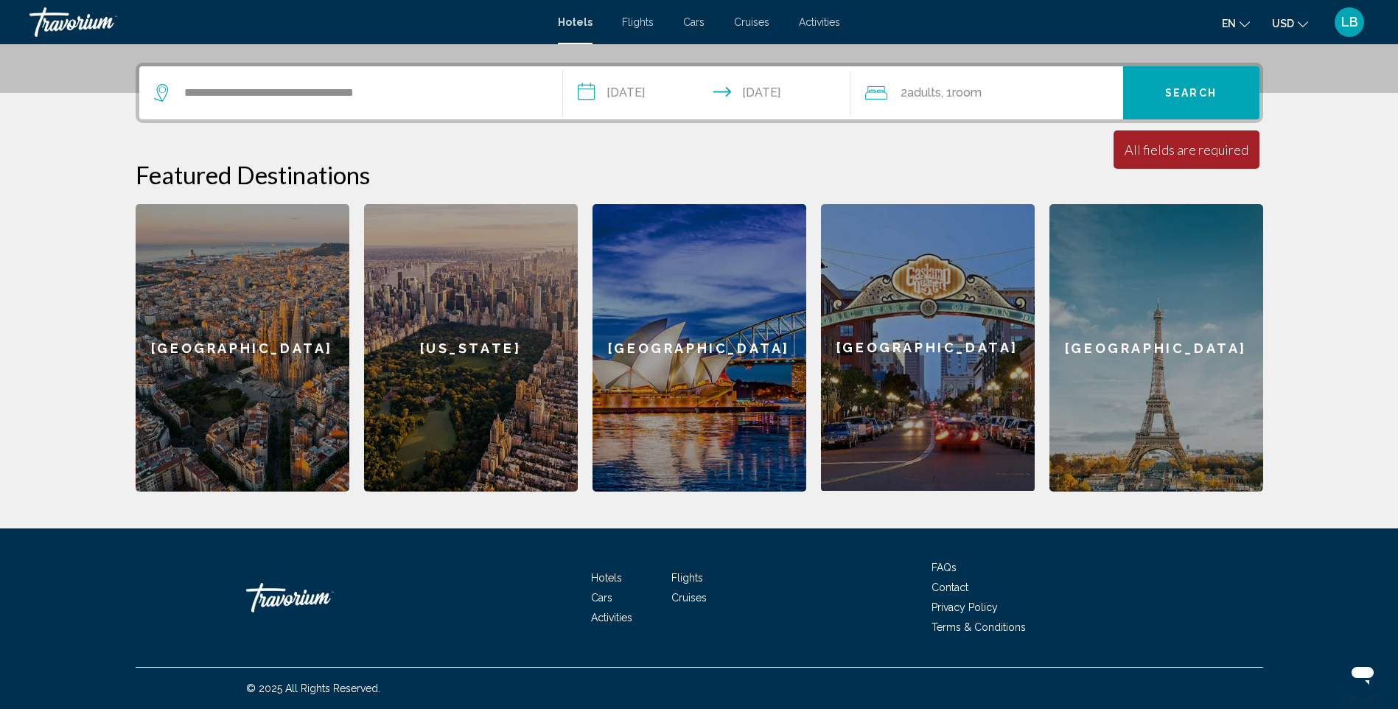
click at [1196, 85] on button "Search" at bounding box center [1191, 92] width 136 height 53
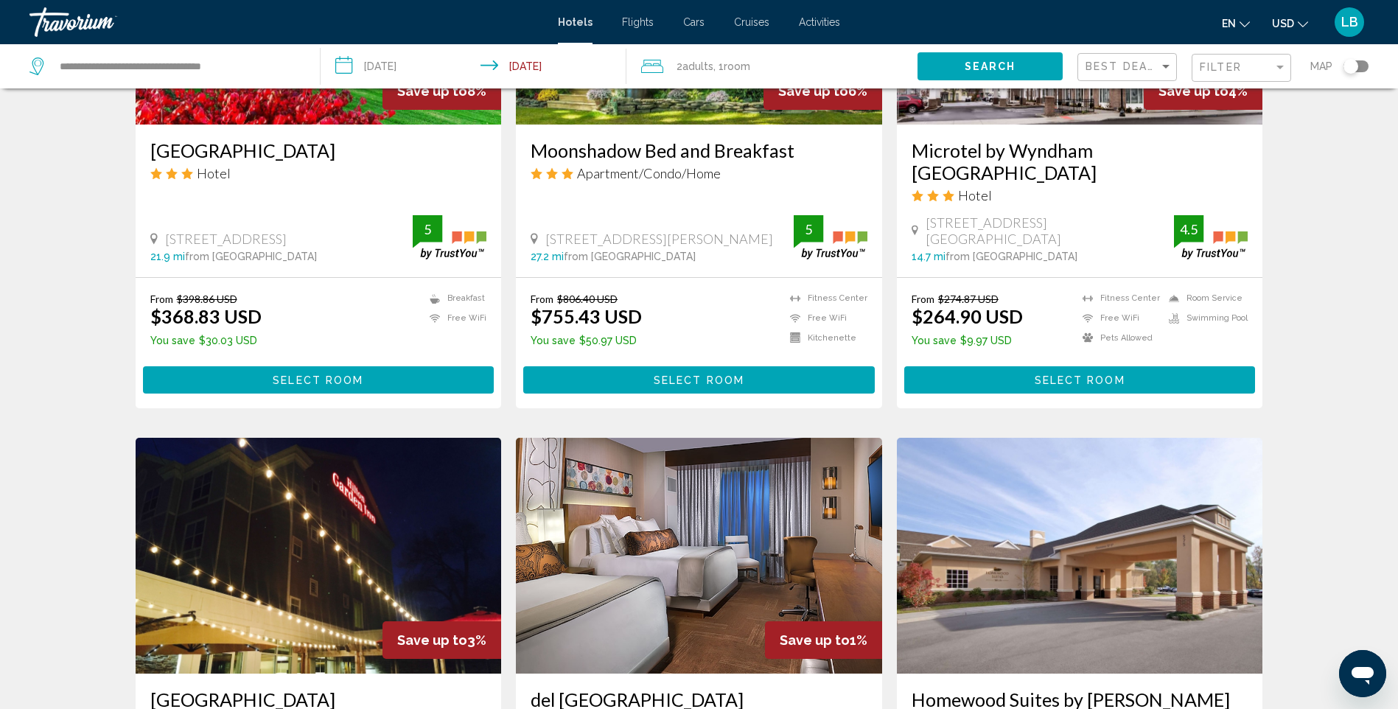
scroll to position [1520, 0]
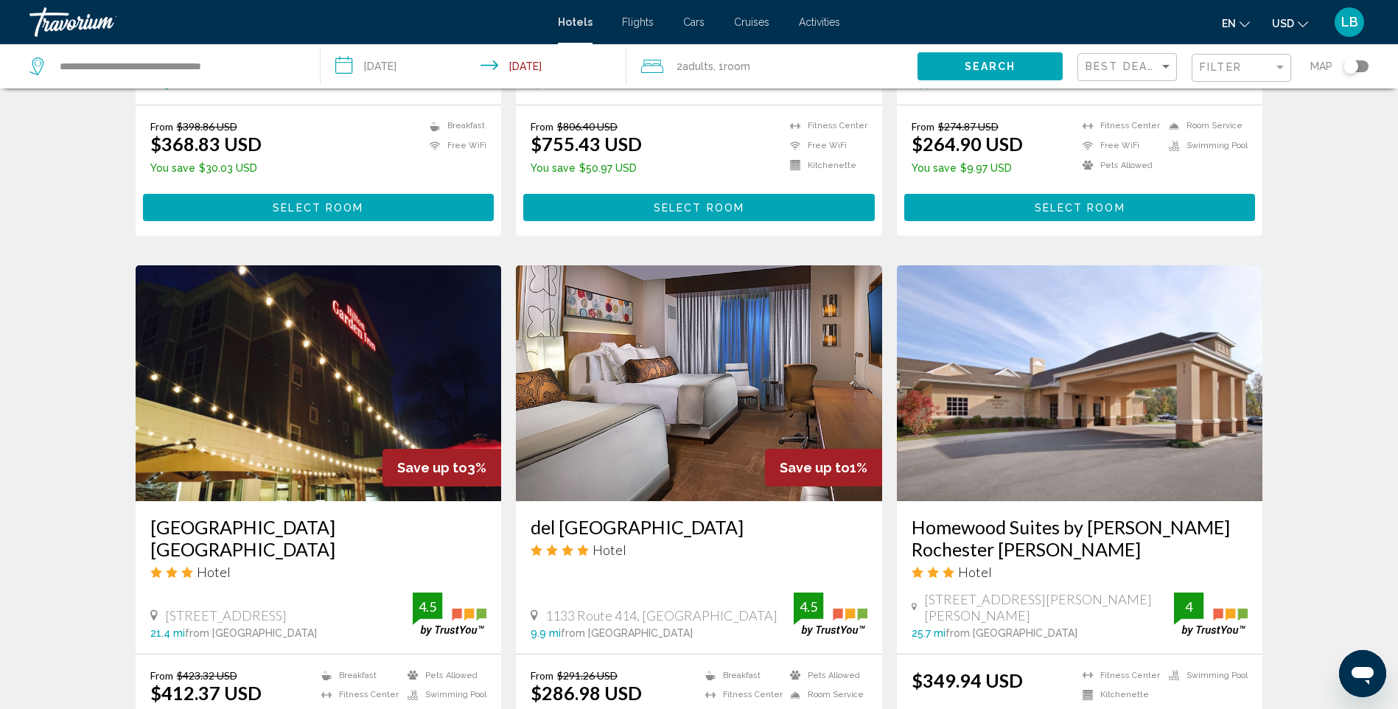
click at [682, 368] on img "Main content" at bounding box center [699, 383] width 366 height 236
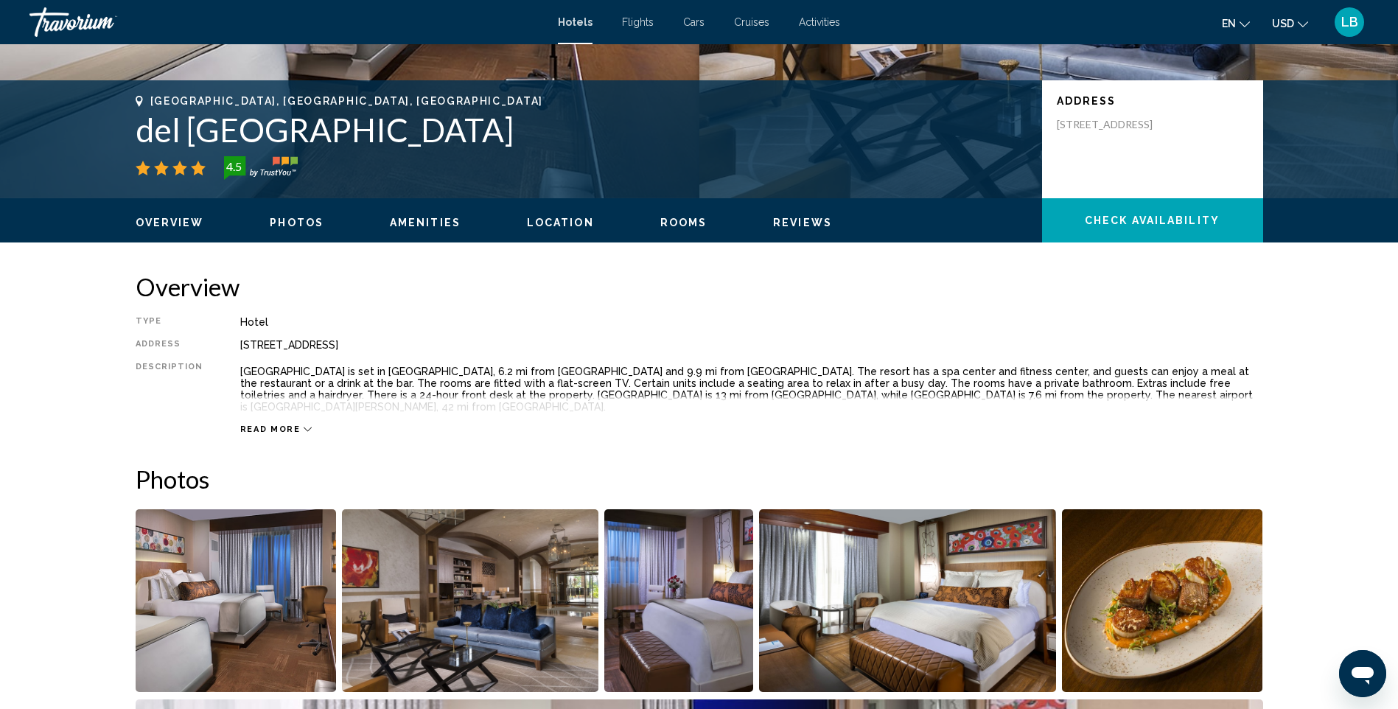
scroll to position [302, 0]
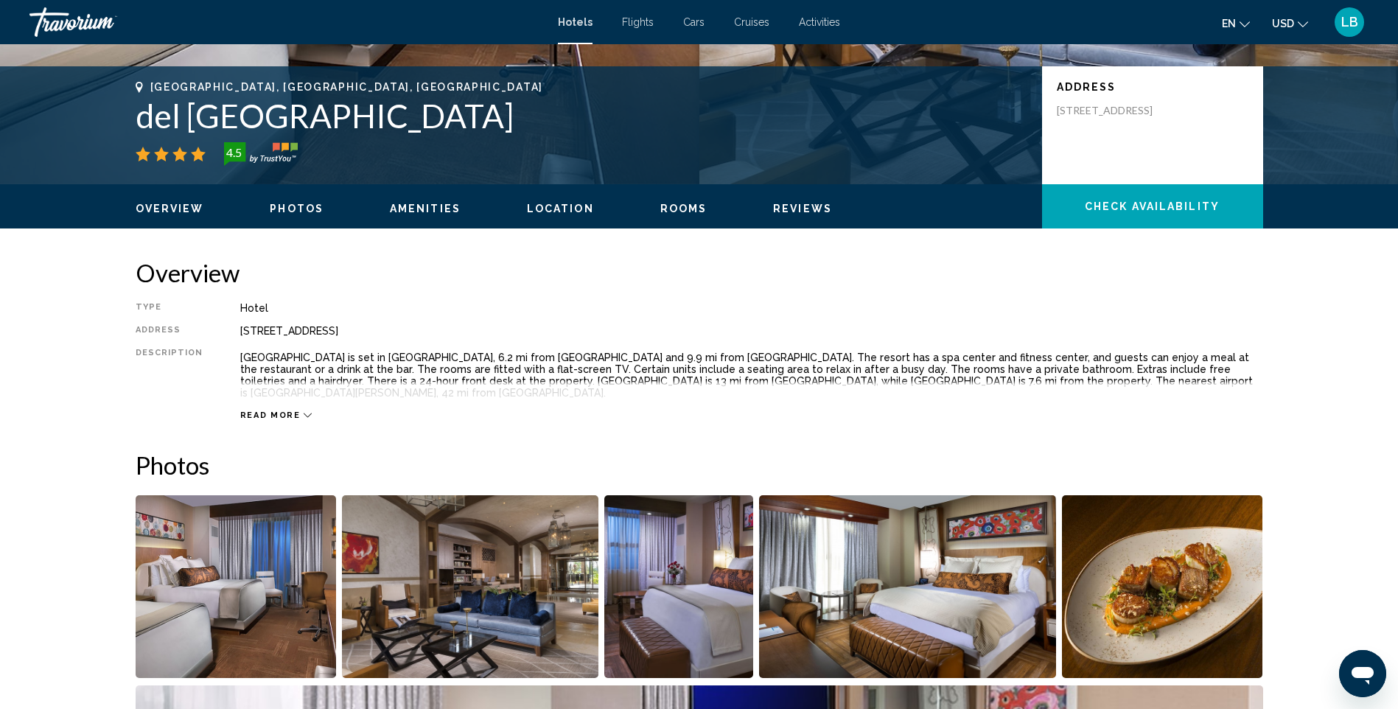
click at [244, 411] on span "Read more" at bounding box center [270, 416] width 60 height 10
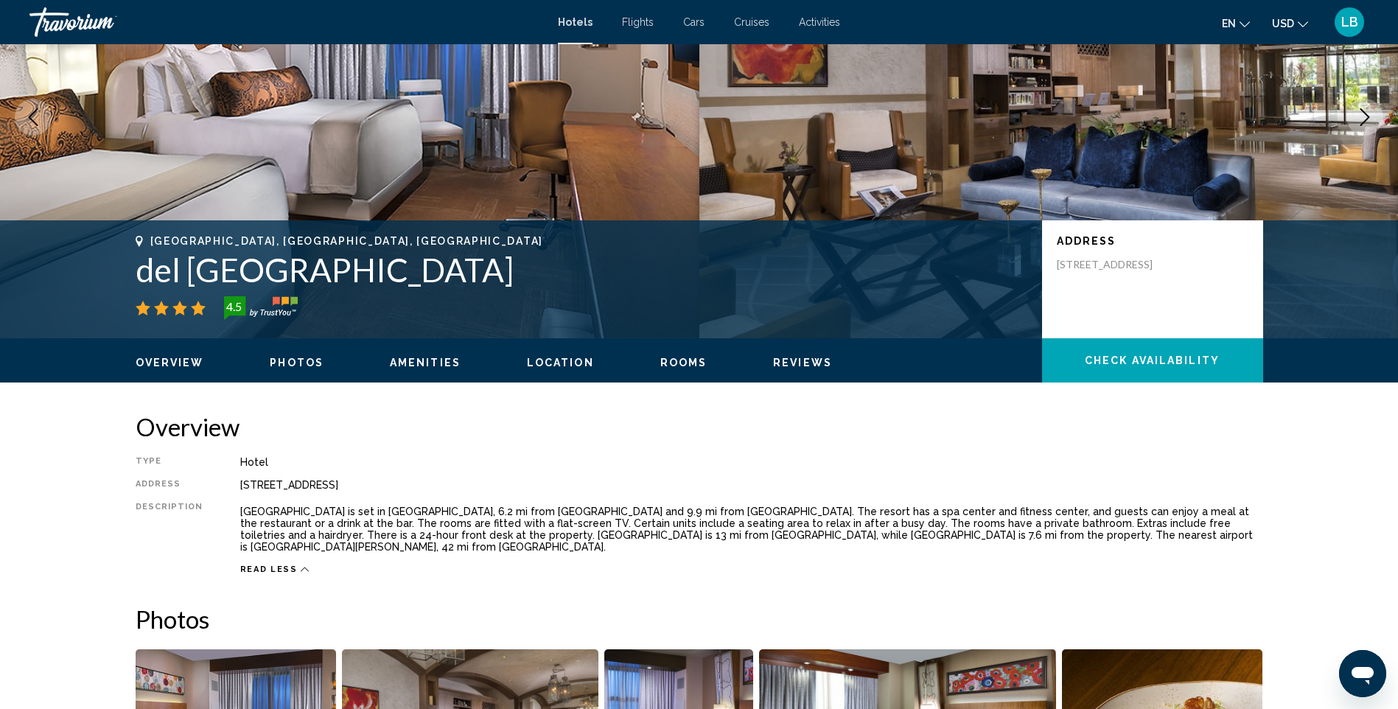
scroll to position [0, 0]
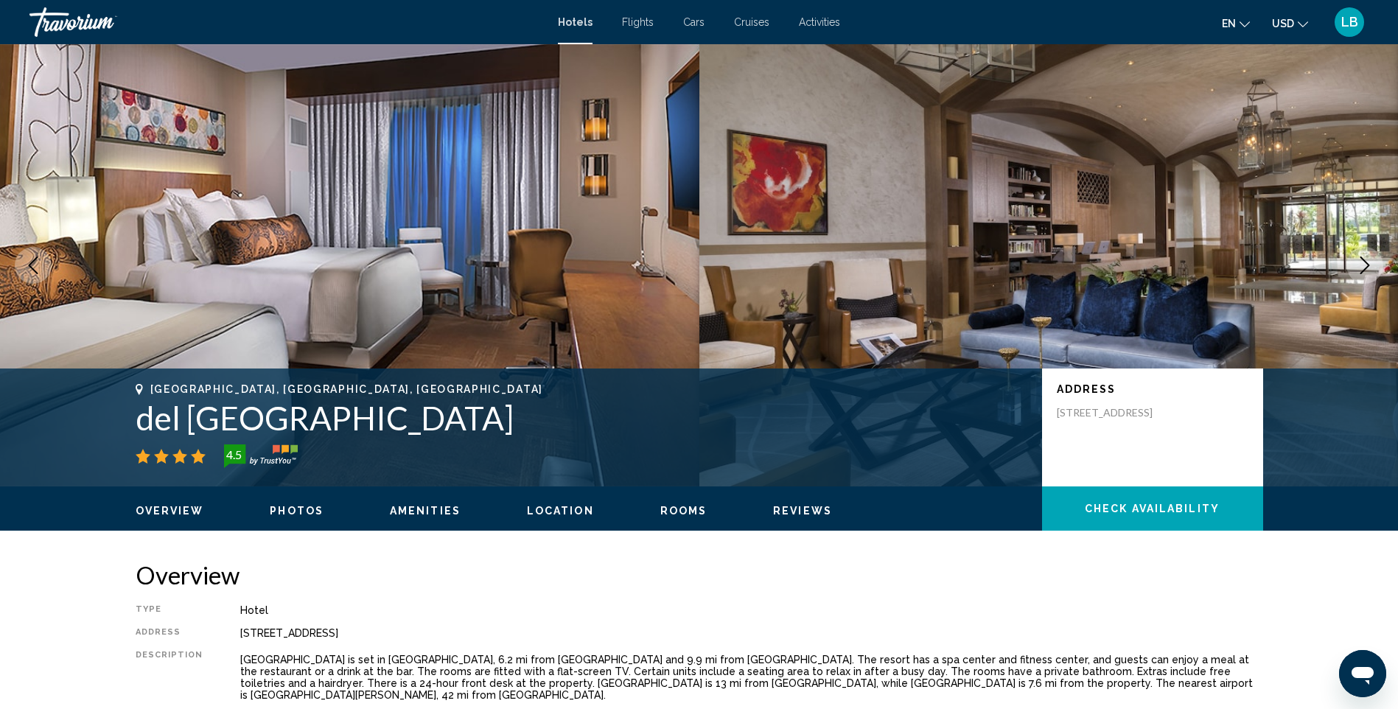
click at [1357, 266] on icon "Next image" at bounding box center [1365, 265] width 18 height 18
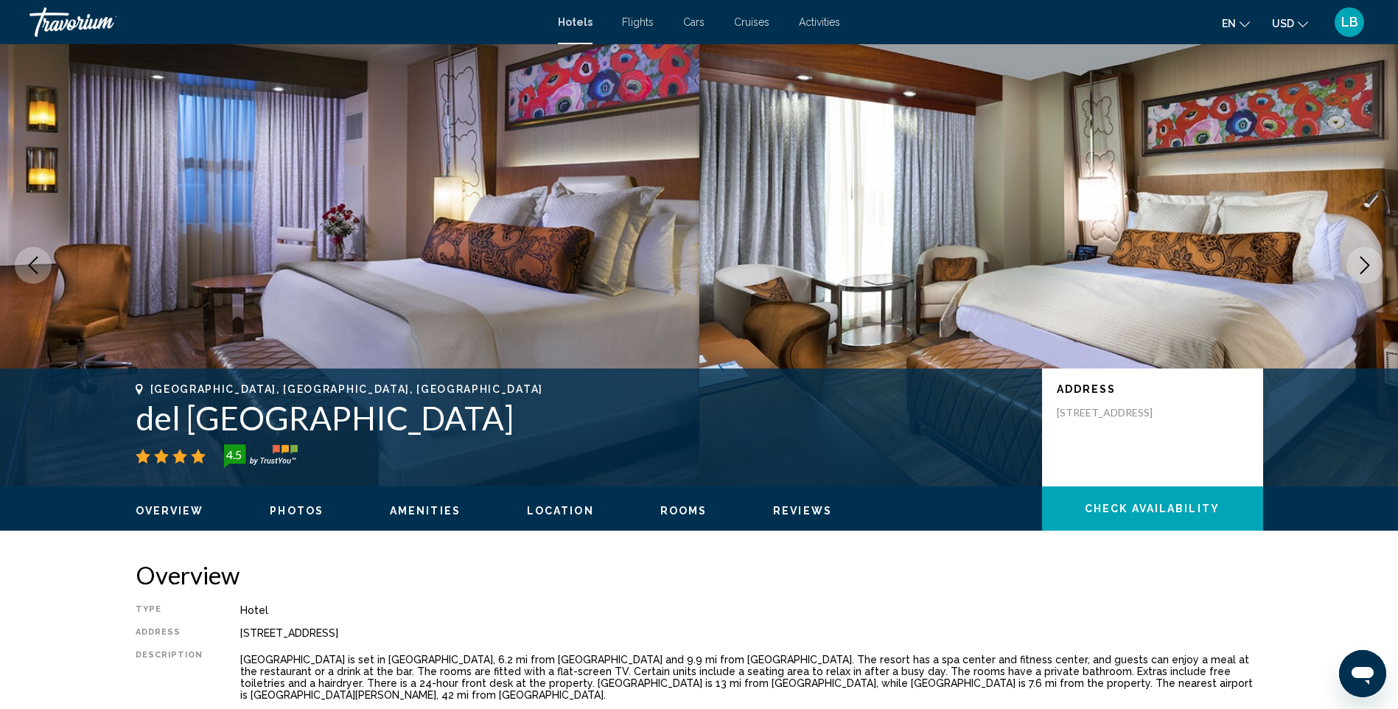
click at [1357, 266] on icon "Next image" at bounding box center [1365, 265] width 18 height 18
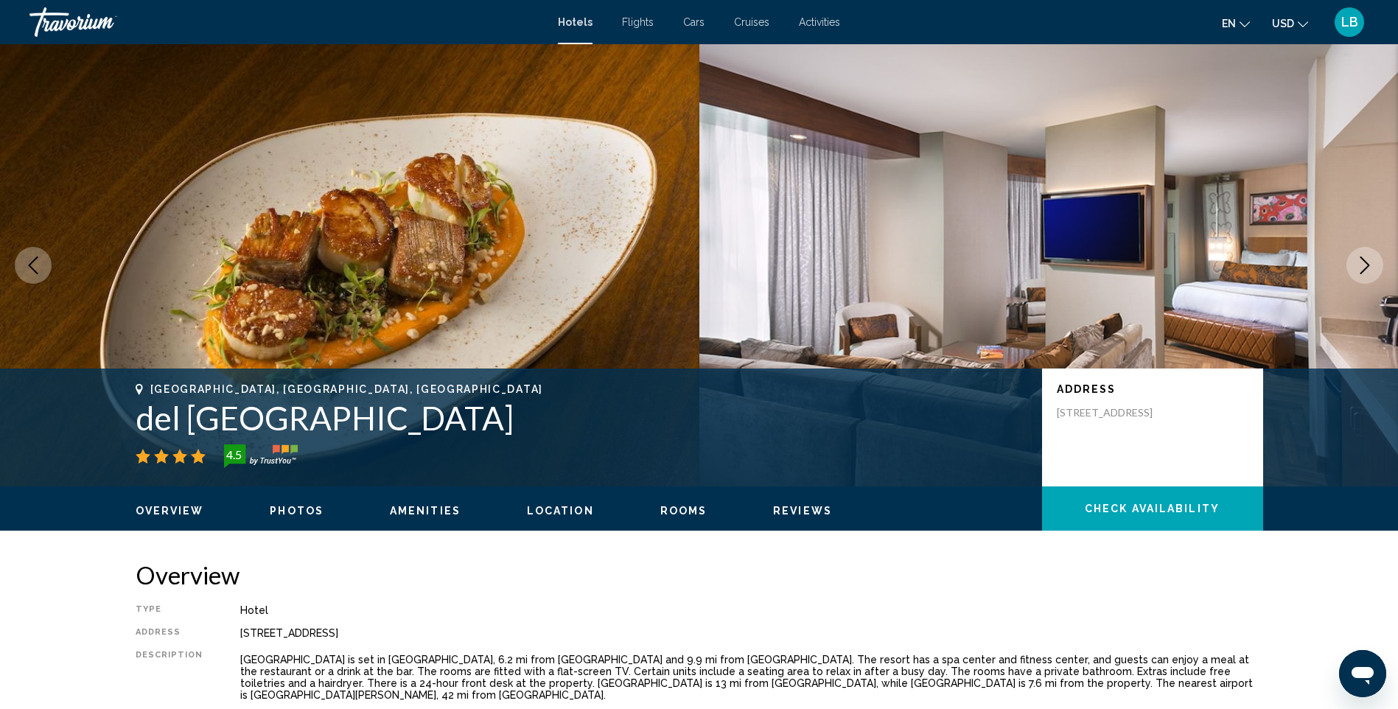
click at [1357, 266] on icon "Next image" at bounding box center [1365, 265] width 18 height 18
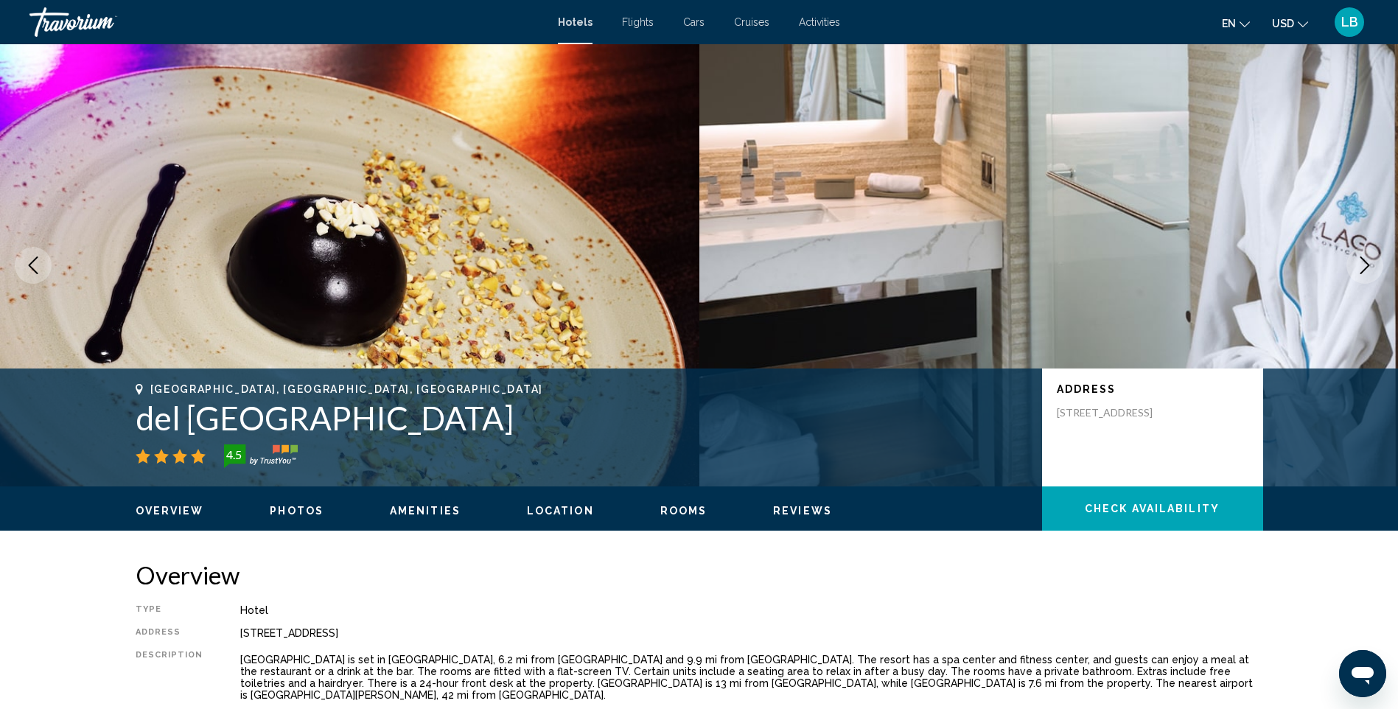
click at [1357, 266] on icon "Next image" at bounding box center [1365, 265] width 18 height 18
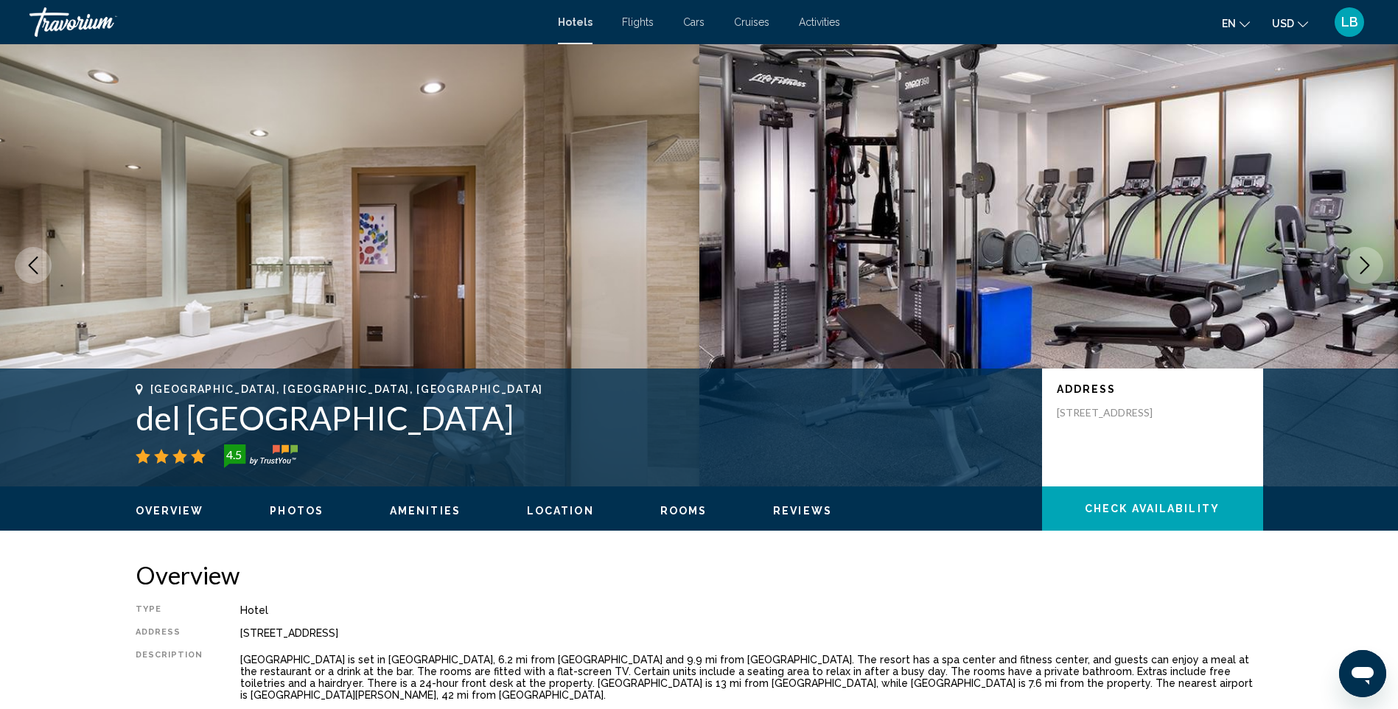
click at [1357, 266] on icon "Next image" at bounding box center [1365, 265] width 18 height 18
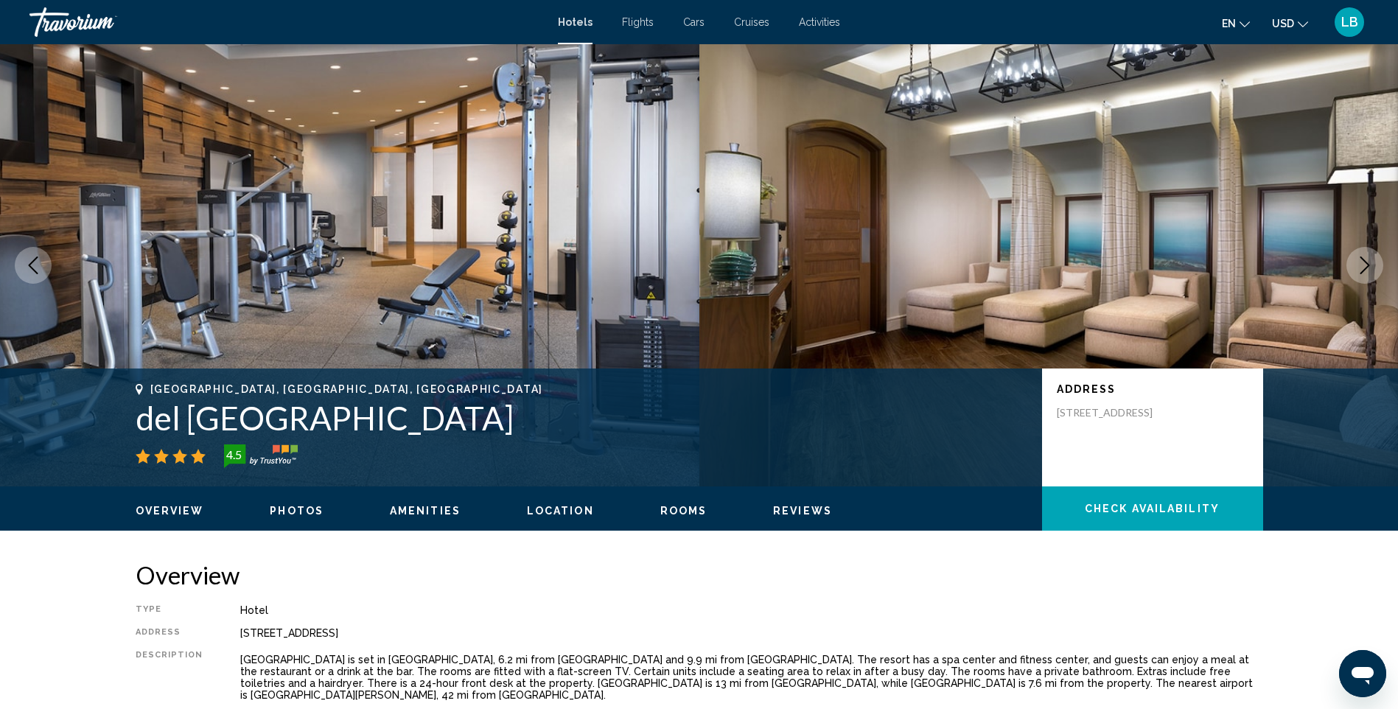
click at [1357, 266] on icon "Next image" at bounding box center [1365, 265] width 18 height 18
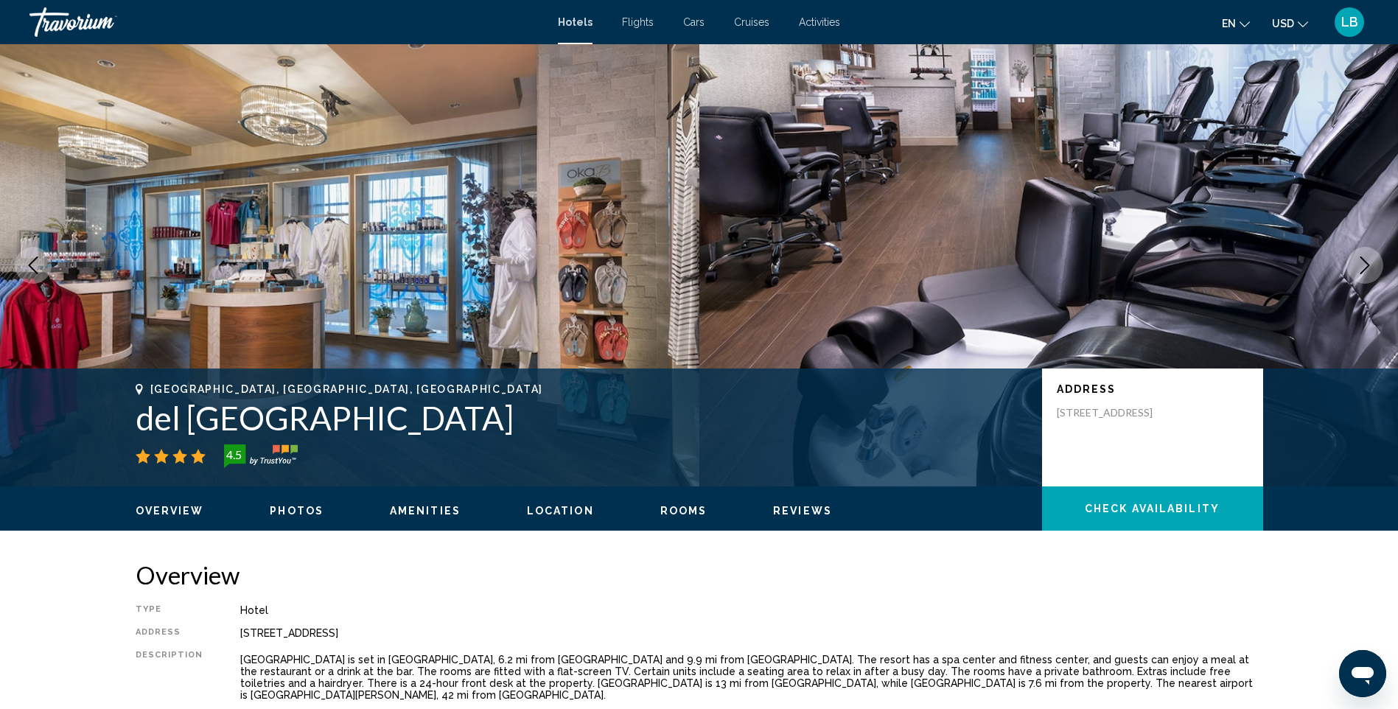
click at [38, 266] on icon "Previous image" at bounding box center [33, 265] width 18 height 18
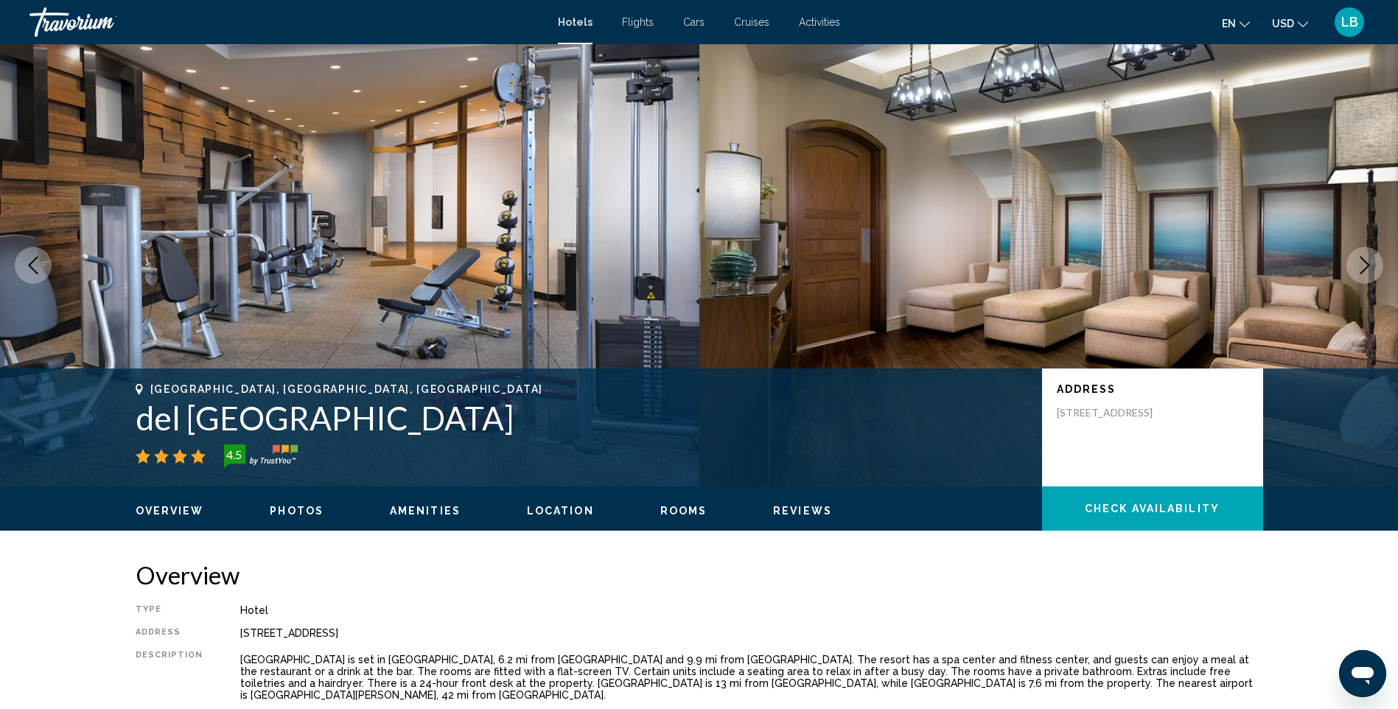
click at [1366, 264] on icon "Next image" at bounding box center [1365, 265] width 18 height 18
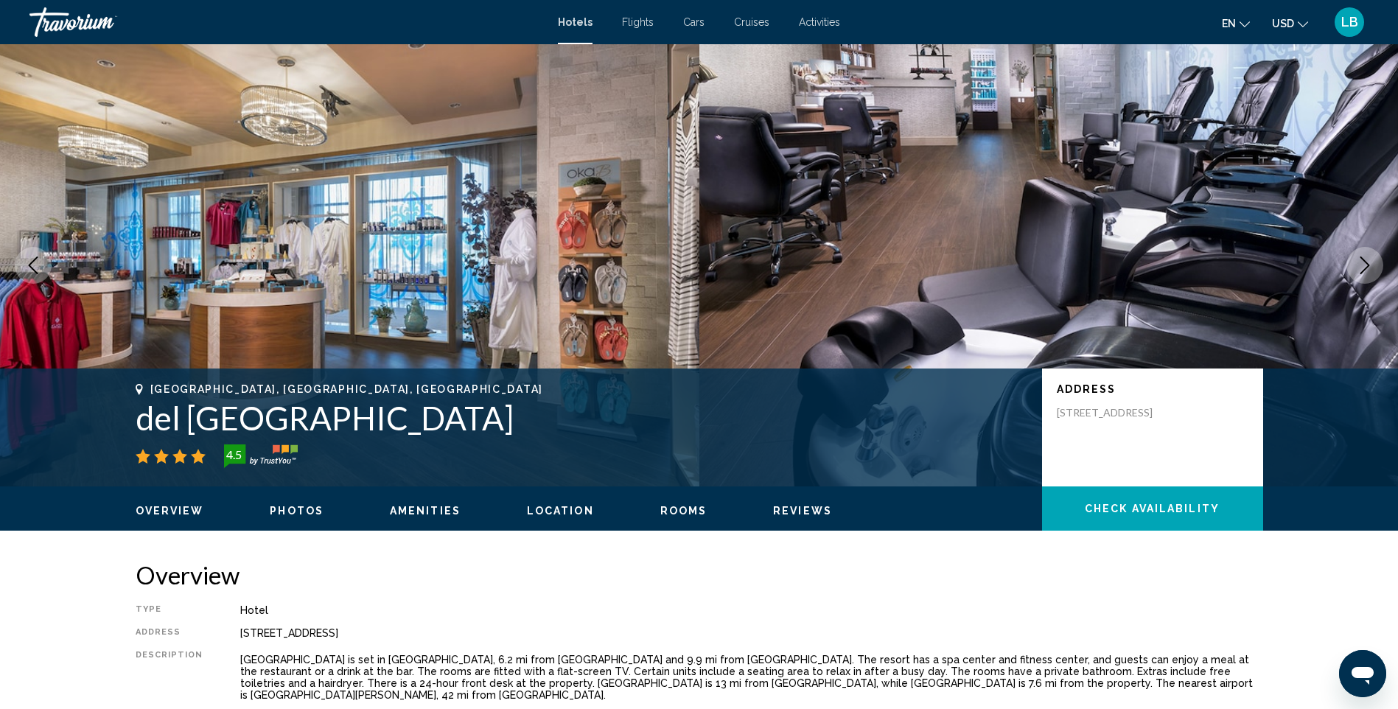
click at [1366, 264] on icon "Next image" at bounding box center [1365, 265] width 18 height 18
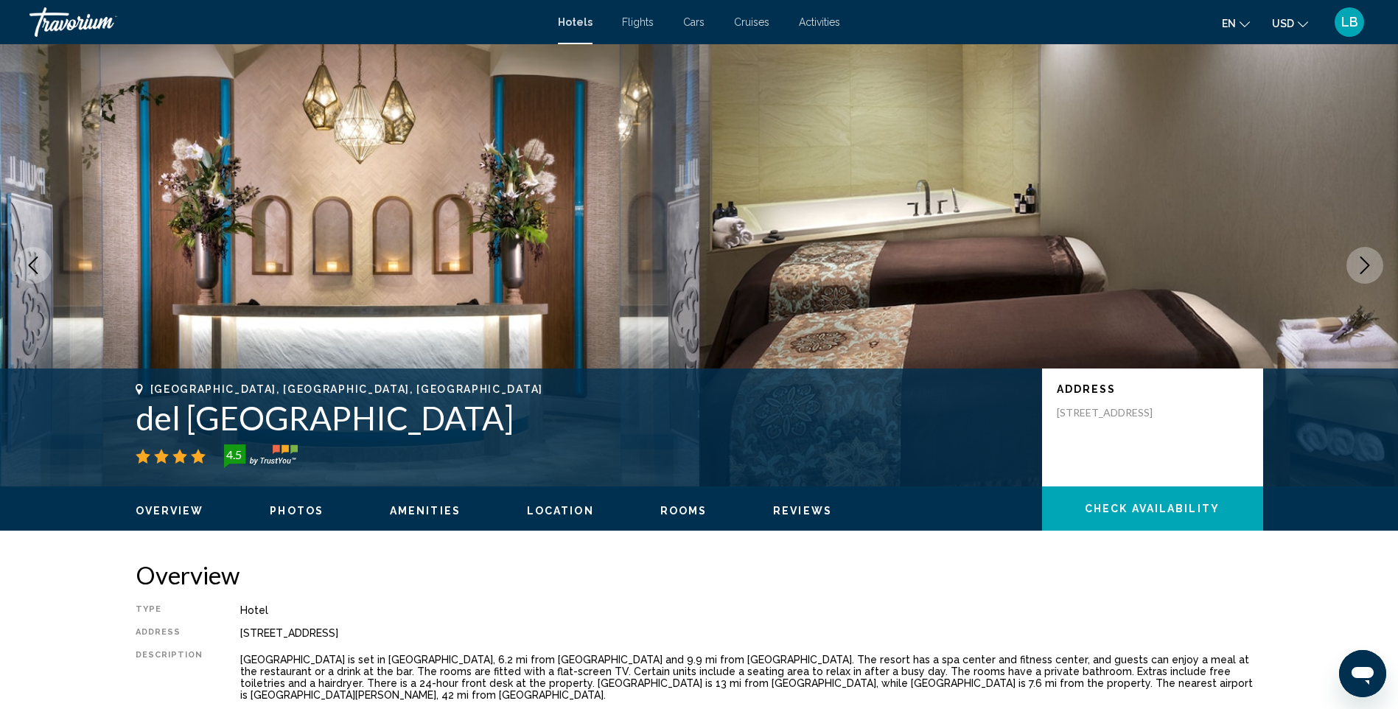
click at [1366, 264] on icon "Next image" at bounding box center [1365, 265] width 18 height 18
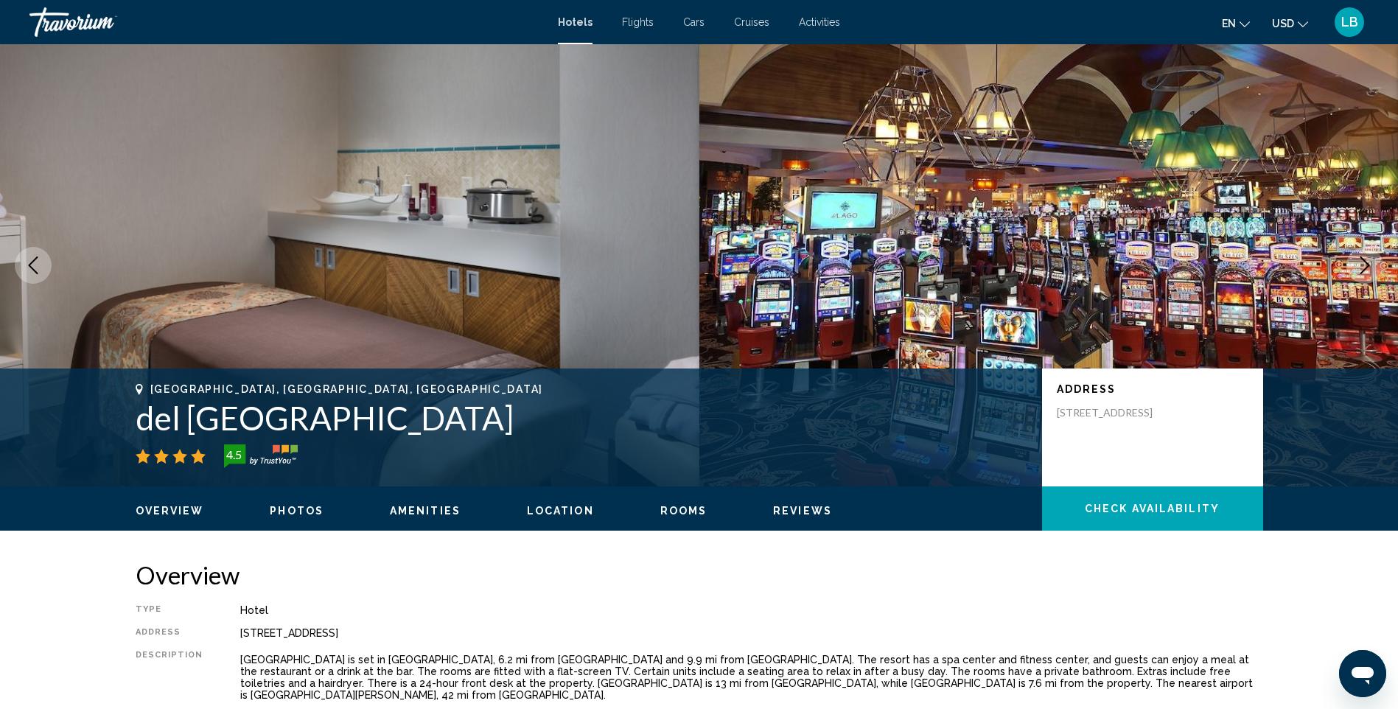
click at [1366, 264] on icon "Next image" at bounding box center [1365, 265] width 18 height 18
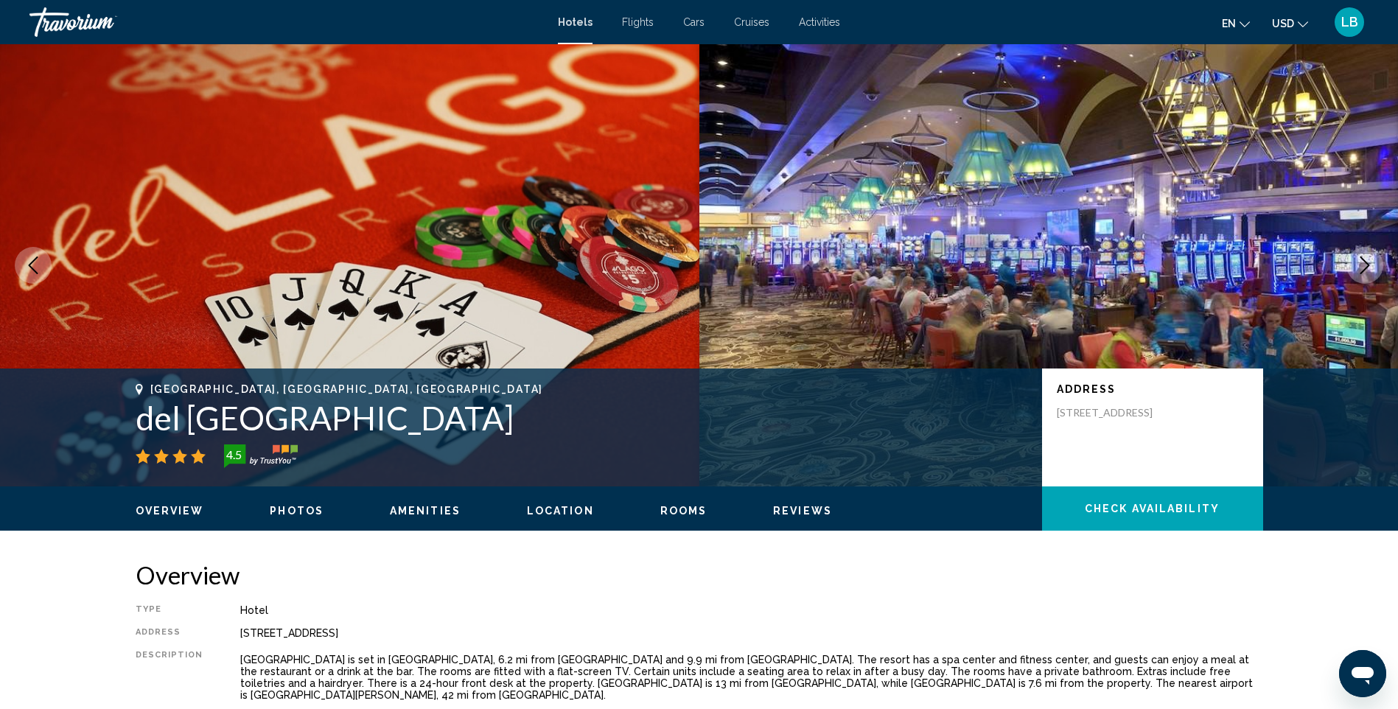
click at [1366, 264] on icon "Next image" at bounding box center [1365, 265] width 18 height 18
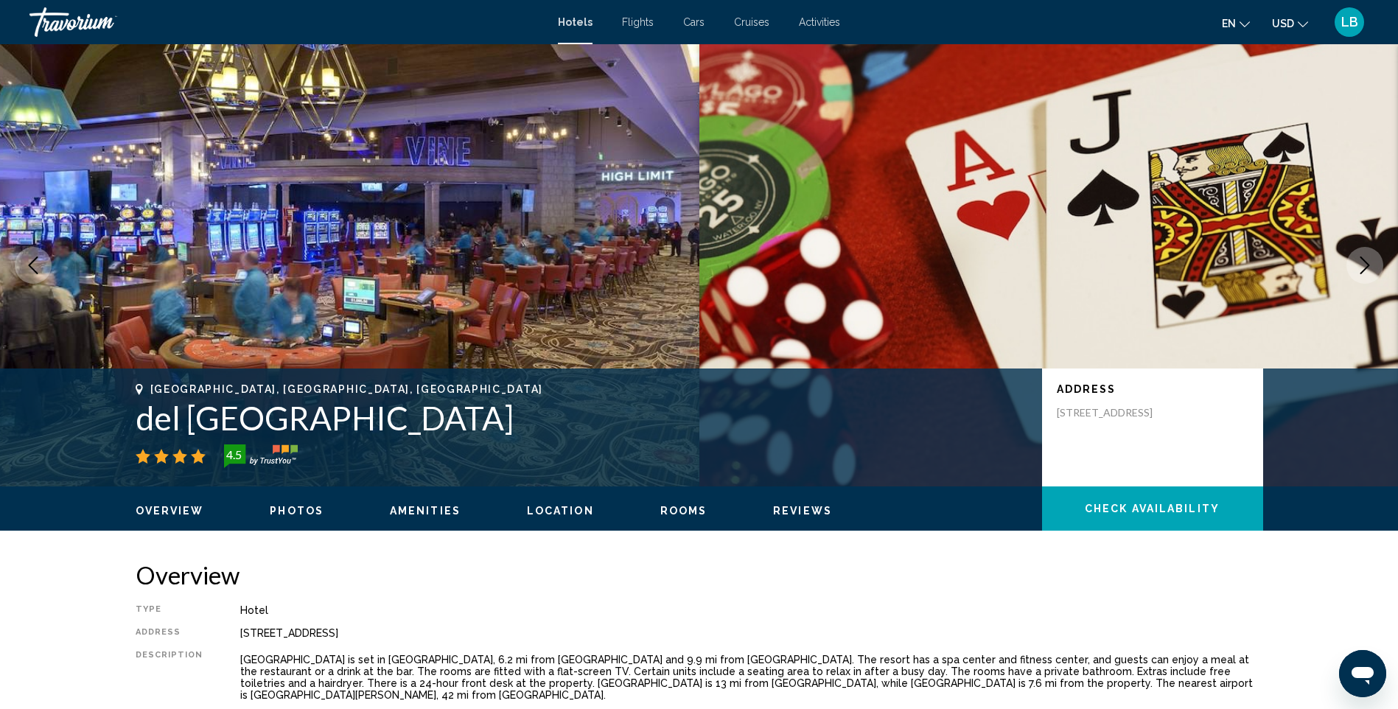
click at [1366, 264] on icon "Next image" at bounding box center [1365, 265] width 18 height 18
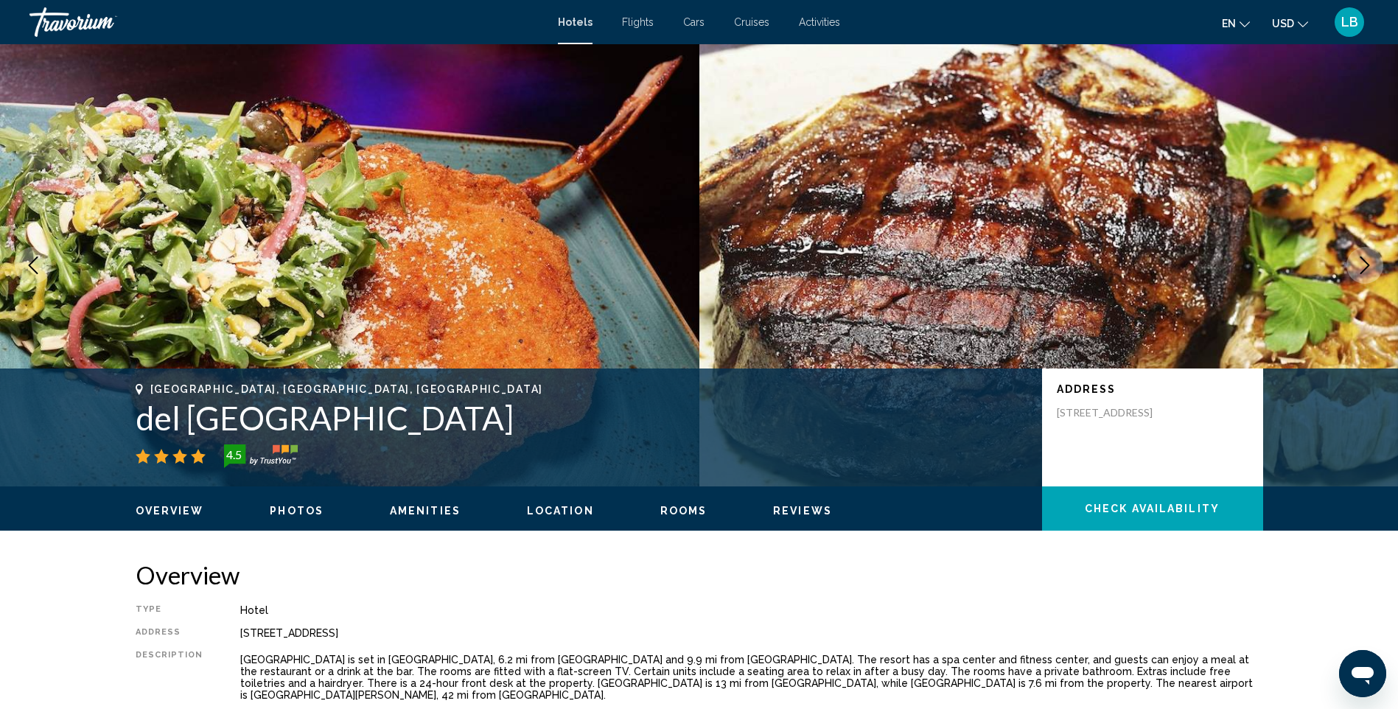
click at [1366, 264] on icon "Next image" at bounding box center [1365, 265] width 18 height 18
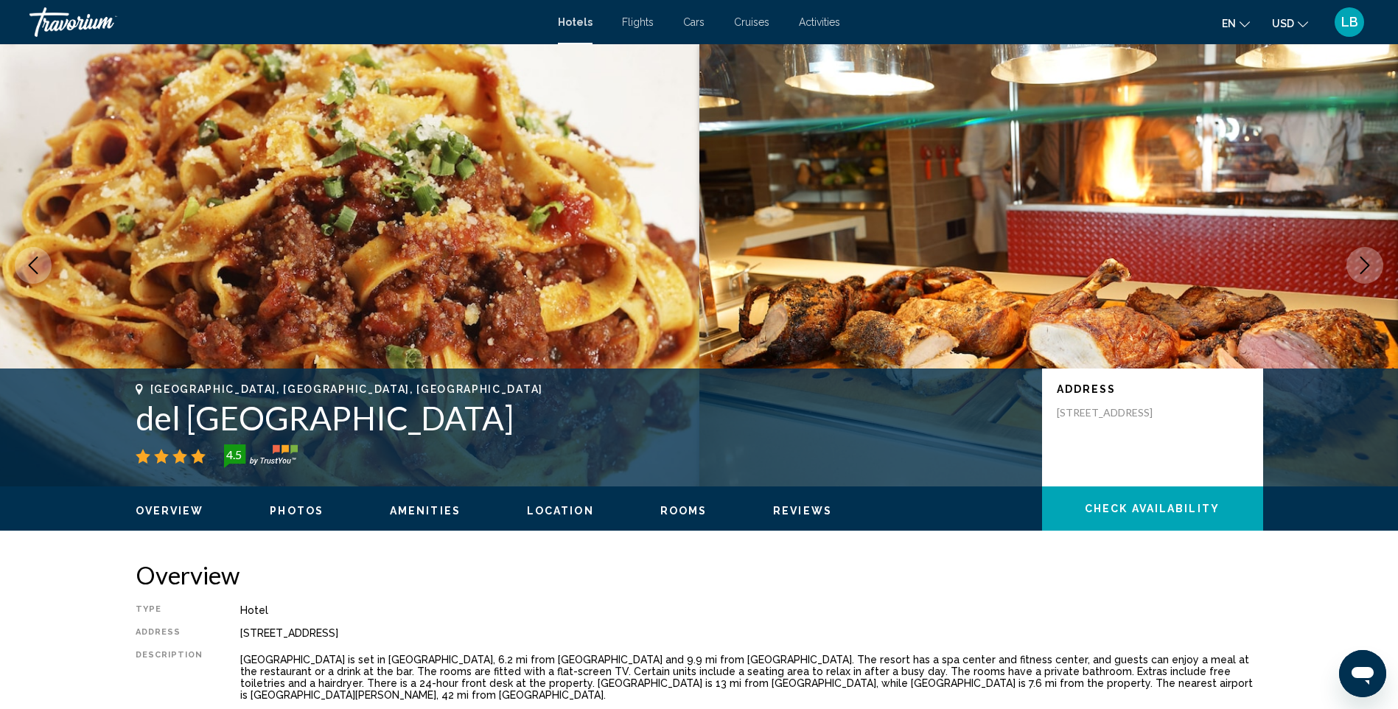
click at [1366, 264] on icon "Next image" at bounding box center [1365, 265] width 18 height 18
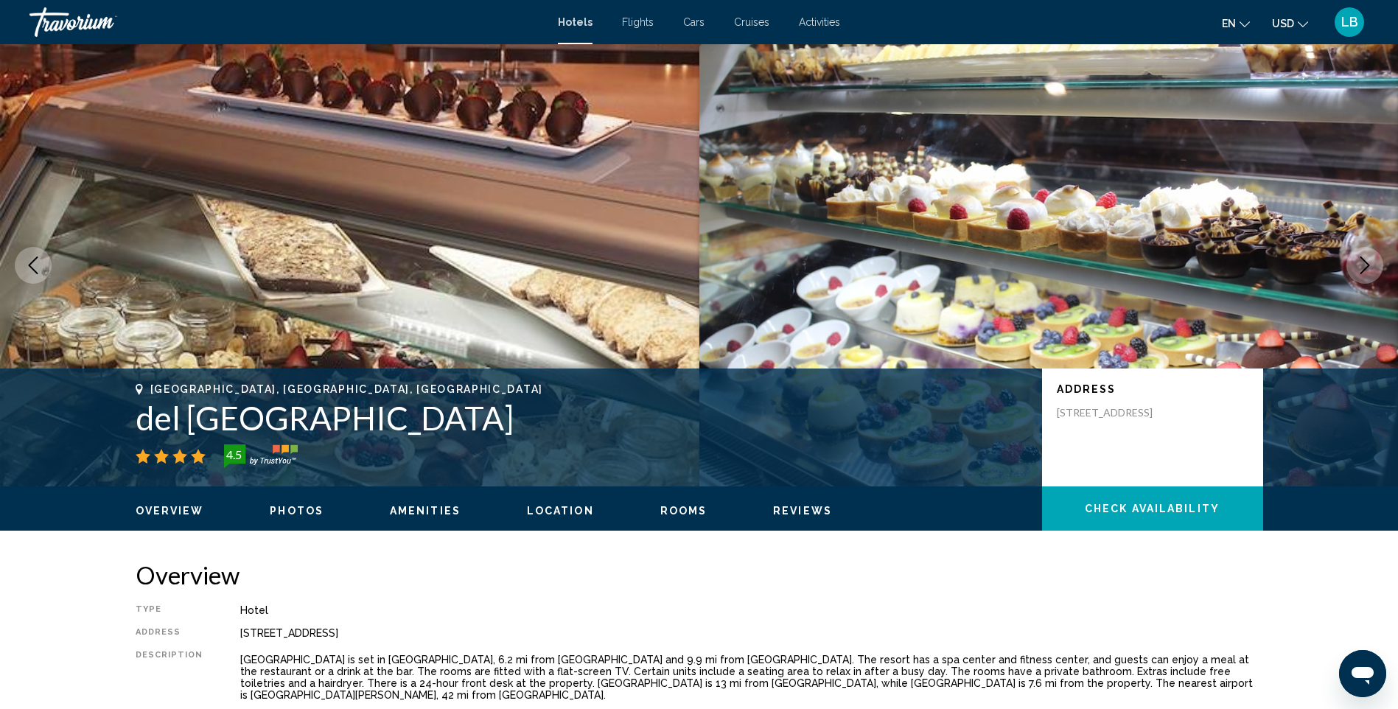
click at [1366, 264] on icon "Next image" at bounding box center [1365, 265] width 18 height 18
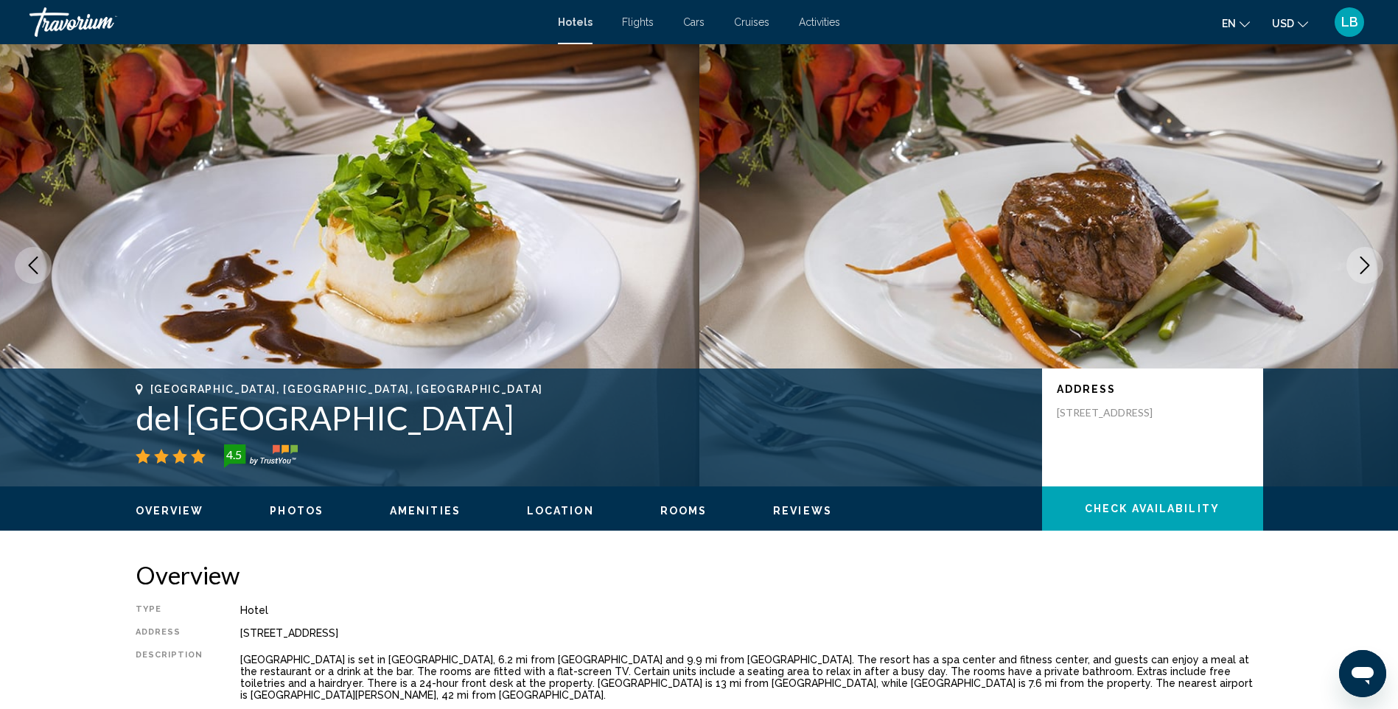
click at [1366, 264] on icon "Next image" at bounding box center [1365, 265] width 18 height 18
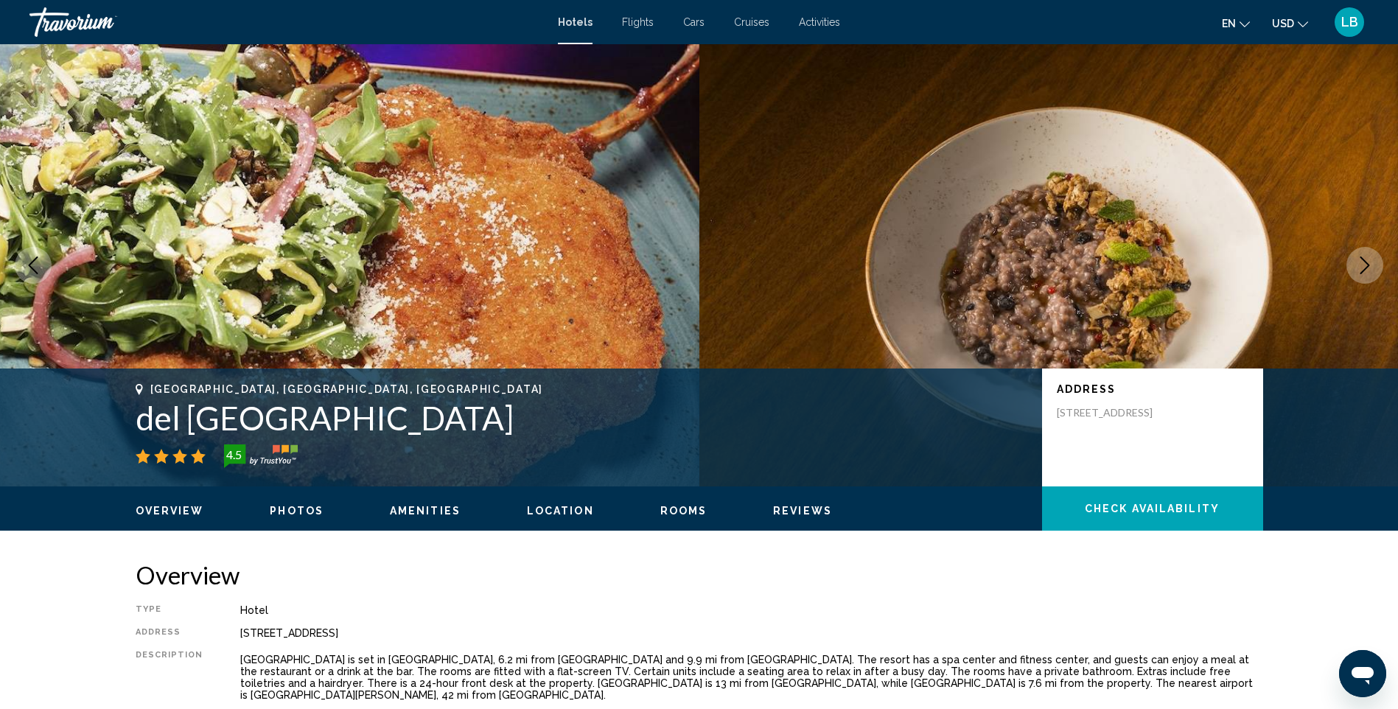
click at [1366, 264] on icon "Next image" at bounding box center [1365, 265] width 18 height 18
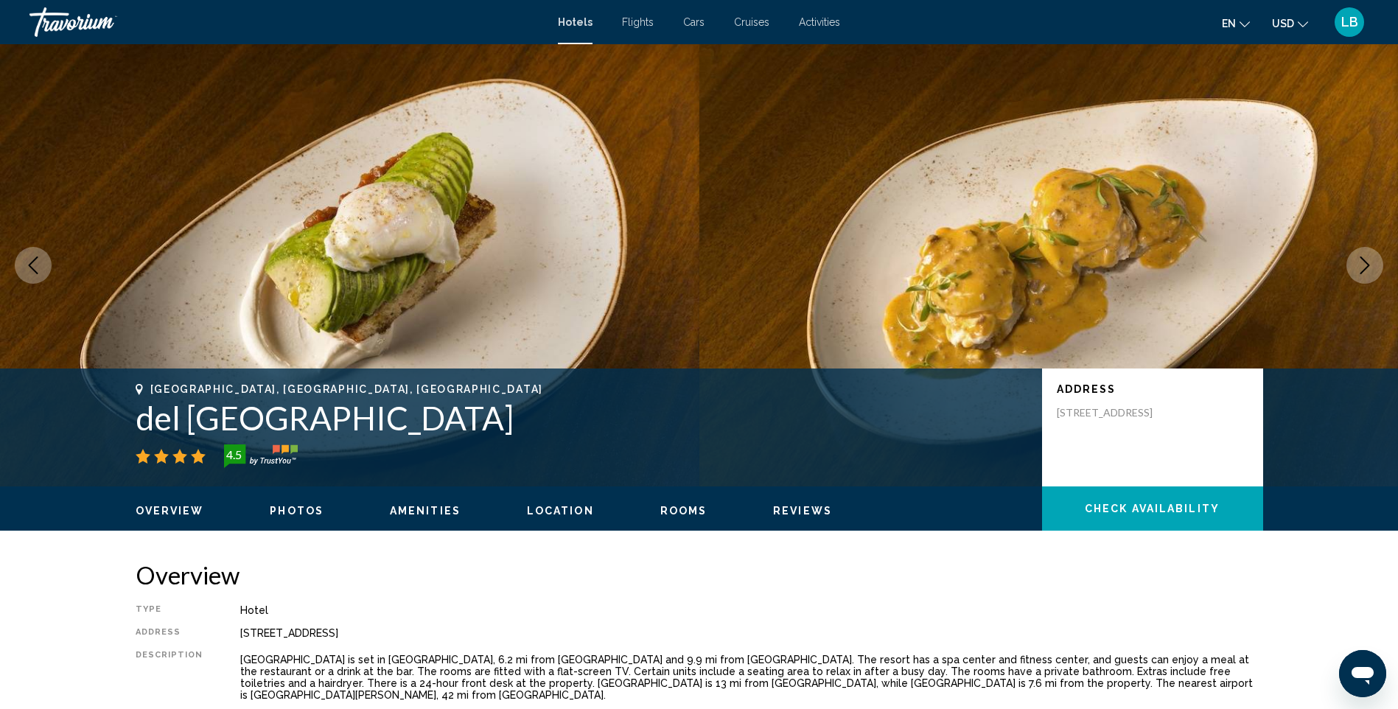
click at [1366, 264] on icon "Next image" at bounding box center [1365, 265] width 18 height 18
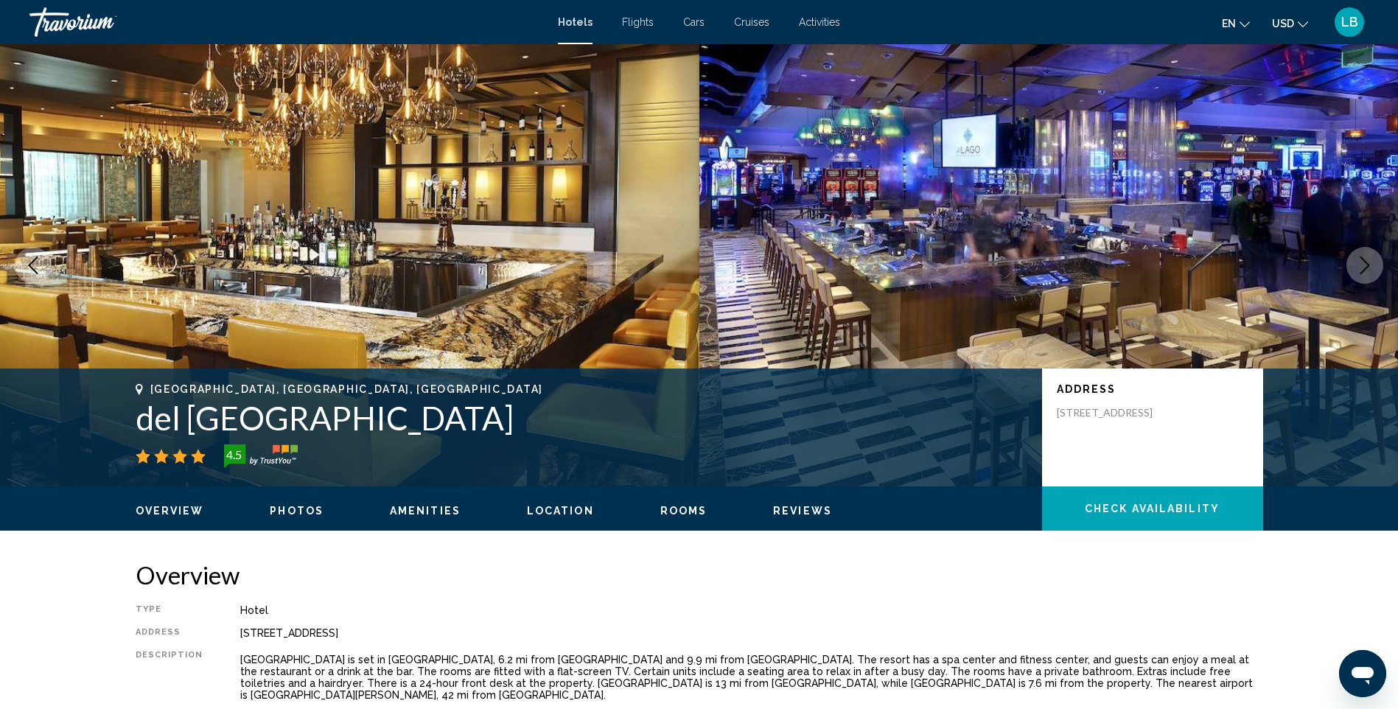
click at [1366, 264] on icon "Next image" at bounding box center [1365, 265] width 18 height 18
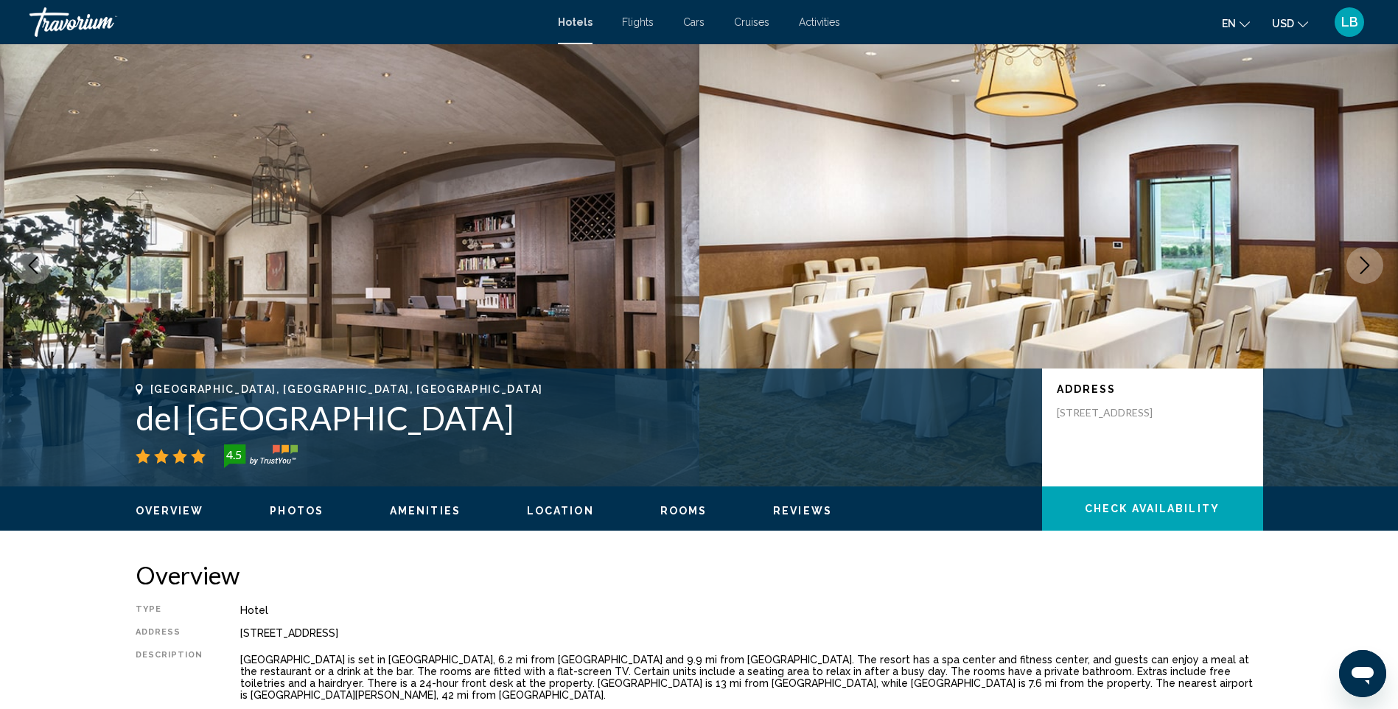
click at [1366, 264] on icon "Next image" at bounding box center [1365, 265] width 18 height 18
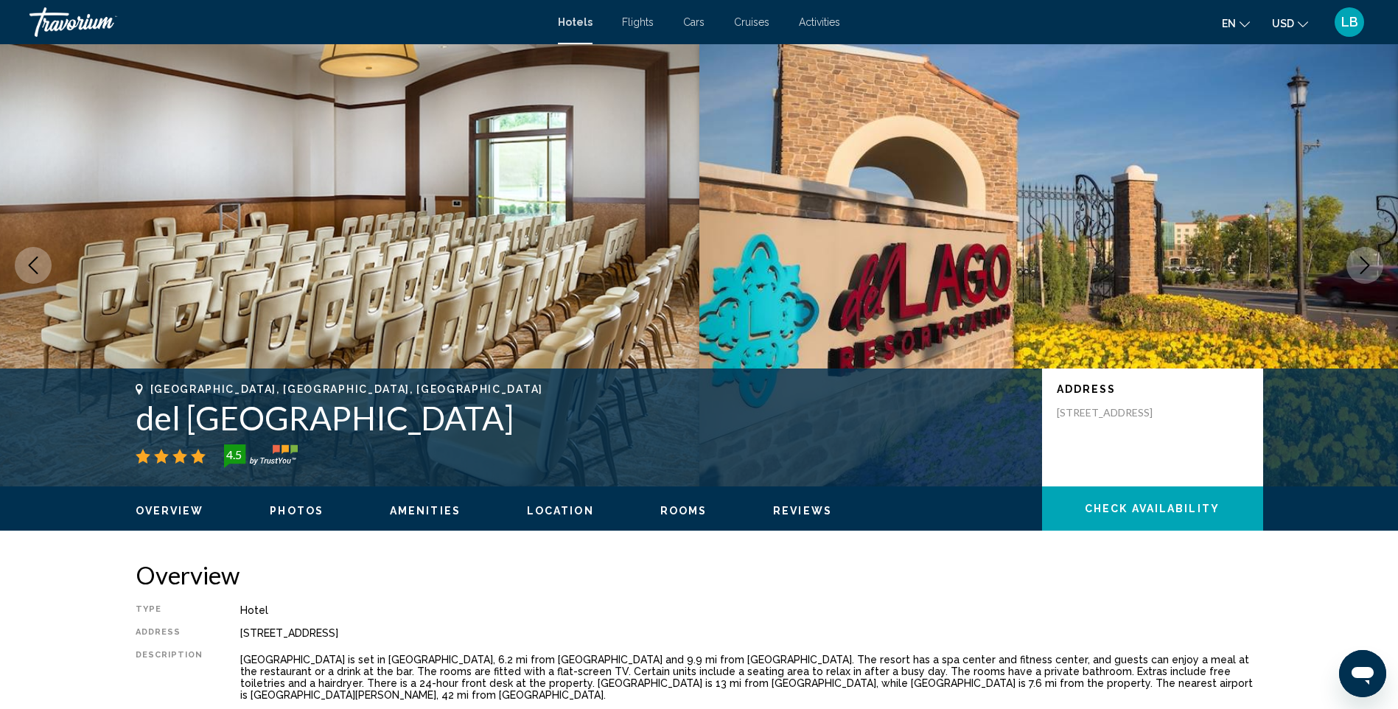
click at [1366, 264] on icon "Next image" at bounding box center [1365, 265] width 18 height 18
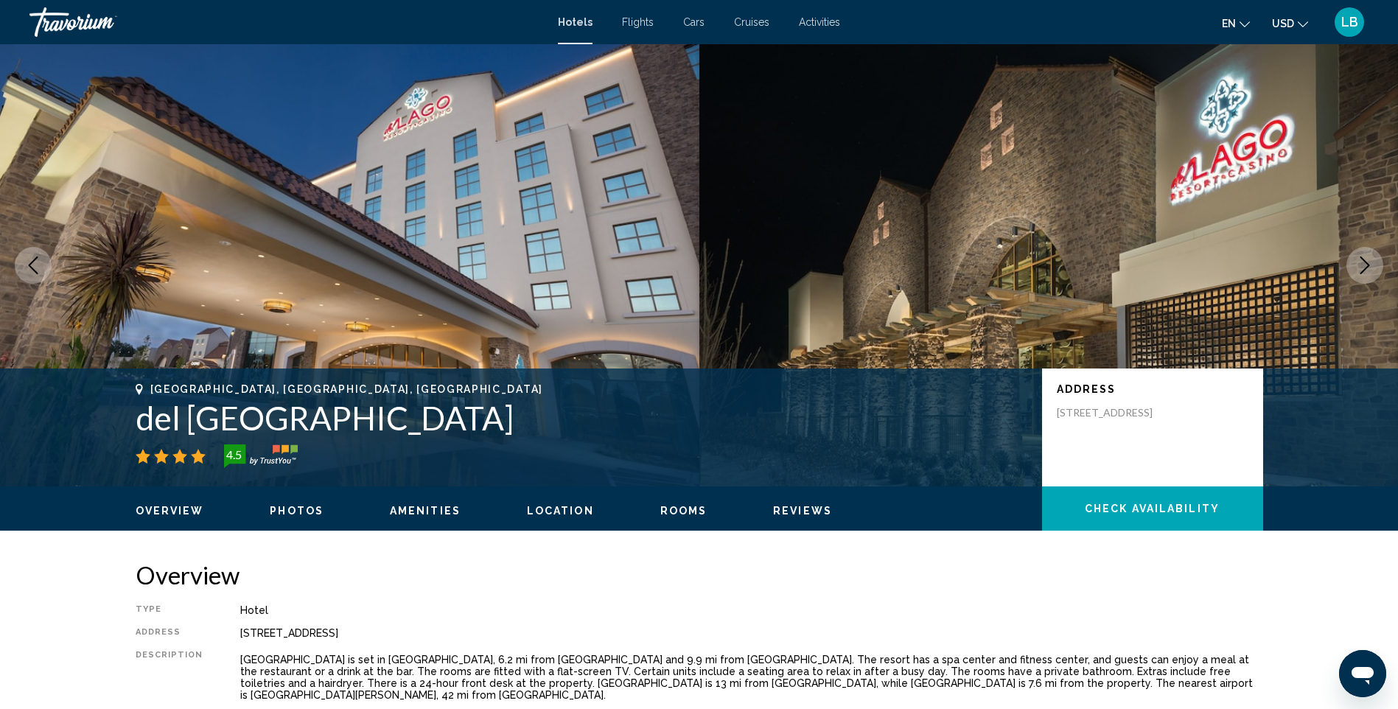
click at [1366, 264] on icon "Next image" at bounding box center [1365, 265] width 18 height 18
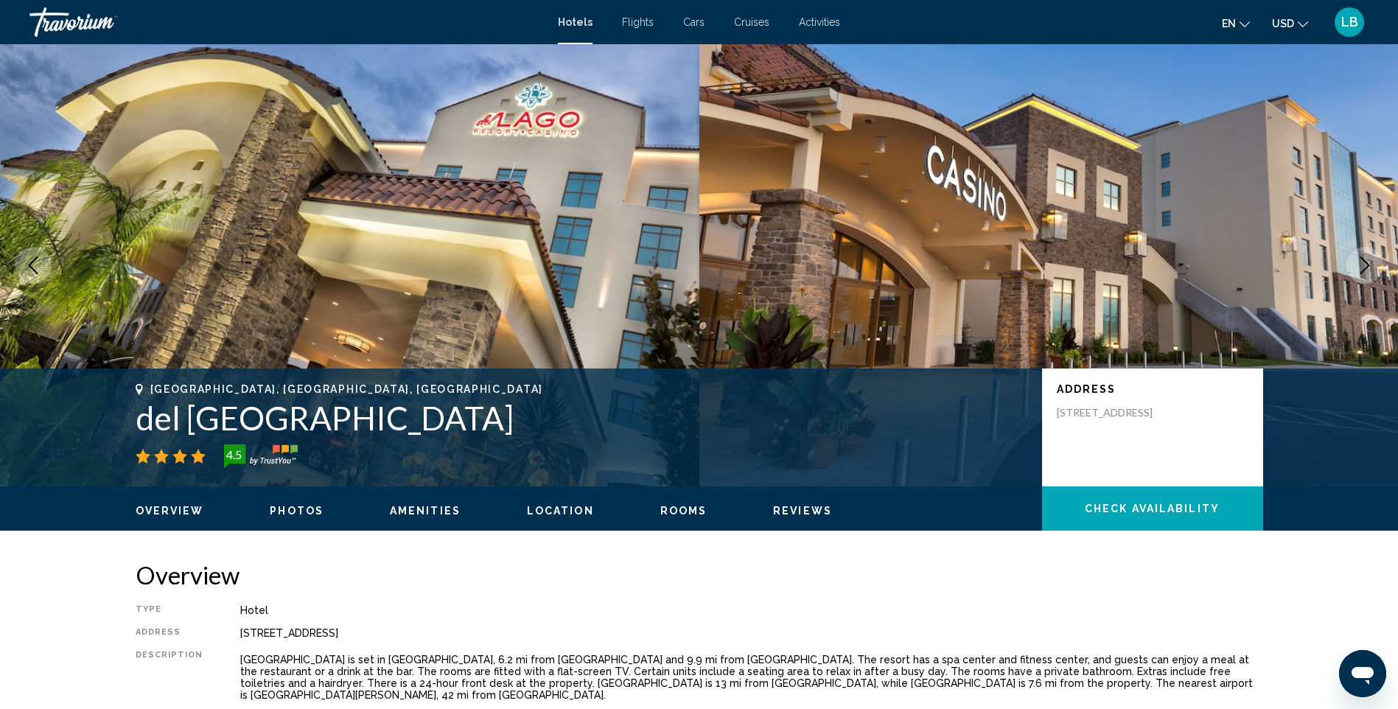
click at [1366, 264] on icon "Next image" at bounding box center [1365, 265] width 18 height 18
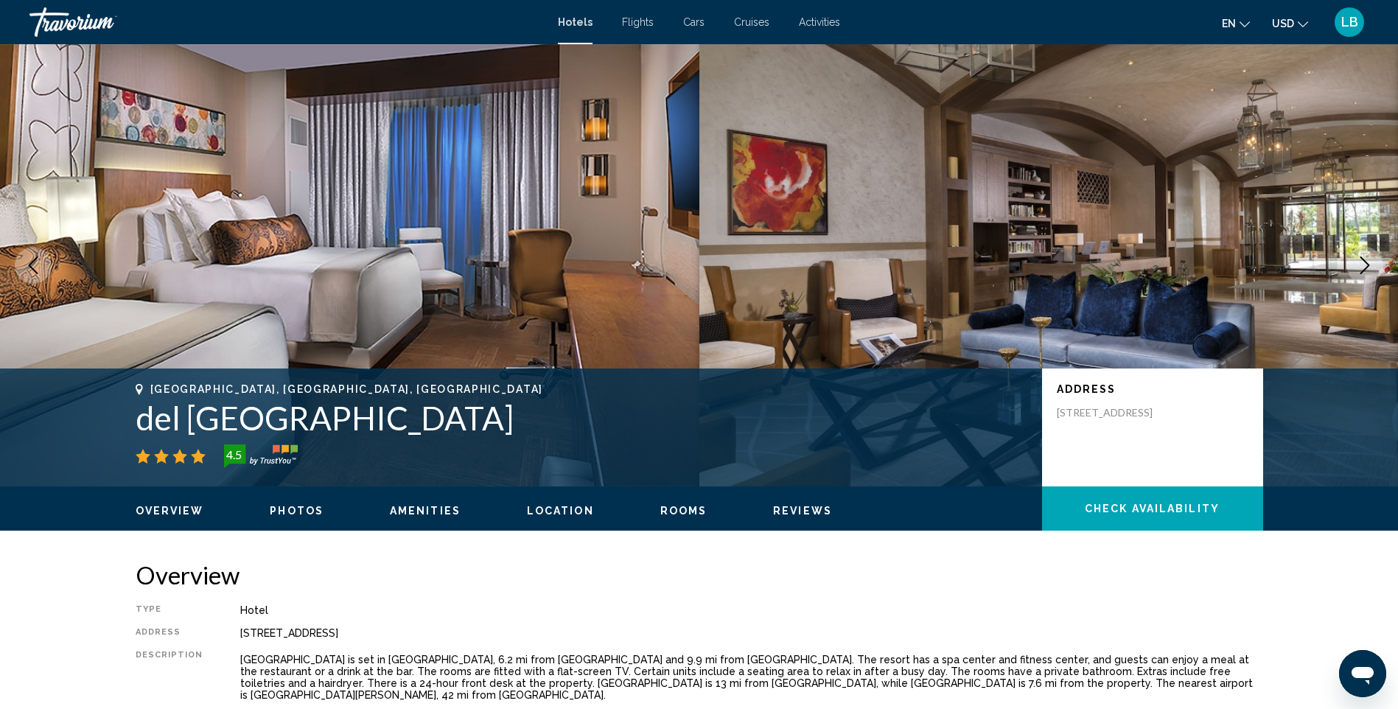
click at [430, 506] on span "Amenities" at bounding box center [425, 511] width 71 height 12
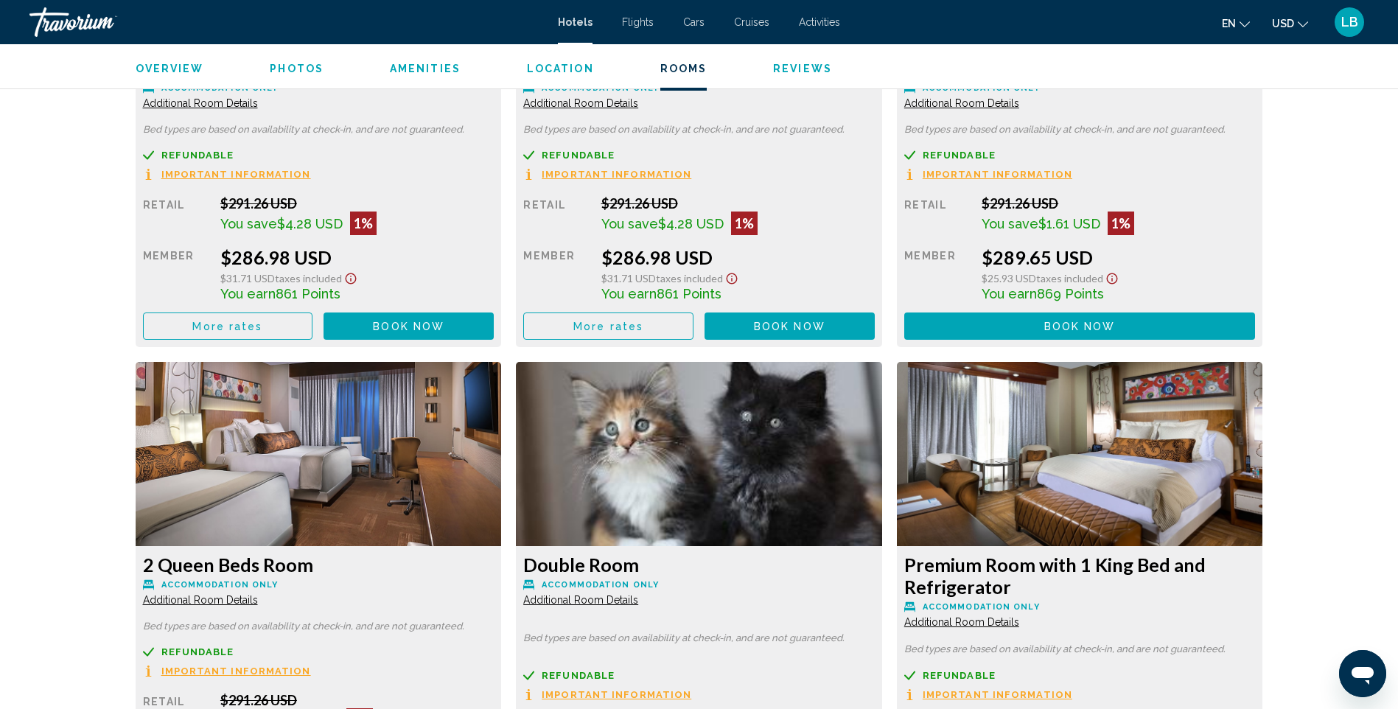
scroll to position [2302, 0]
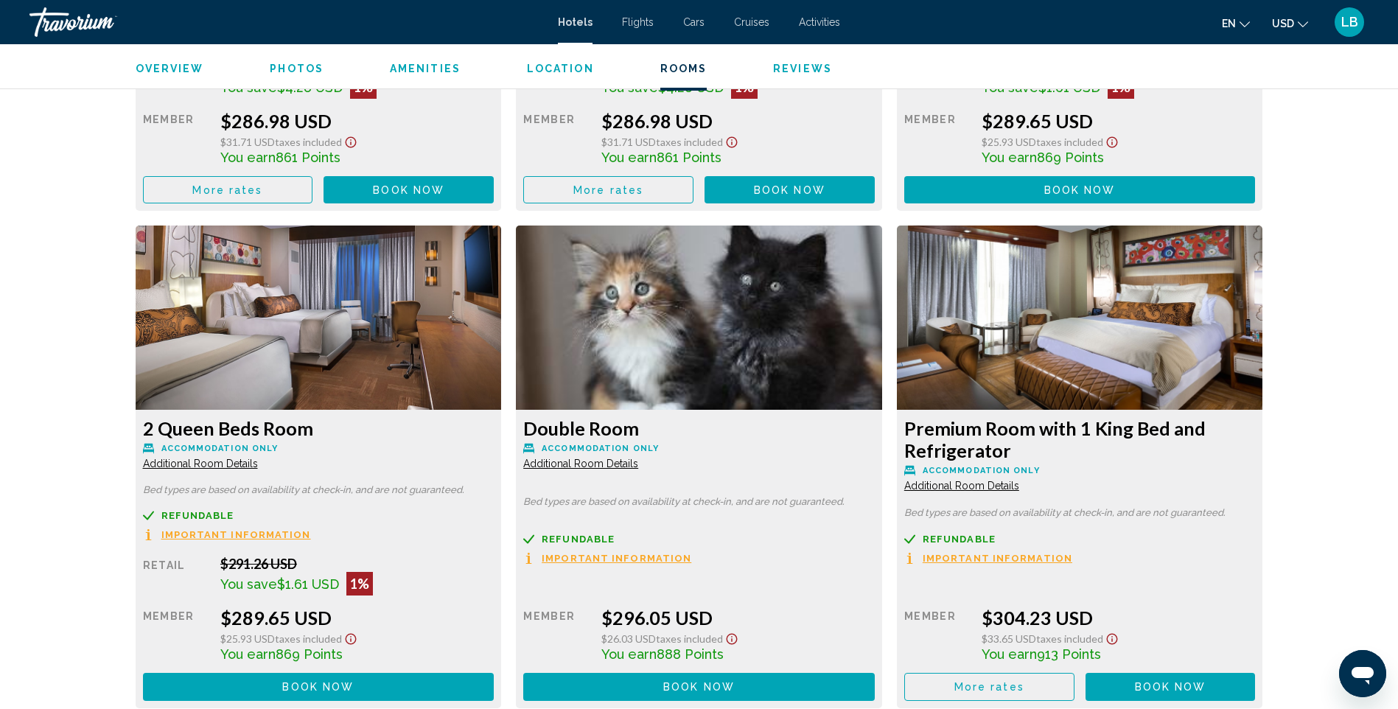
click at [311, 43] on span "Important Information" at bounding box center [236, 38] width 150 height 10
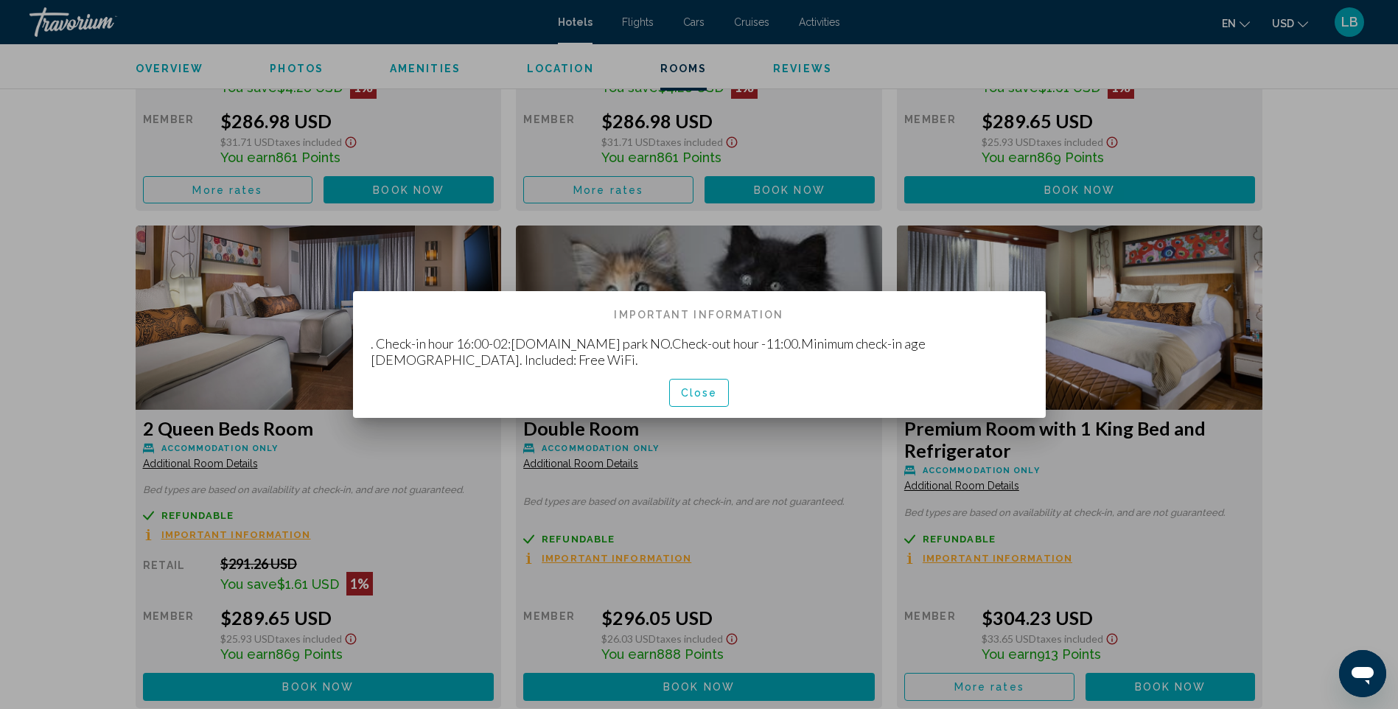
click at [706, 388] on span "Close" at bounding box center [699, 394] width 37 height 12
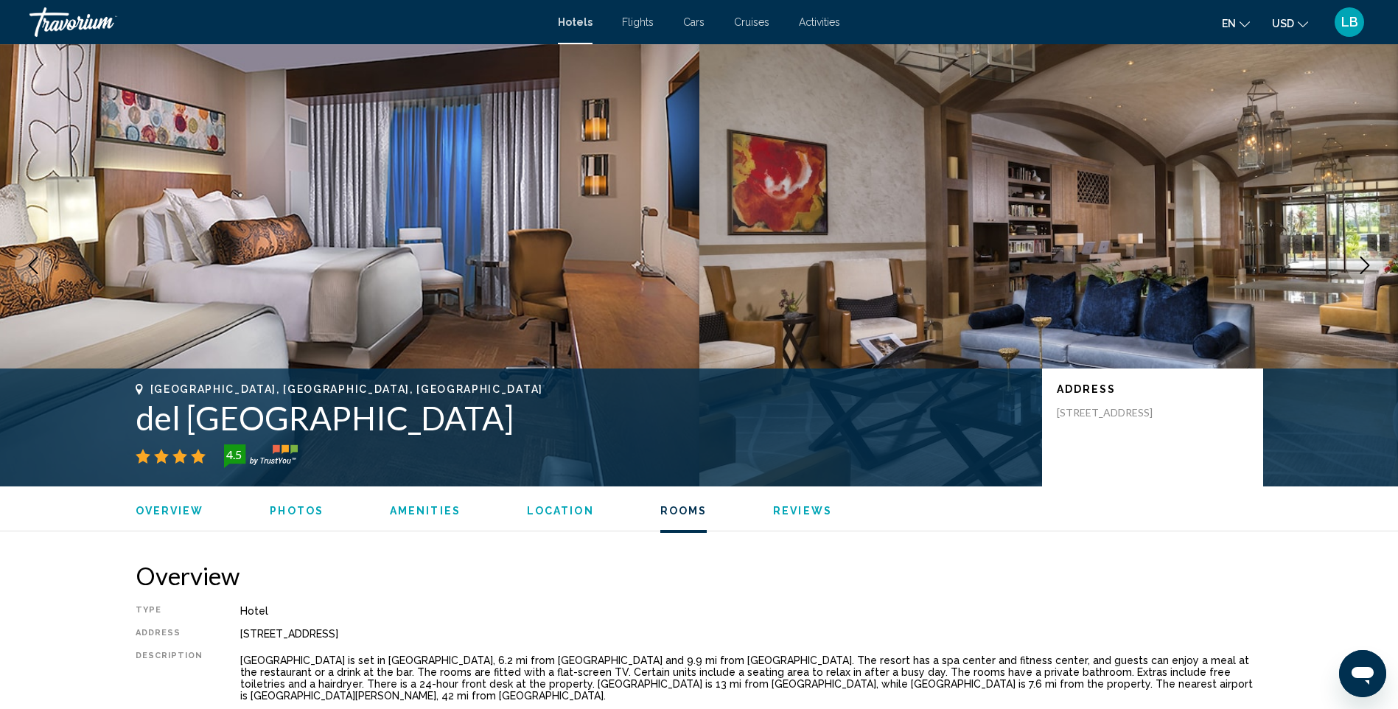
scroll to position [2302, 0]
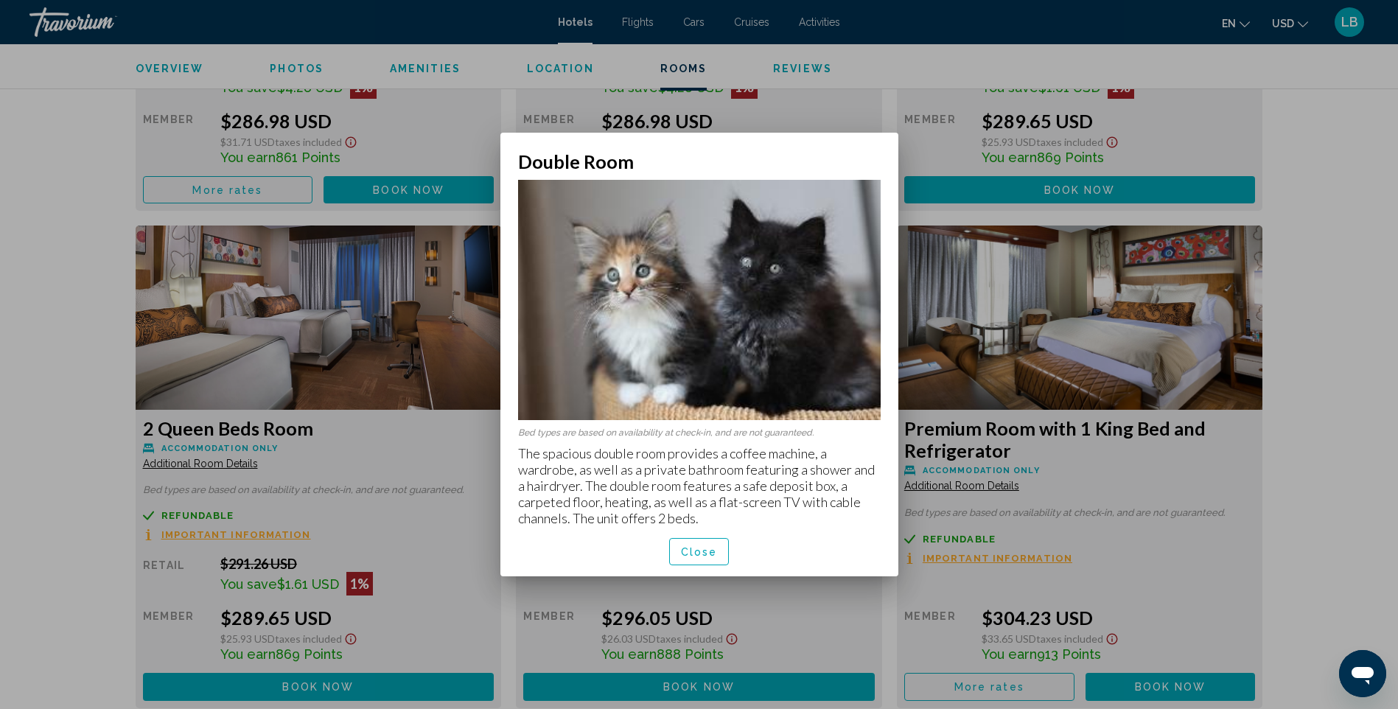
scroll to position [0, 0]
click at [698, 561] on button "Close" at bounding box center [699, 551] width 60 height 27
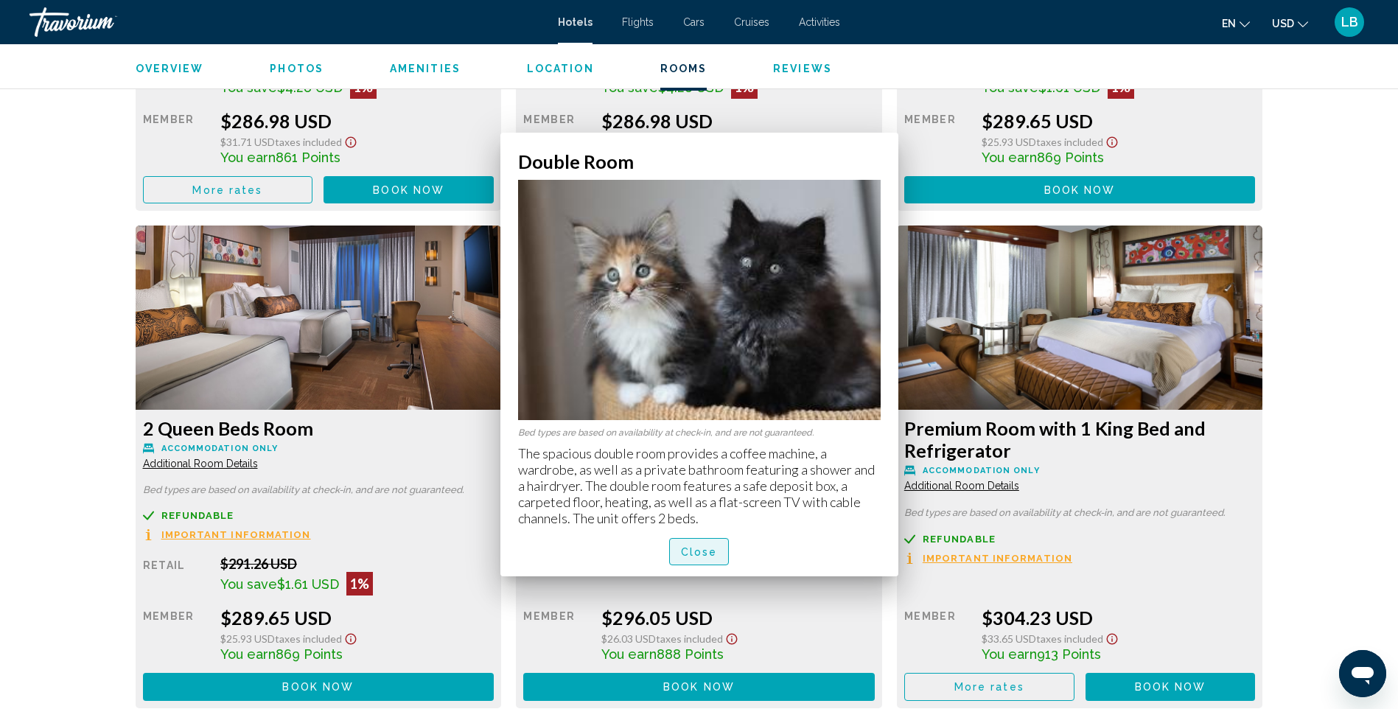
scroll to position [2302, 0]
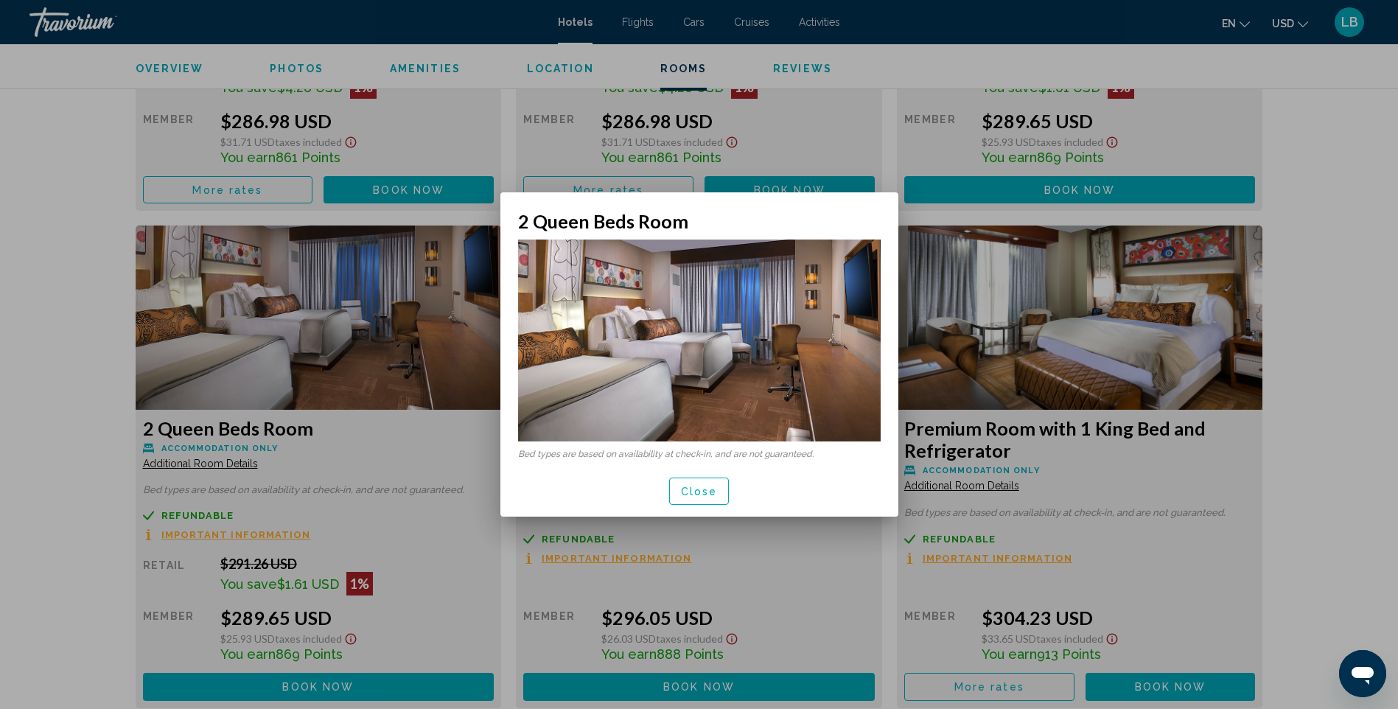
scroll to position [0, 0]
click at [702, 497] on button "Close" at bounding box center [699, 491] width 60 height 27
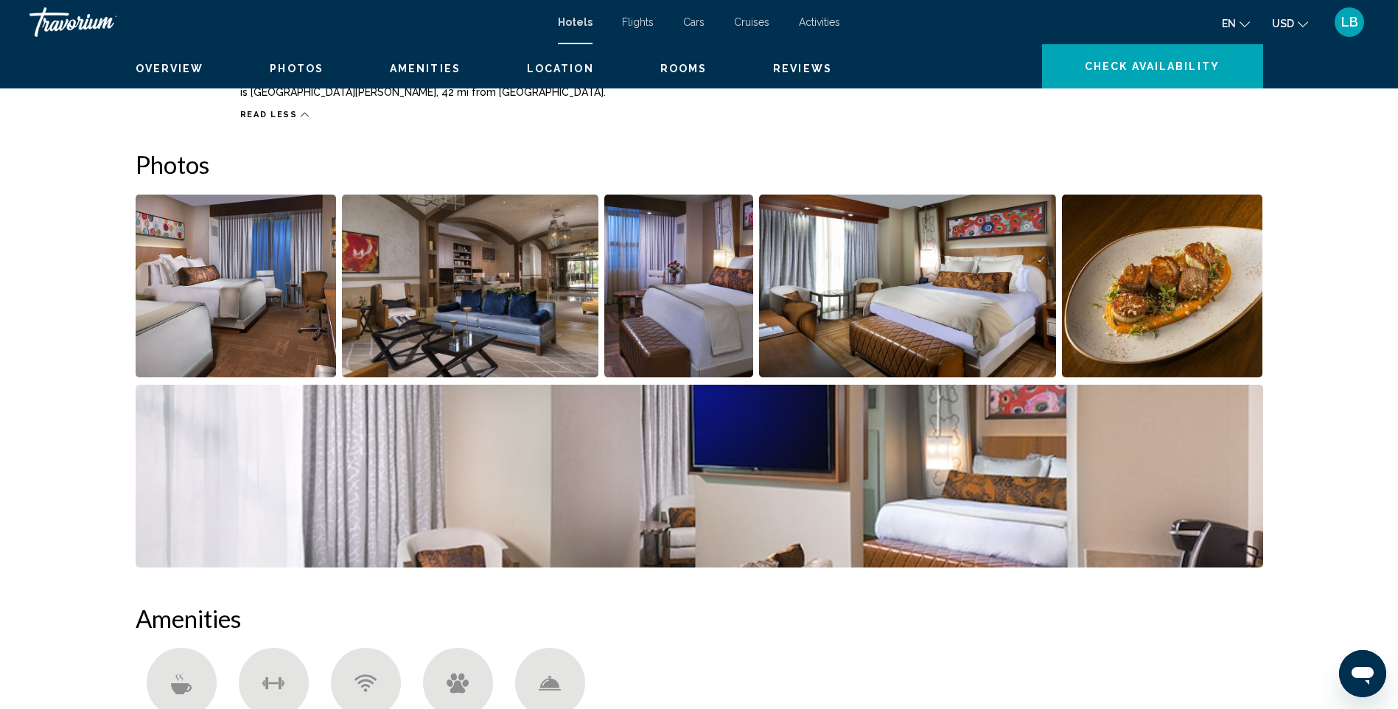
scroll to position [253, 0]
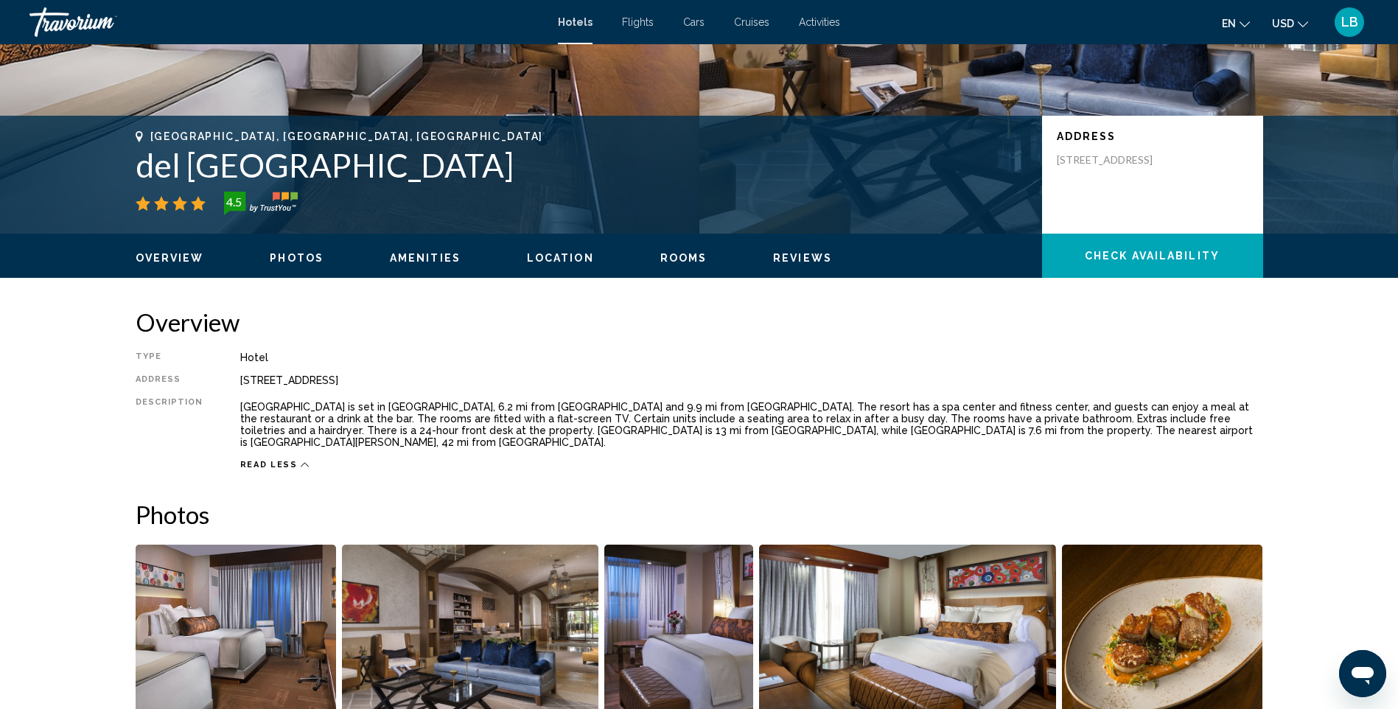
drag, startPoint x: 500, startPoint y: 169, endPoint x: 139, endPoint y: 175, distance: 361.2
click at [139, 175] on h1 "del [GEOGRAPHIC_DATA]" at bounding box center [582, 165] width 892 height 38
copy h1 "del [GEOGRAPHIC_DATA]"
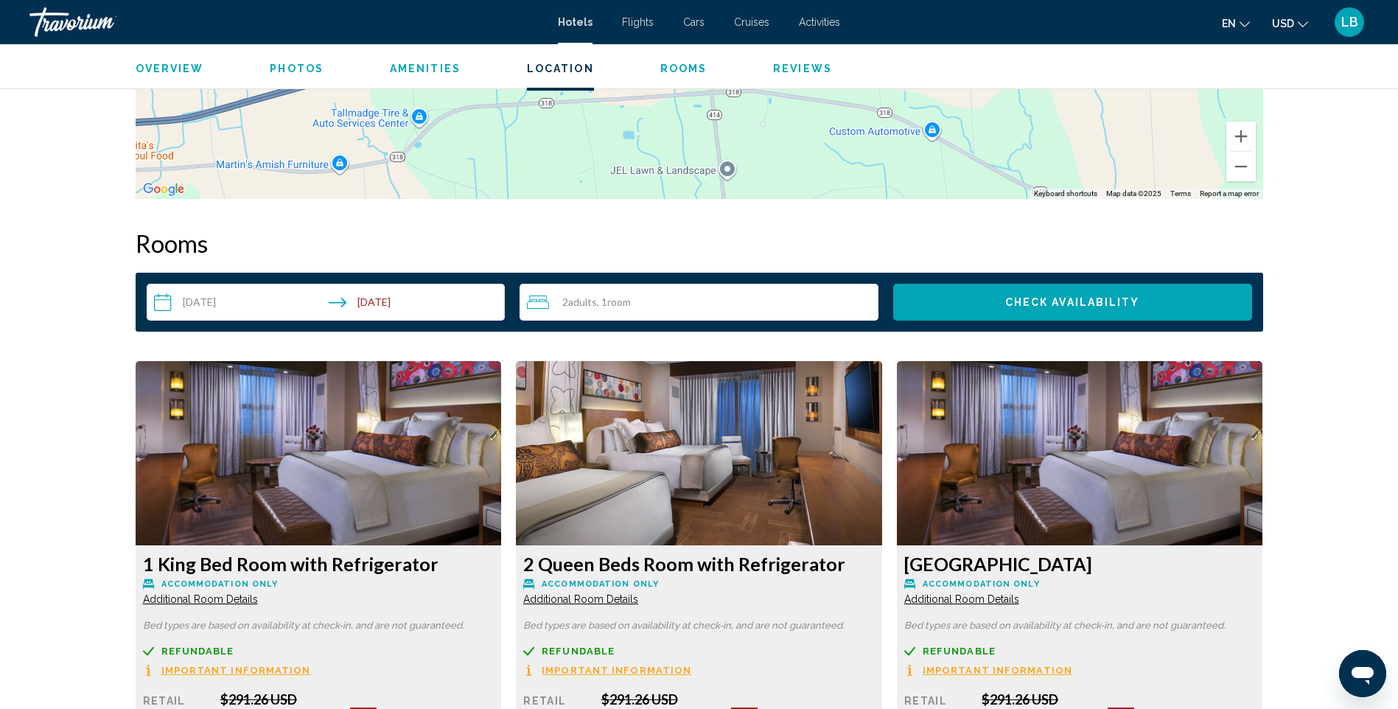
scroll to position [1644, 0]
